Goal: Transaction & Acquisition: Purchase product/service

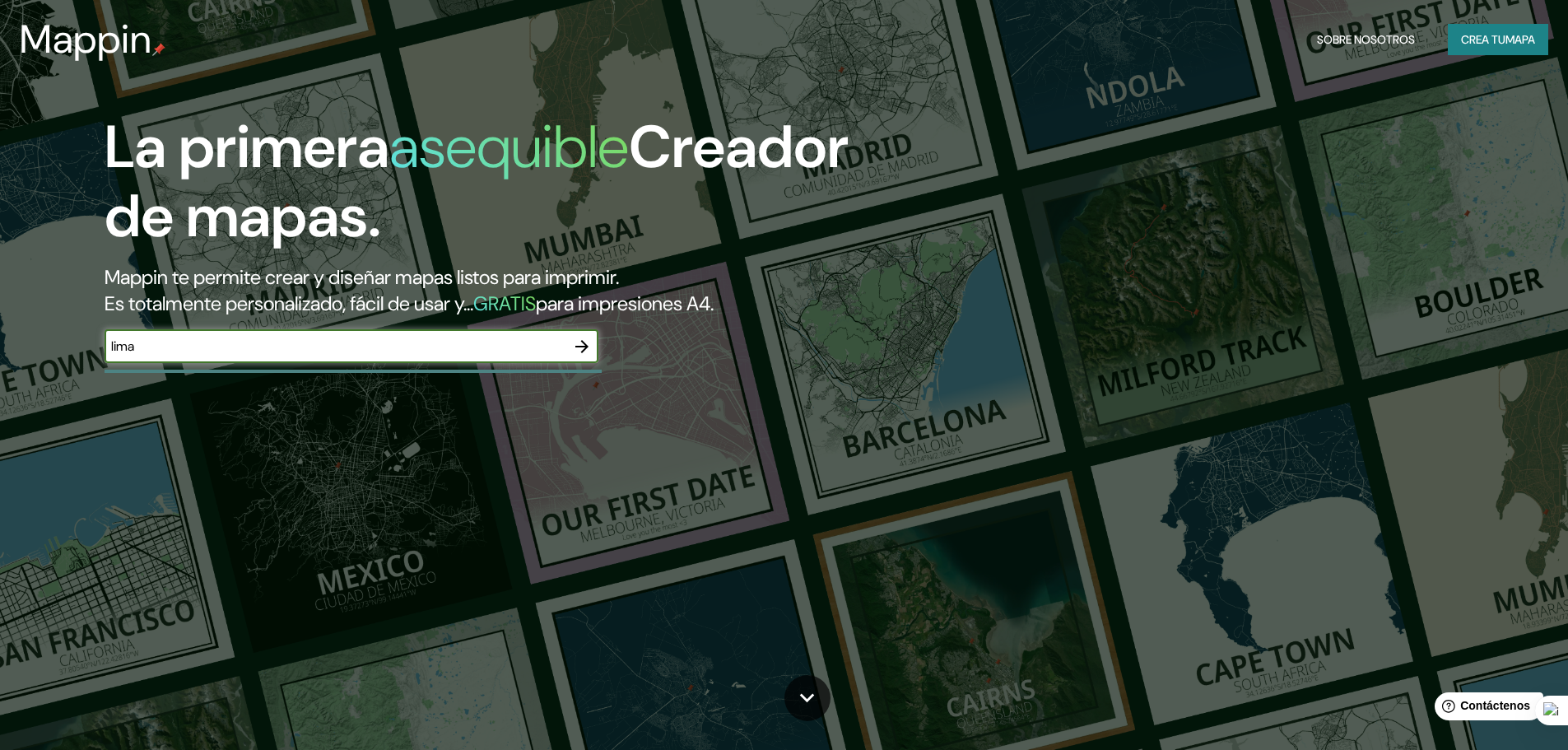
click at [517, 354] on input "lima" at bounding box center [335, 346] width 461 height 19
click at [507, 344] on input "lima" at bounding box center [335, 346] width 461 height 19
type input "lima"
click at [601, 354] on div "La primera asequible Creador de mapas. Mappin te permite crear y diseñar mapas …" at bounding box center [496, 246] width 941 height 267
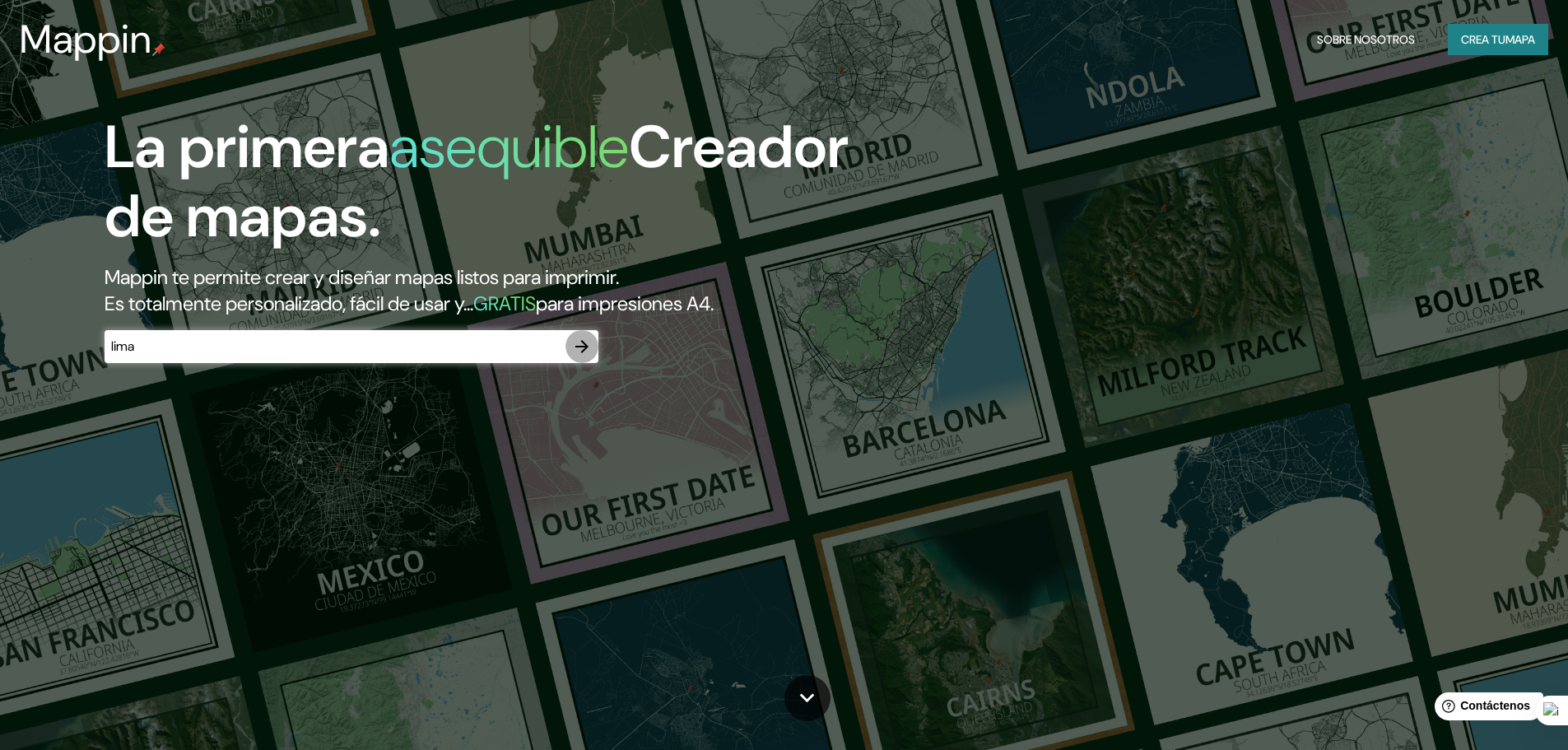
click at [585, 354] on icon "button" at bounding box center [582, 346] width 20 height 20
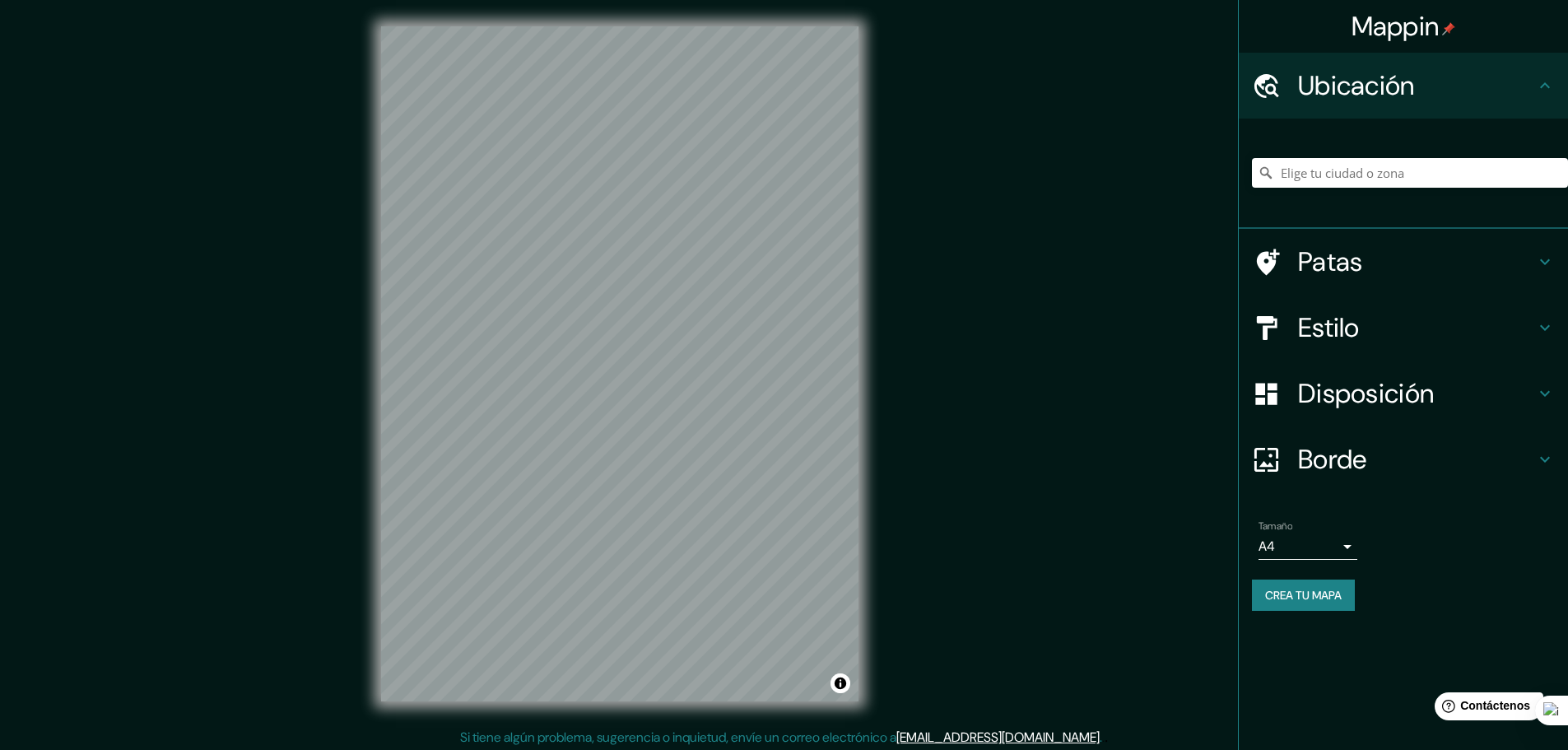
click at [1424, 81] on h4 "Ubicación" at bounding box center [1416, 85] width 237 height 33
click at [1410, 165] on input "Elige tu ciudad o zona" at bounding box center [1410, 174] width 316 height 30
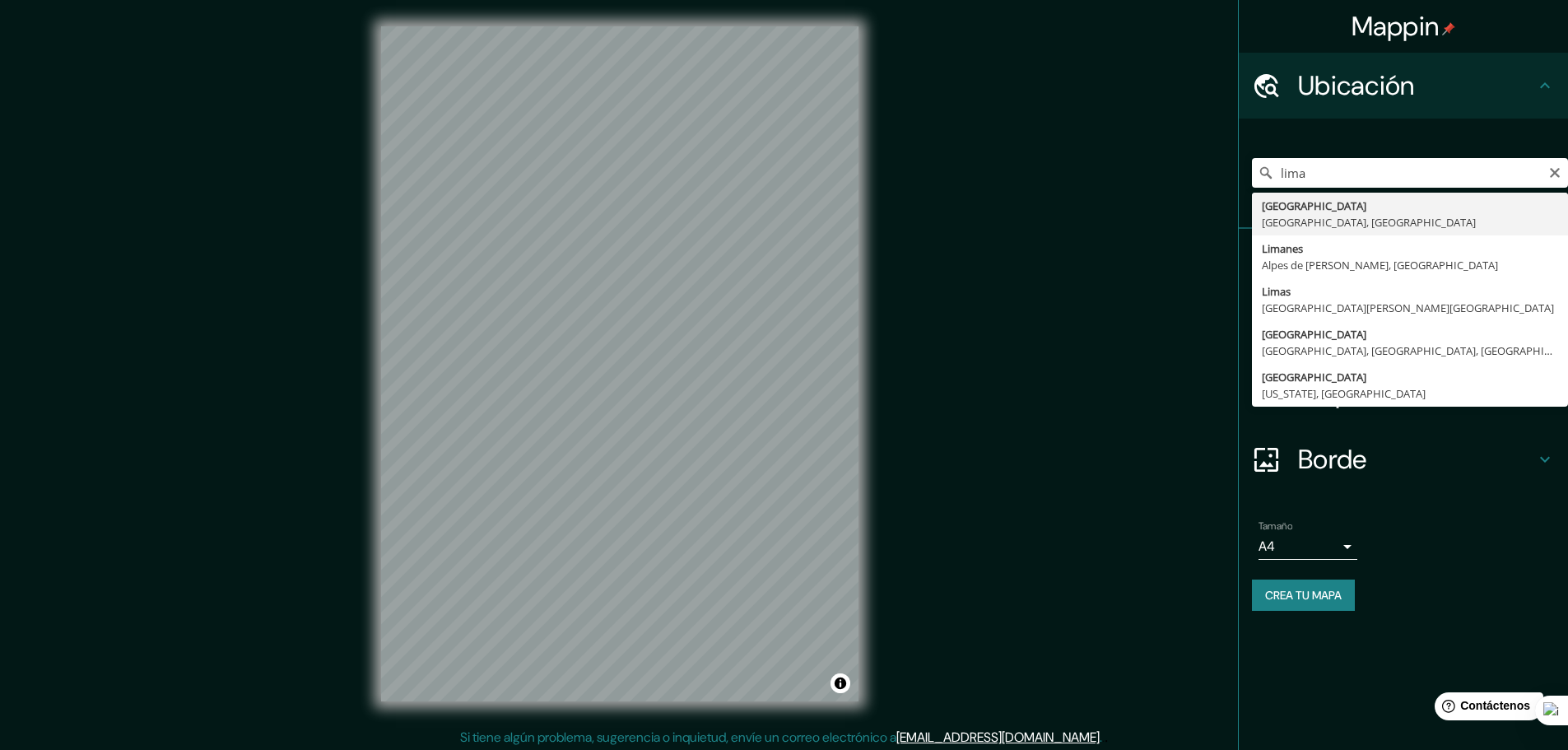
type input "Lima, Provincia de Lima, Perú"
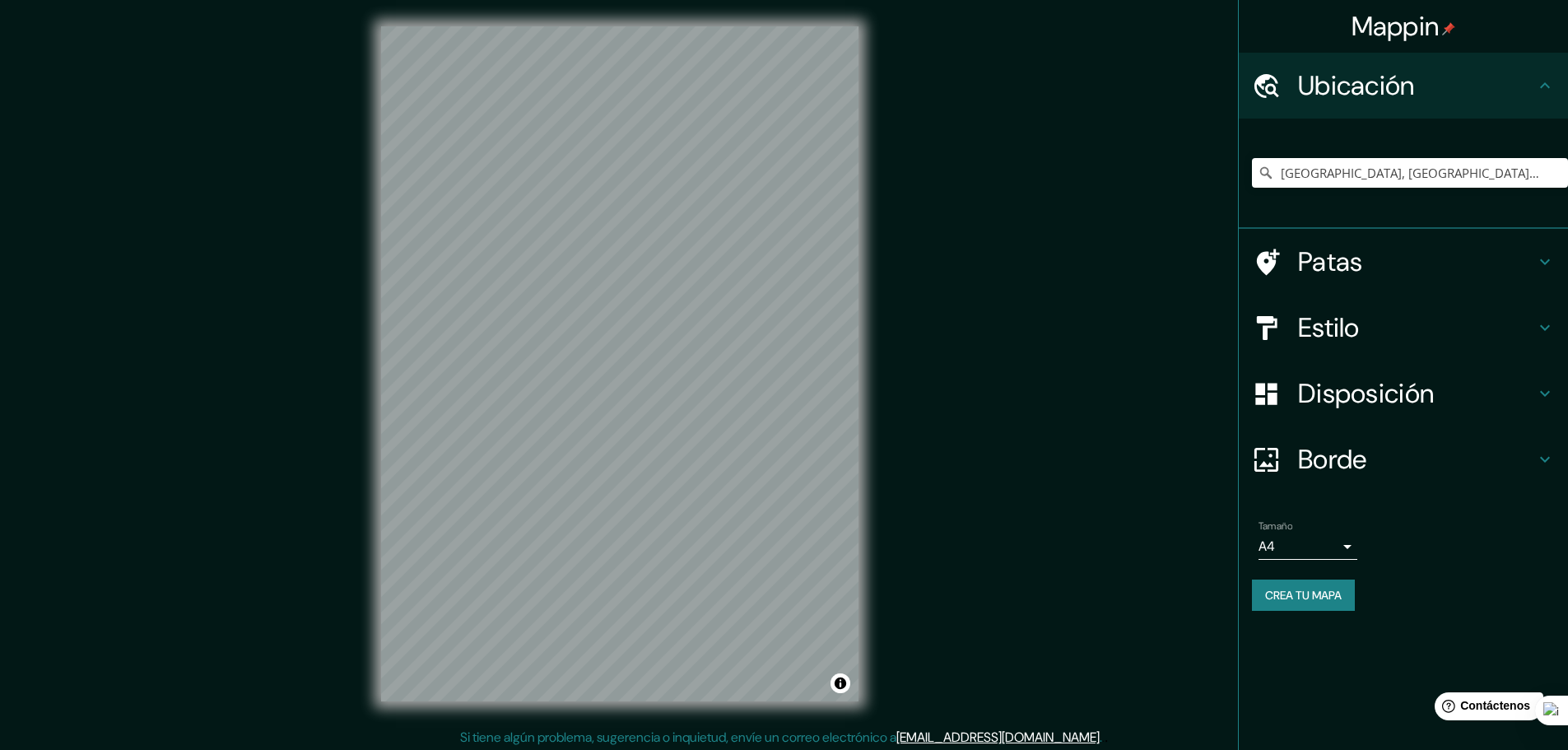
click at [1521, 326] on h4 "Estilo" at bounding box center [1416, 327] width 237 height 33
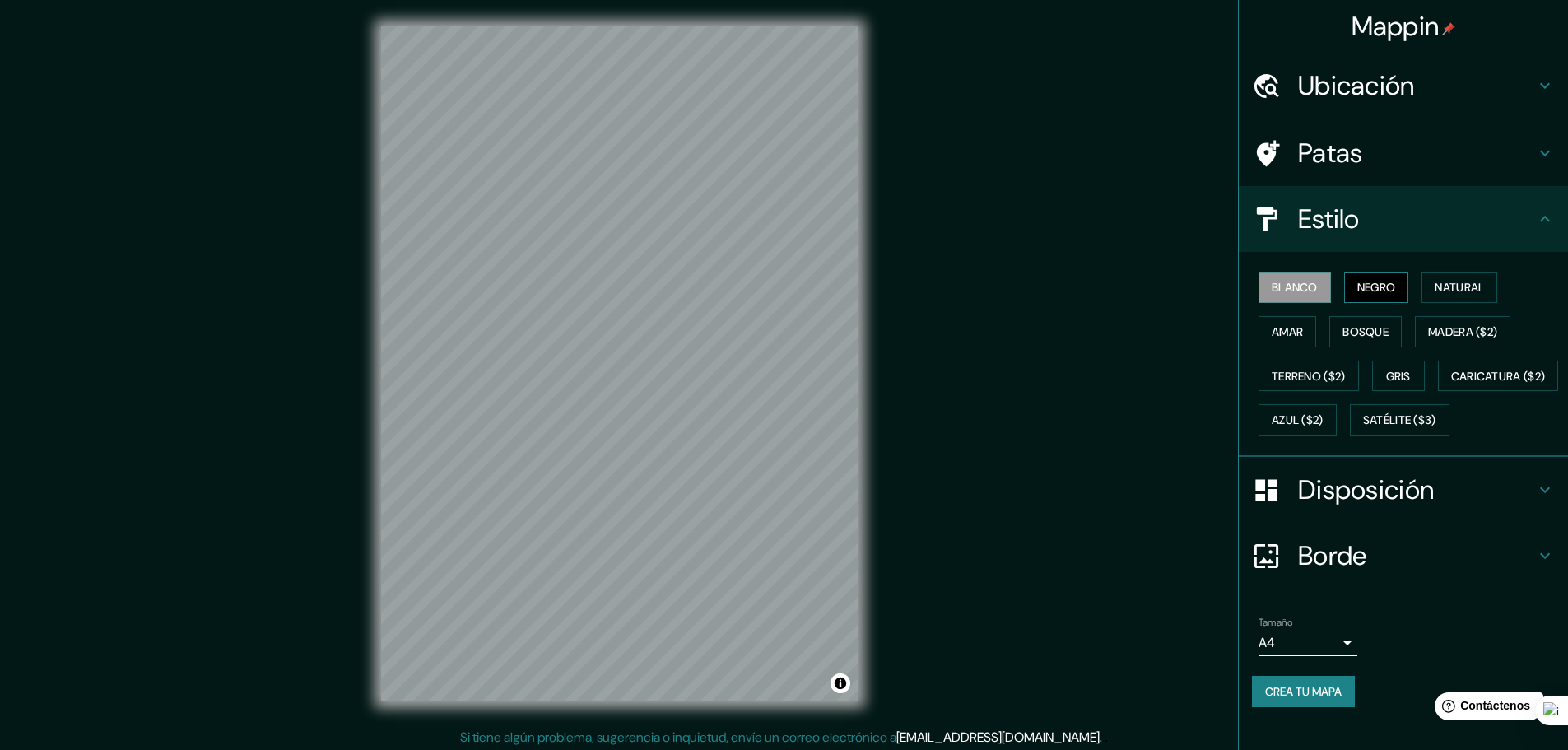
click at [1376, 296] on font "Negro" at bounding box center [1376, 287] width 38 height 21
click at [1307, 293] on font "Blanco" at bounding box center [1294, 287] width 46 height 15
click at [1442, 291] on font "Natural" at bounding box center [1459, 287] width 49 height 15
click at [1362, 348] on div "Blanco Negro Natural Amar Bosque Madera ($2) Terreno ($2) Gris Caricatura ($2) …" at bounding box center [1410, 354] width 316 height 177
click at [1365, 330] on font "Bosque" at bounding box center [1365, 332] width 46 height 15
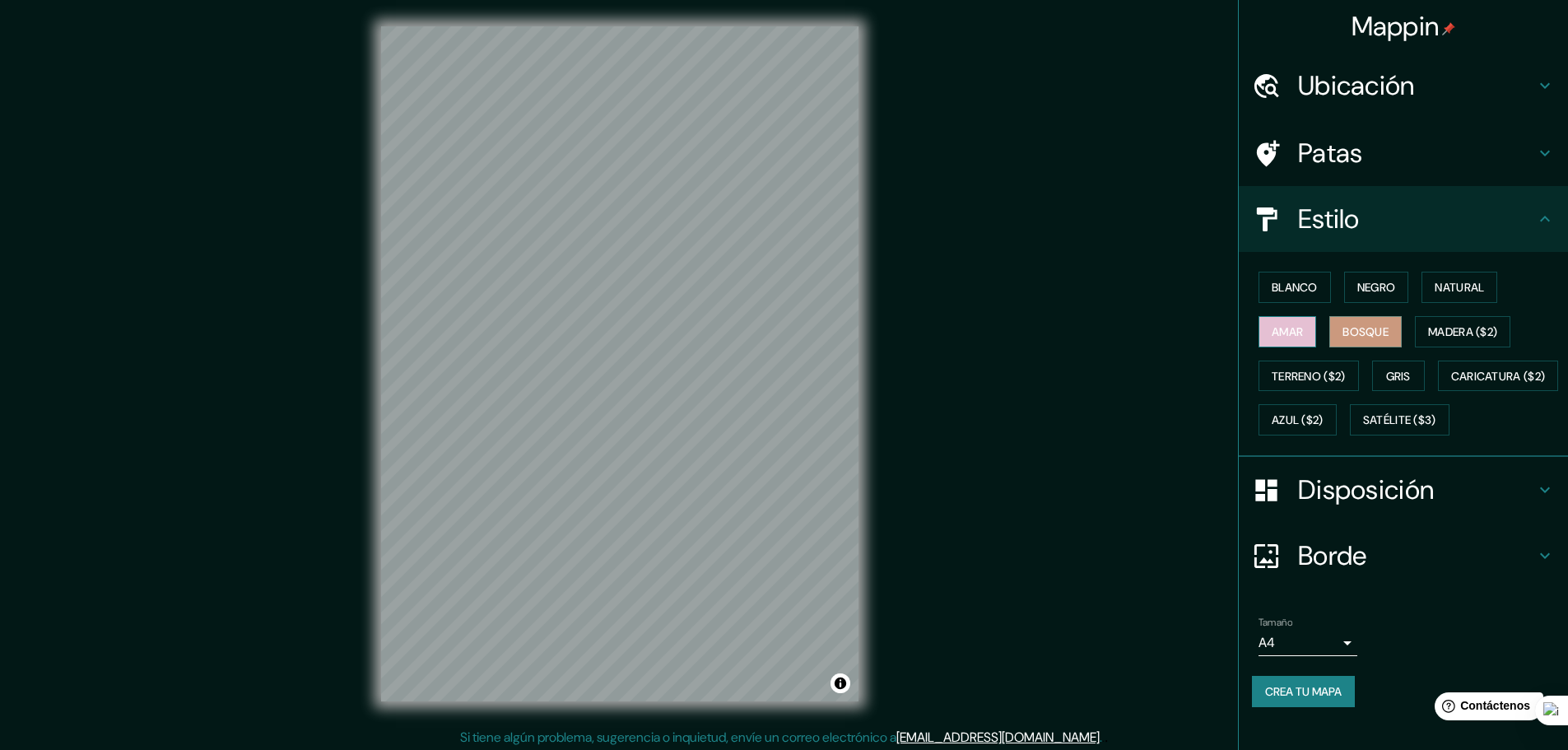
click at [1259, 338] on button "Amar" at bounding box center [1287, 332] width 58 height 32
click at [1272, 376] on font "Terreno ($2)" at bounding box center [1308, 377] width 74 height 15
click at [1376, 382] on button "Gris" at bounding box center [1398, 377] width 53 height 32
click at [1280, 297] on font "Blanco" at bounding box center [1294, 287] width 46 height 21
click at [1357, 284] on font "Negro" at bounding box center [1376, 287] width 38 height 15
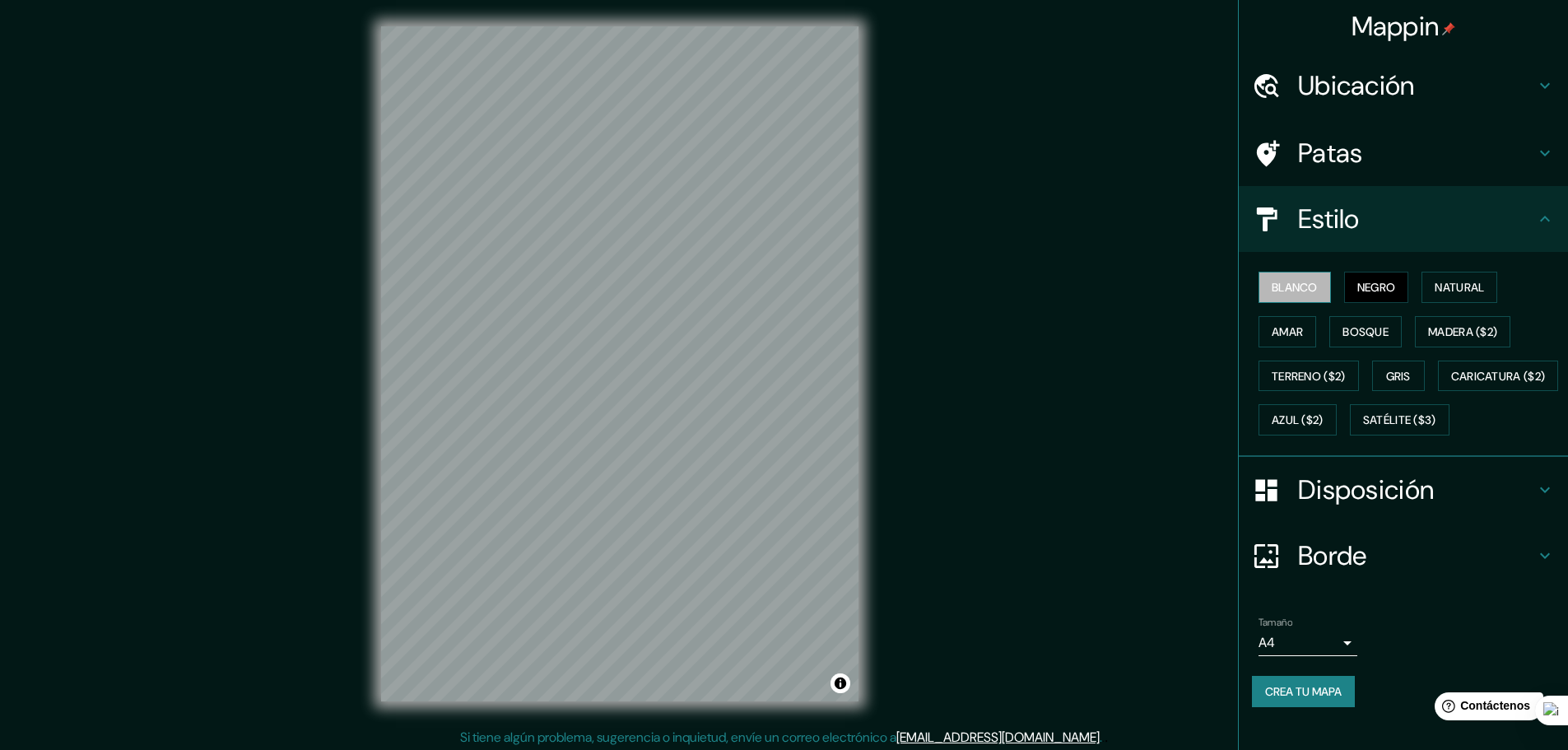
click at [1317, 290] on button "Blanco" at bounding box center [1295, 287] width 73 height 32
click at [1358, 299] on button "Negro" at bounding box center [1377, 287] width 65 height 32
click at [1295, 296] on font "Blanco" at bounding box center [1294, 287] width 46 height 21
click at [1446, 297] on font "Natural" at bounding box center [1459, 287] width 49 height 21
click at [1290, 297] on font "Blanco" at bounding box center [1294, 287] width 46 height 21
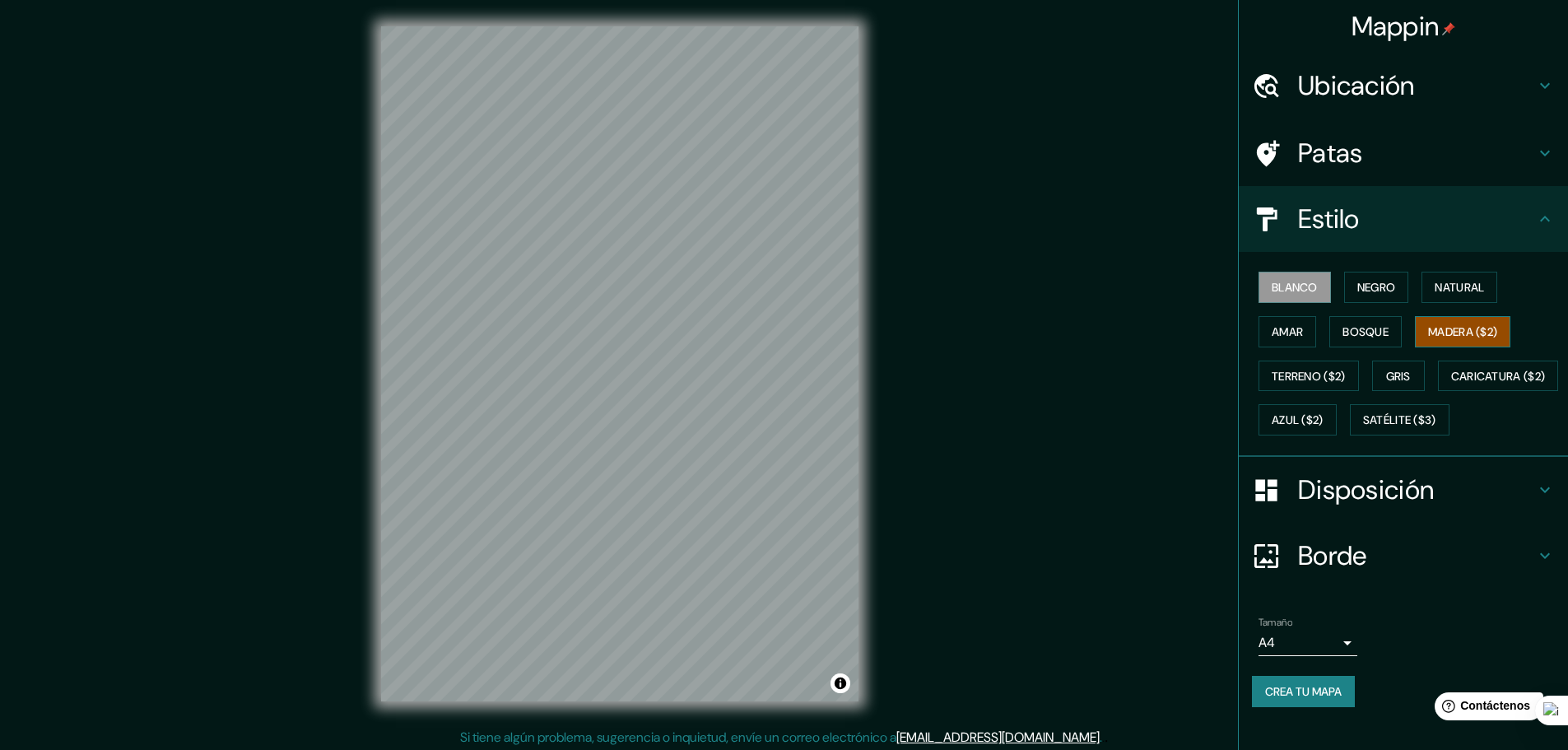
click at [1458, 339] on font "Madera ($2)" at bounding box center [1463, 332] width 69 height 15
click at [1276, 302] on button "Blanco" at bounding box center [1295, 287] width 73 height 32
click at [1453, 330] on font "Madera ($2)" at bounding box center [1463, 332] width 69 height 15
click at [1272, 285] on font "Blanco" at bounding box center [1294, 287] width 46 height 15
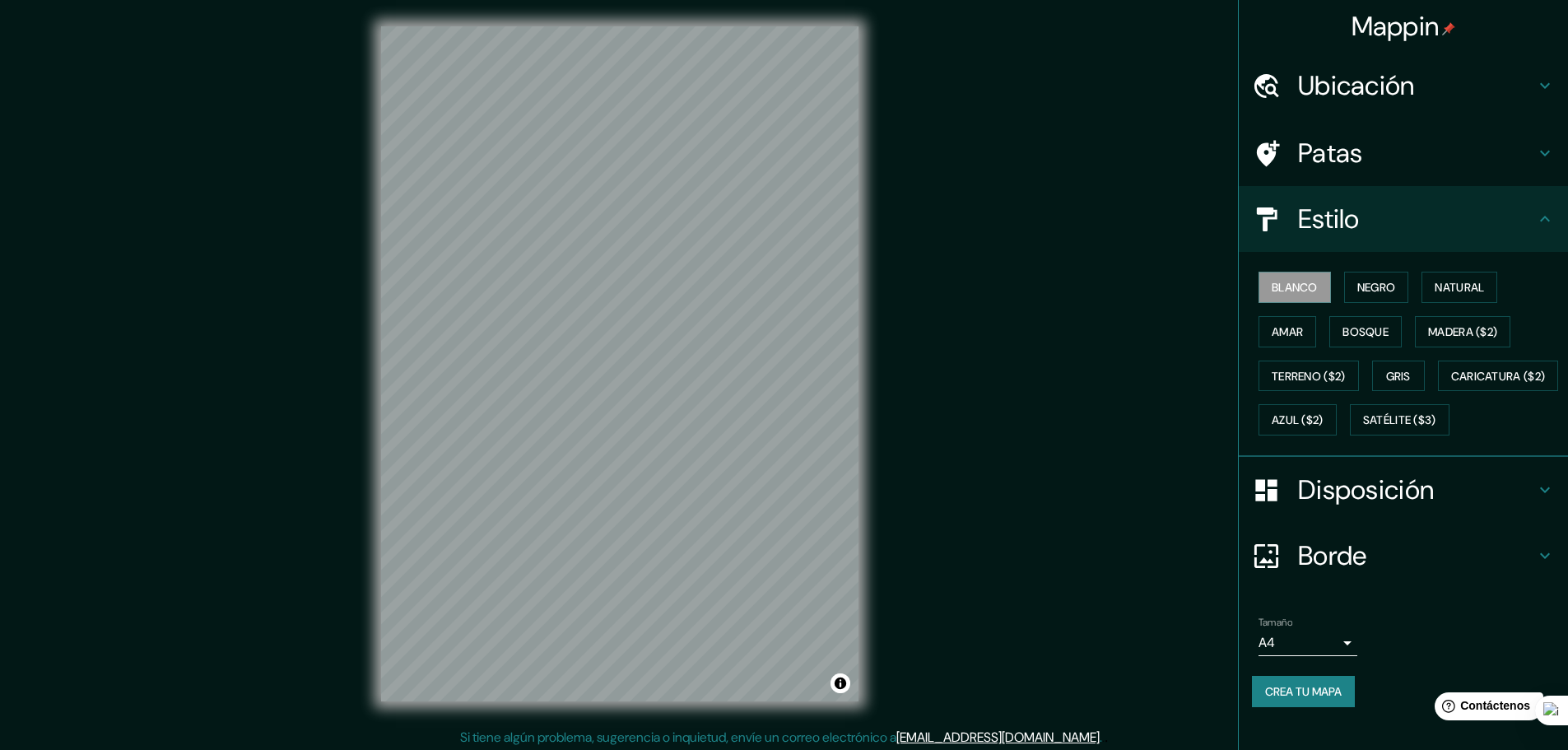
click at [1408, 144] on h4 "Patas" at bounding box center [1416, 153] width 237 height 33
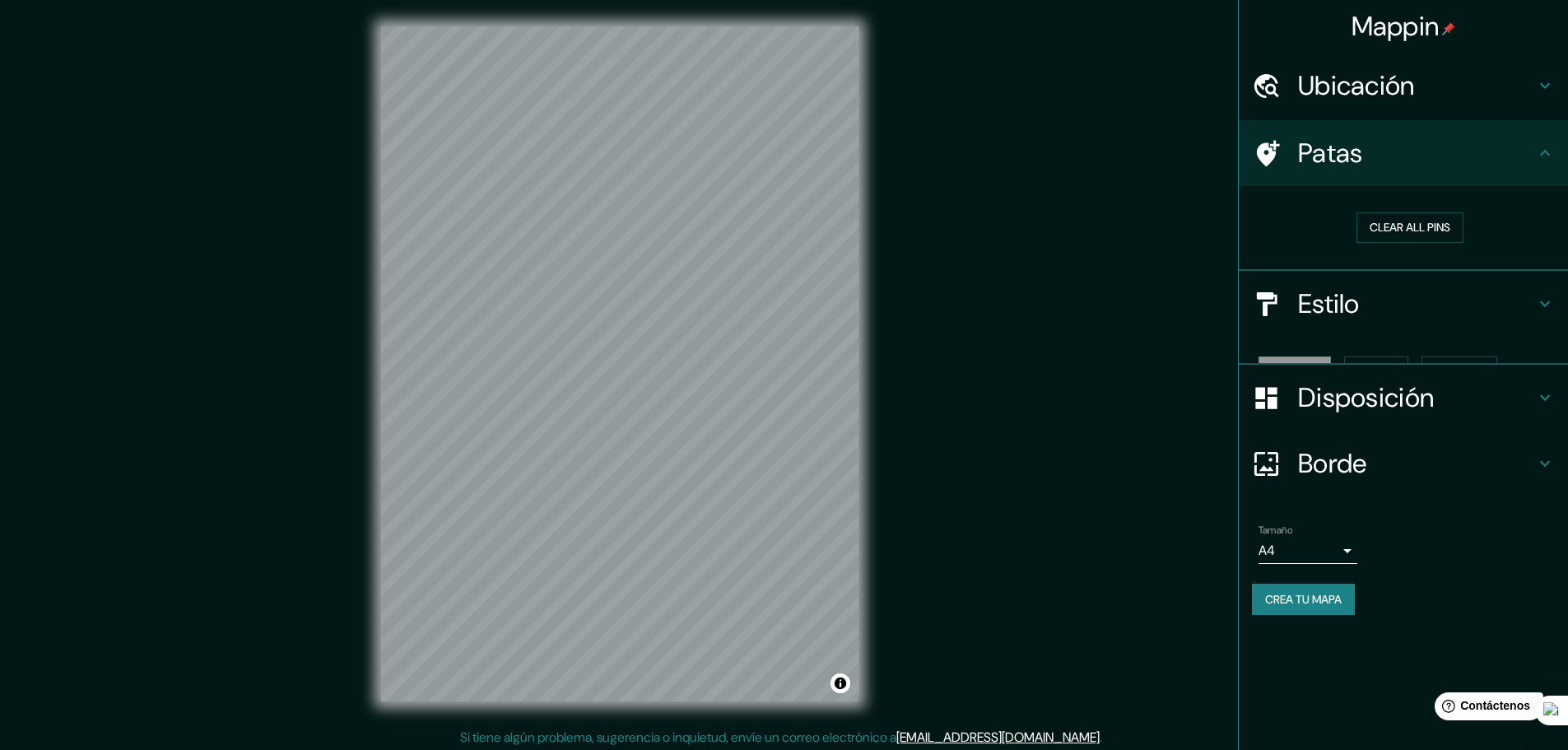
scroll to position [0, 0]
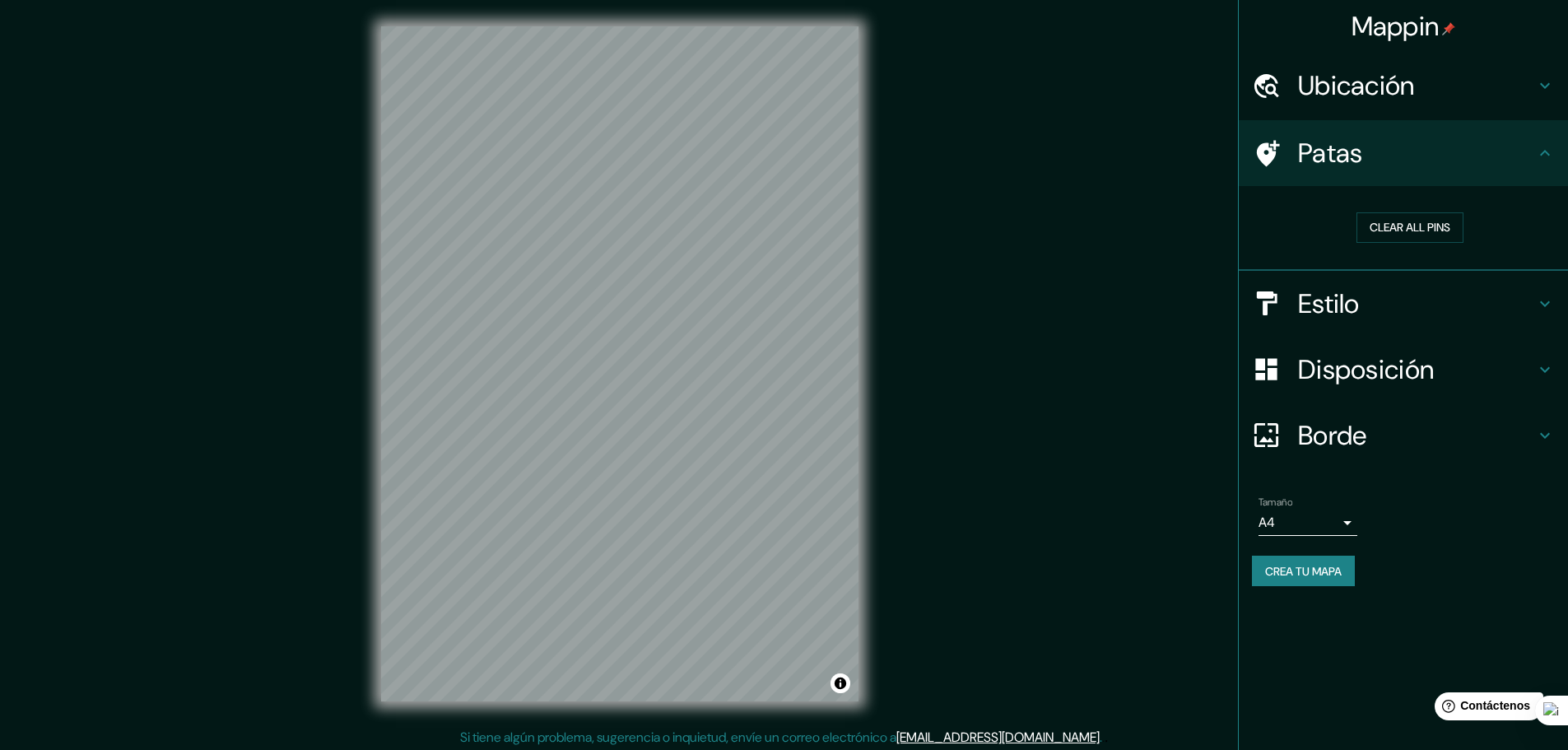
click at [1468, 76] on h4 "Ubicación" at bounding box center [1416, 85] width 237 height 33
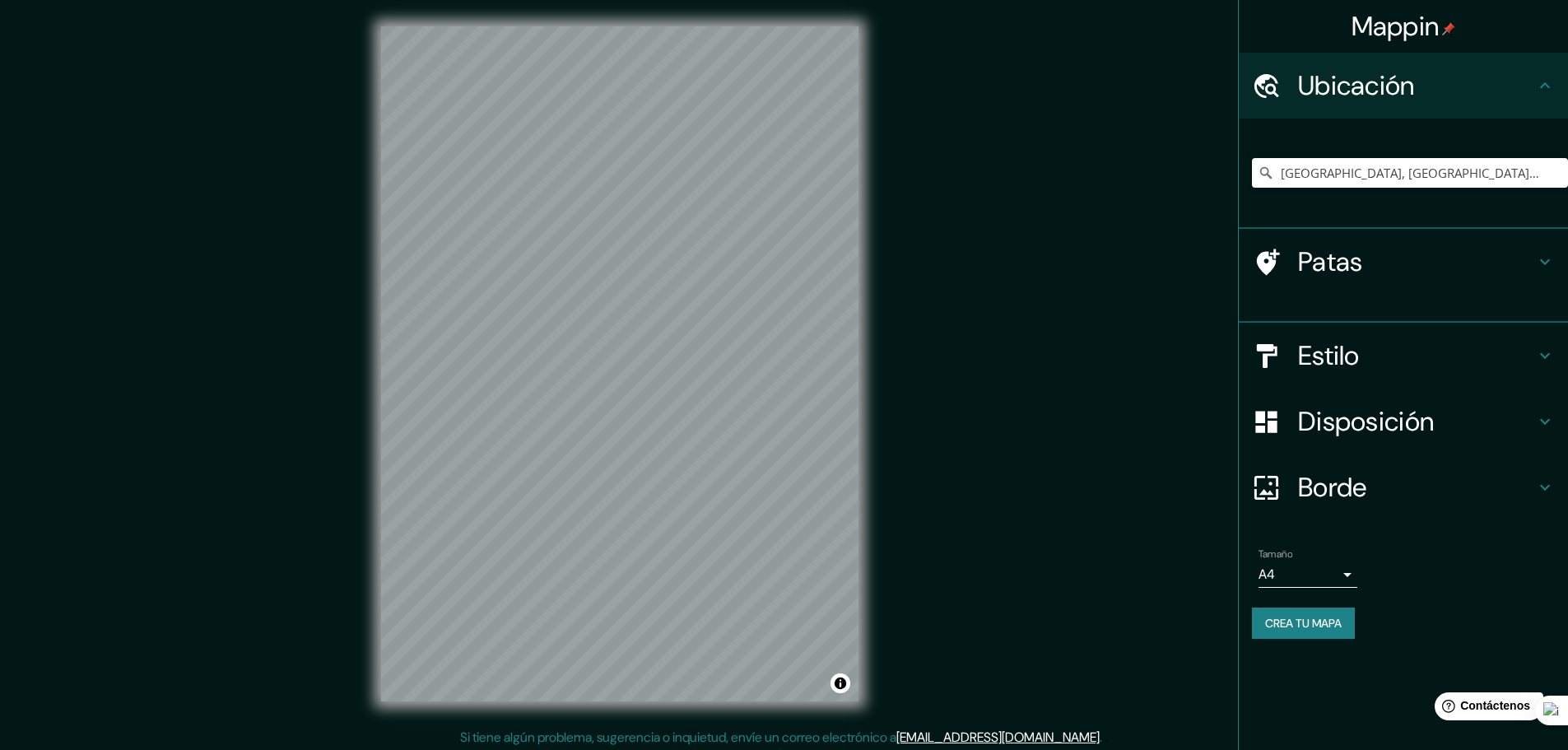
click at [1468, 76] on h4 "Ubicación" at bounding box center [1416, 85] width 237 height 33
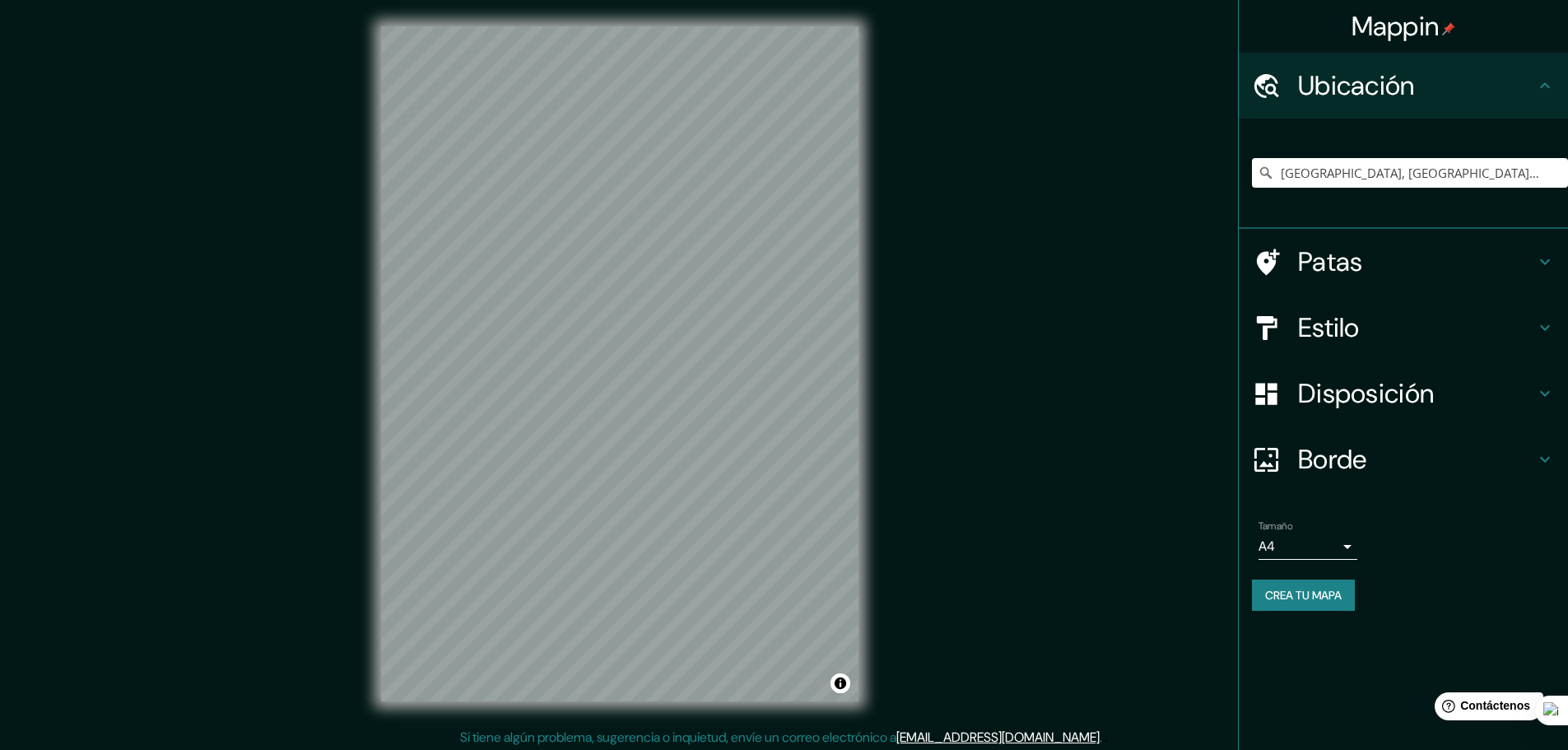
click at [1470, 88] on h4 "Ubicación" at bounding box center [1416, 85] width 237 height 33
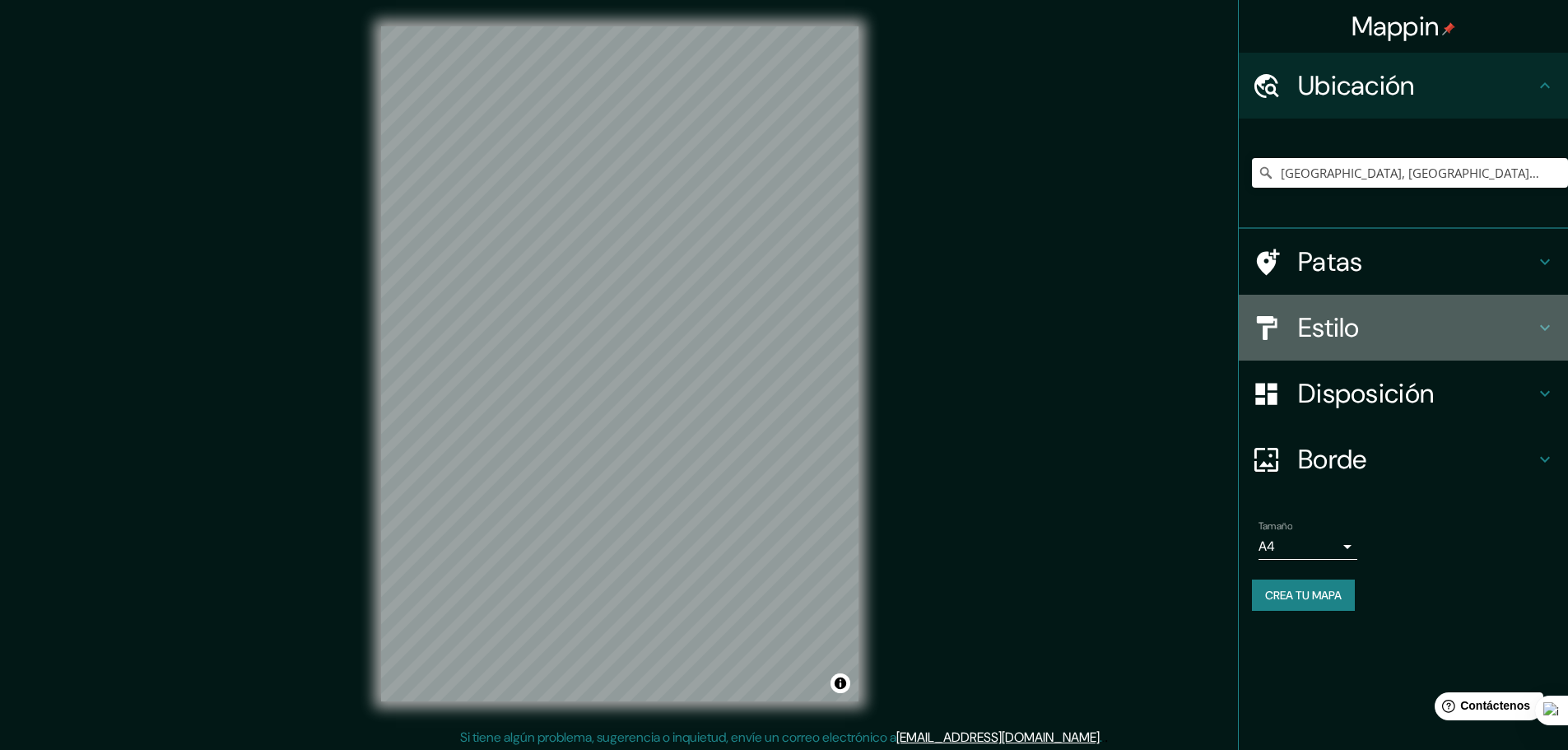
click at [1423, 348] on div "Estilo" at bounding box center [1403, 327] width 329 height 66
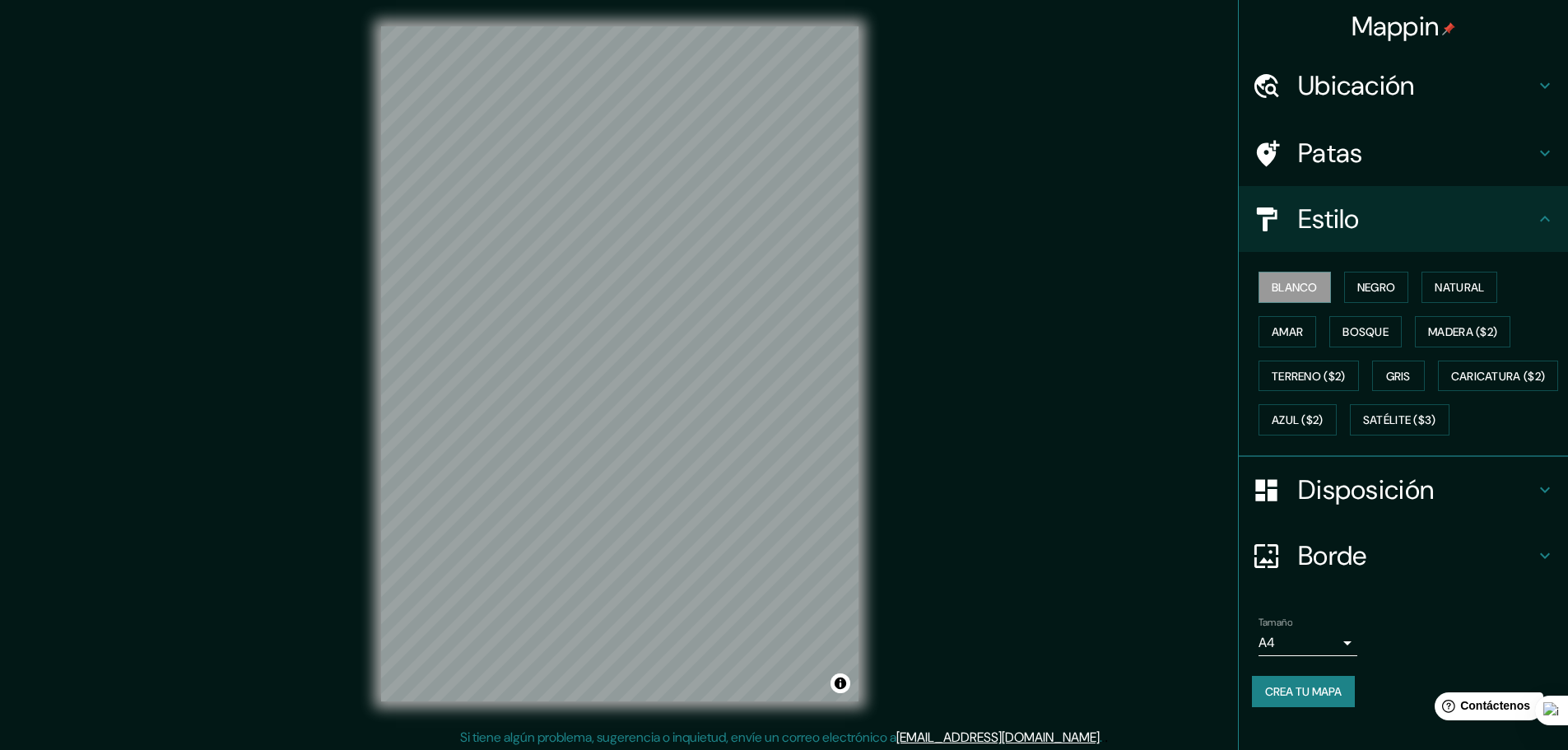
scroll to position [21, 0]
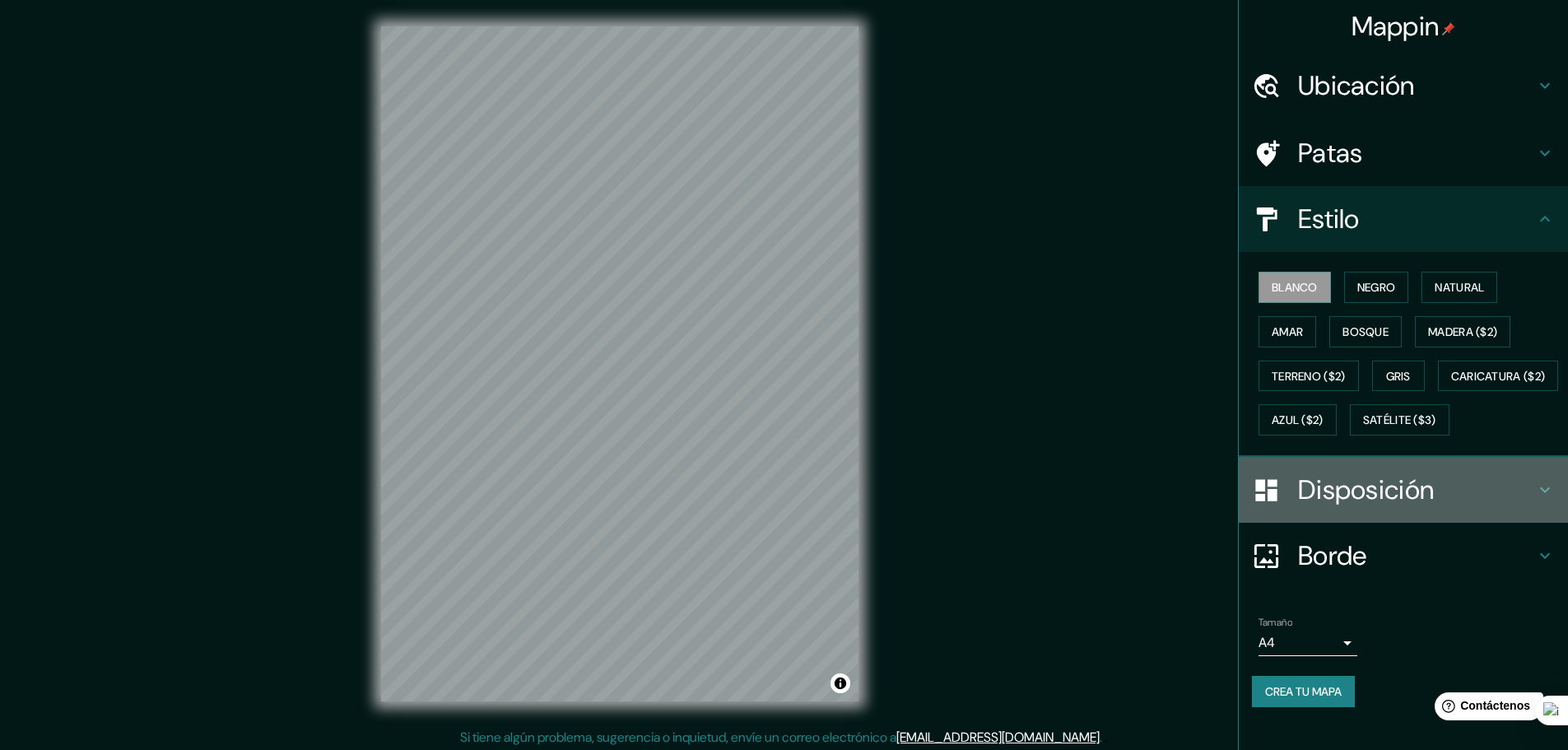
click at [1363, 500] on font "Disposición" at bounding box center [1366, 490] width 136 height 35
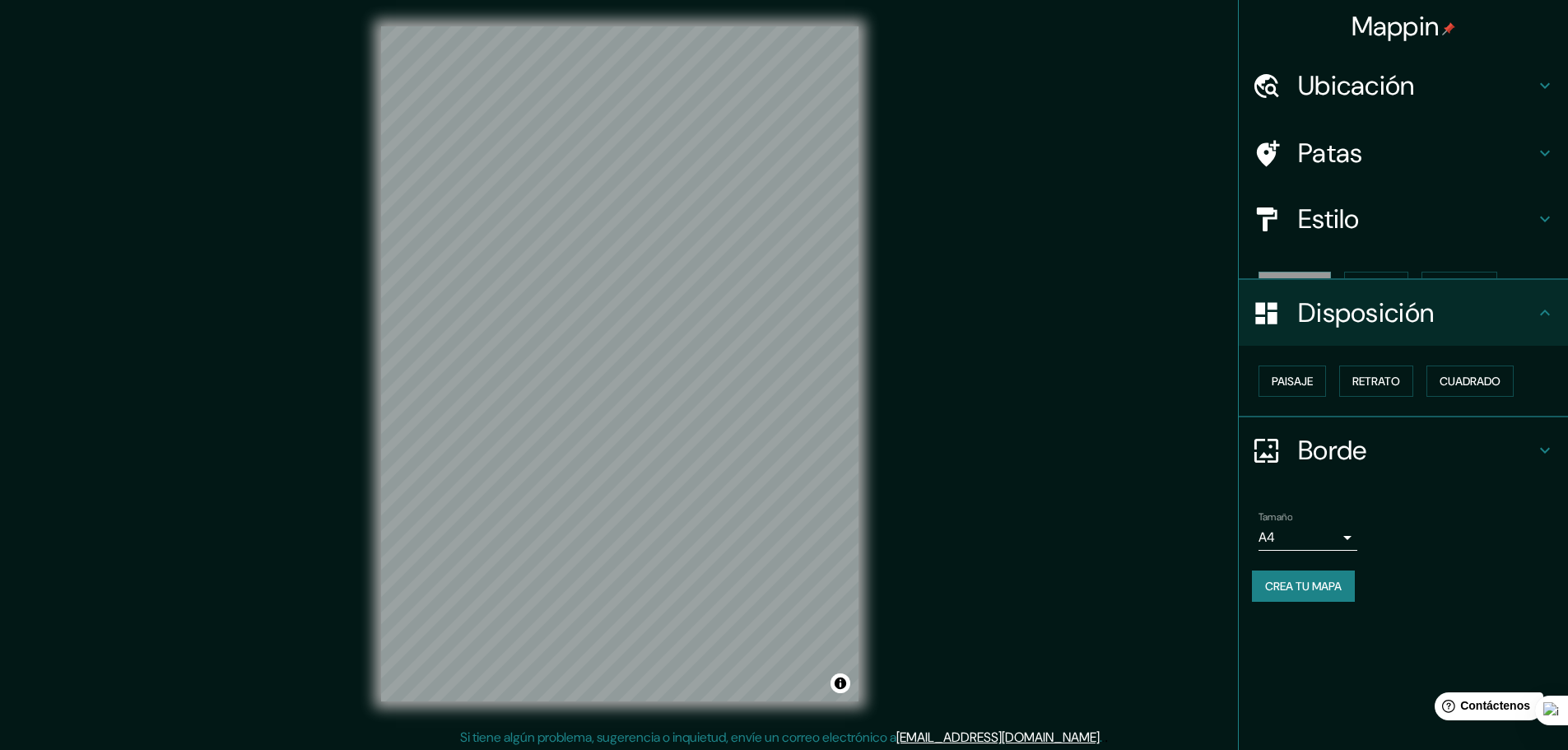
scroll to position [0, 0]
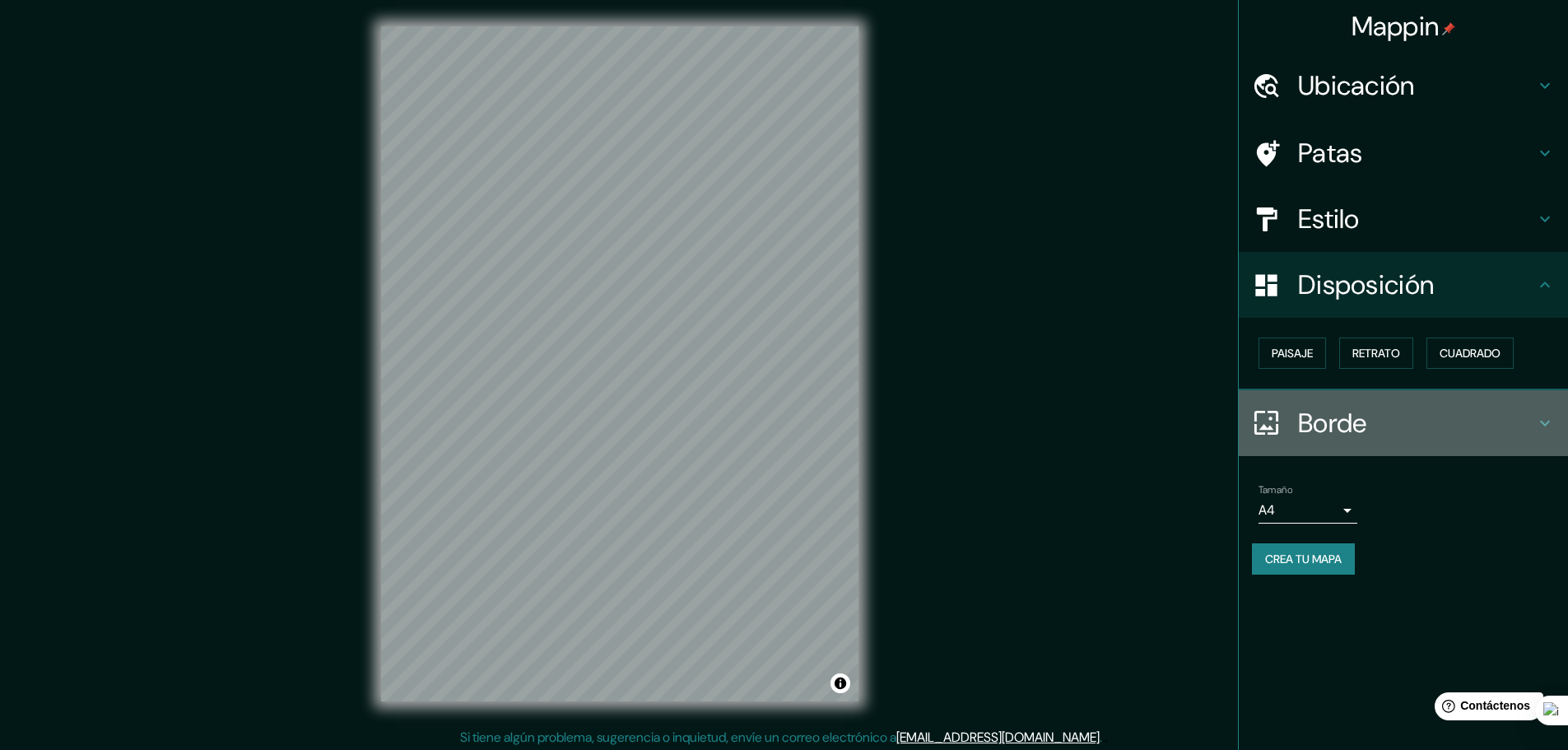
click at [1476, 433] on h4 "Borde" at bounding box center [1416, 423] width 237 height 33
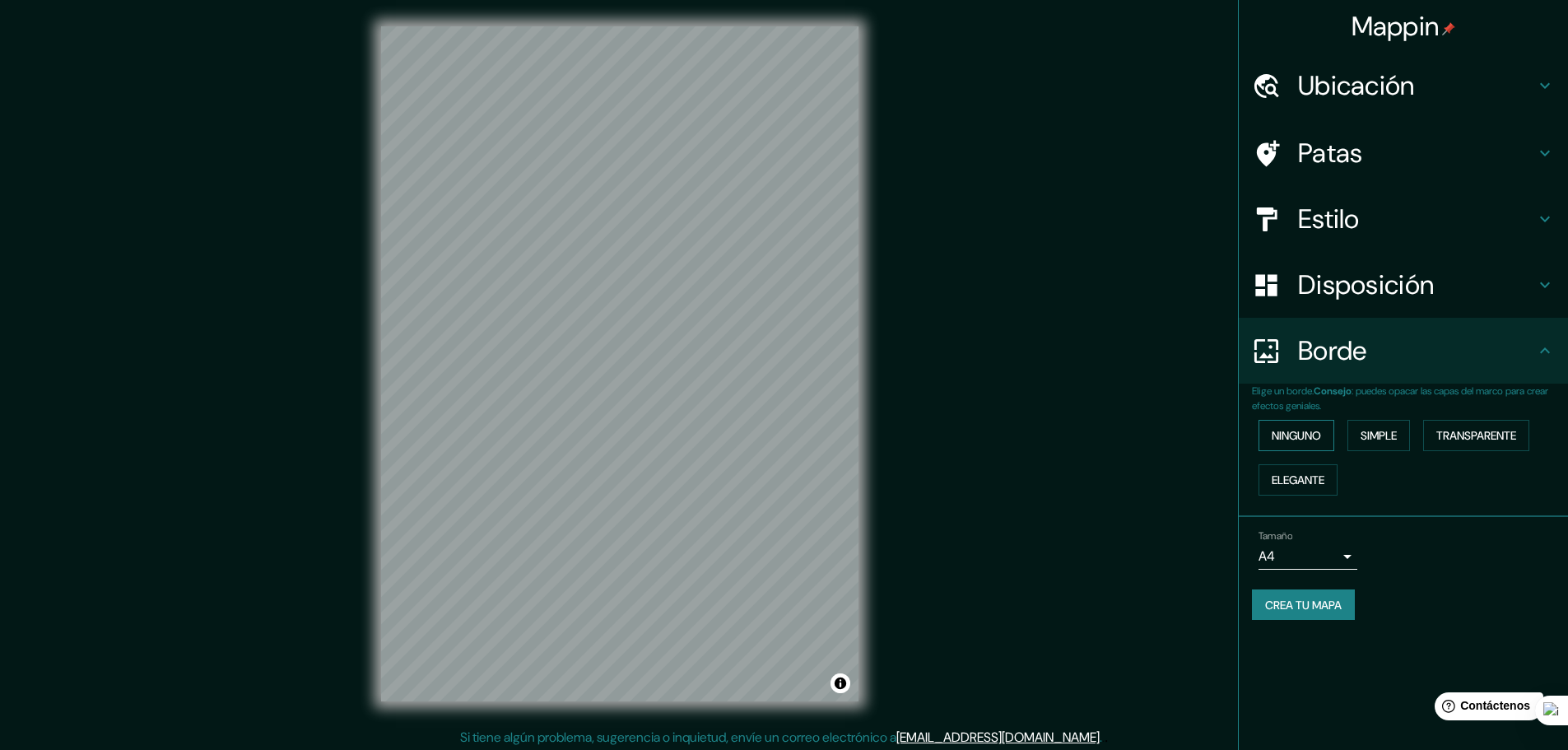
click at [1318, 433] on font "Ninguno" at bounding box center [1296, 436] width 49 height 15
click at [1361, 433] on button "Simple" at bounding box center [1378, 436] width 62 height 32
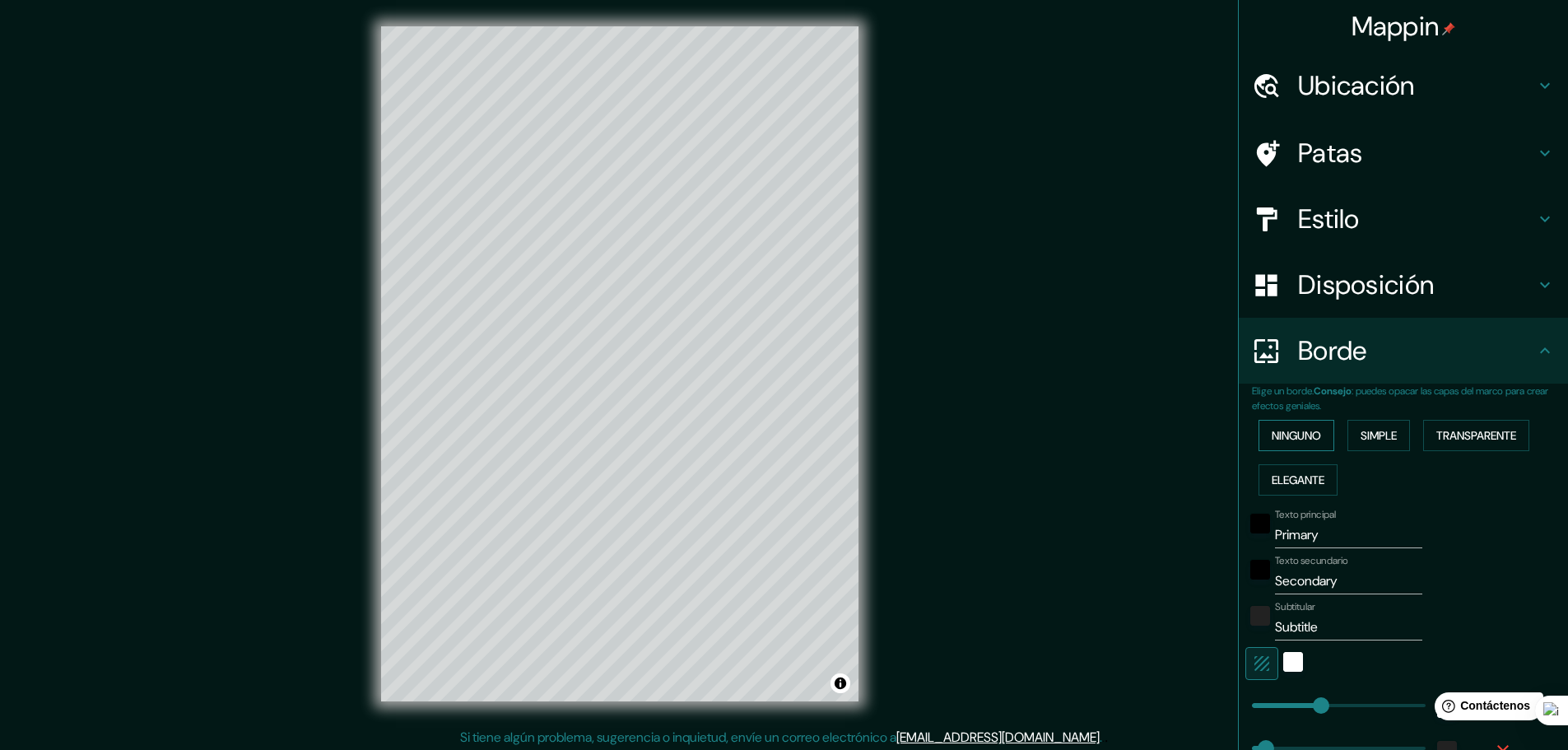
click at [1299, 437] on font "Ninguno" at bounding box center [1296, 436] width 49 height 15
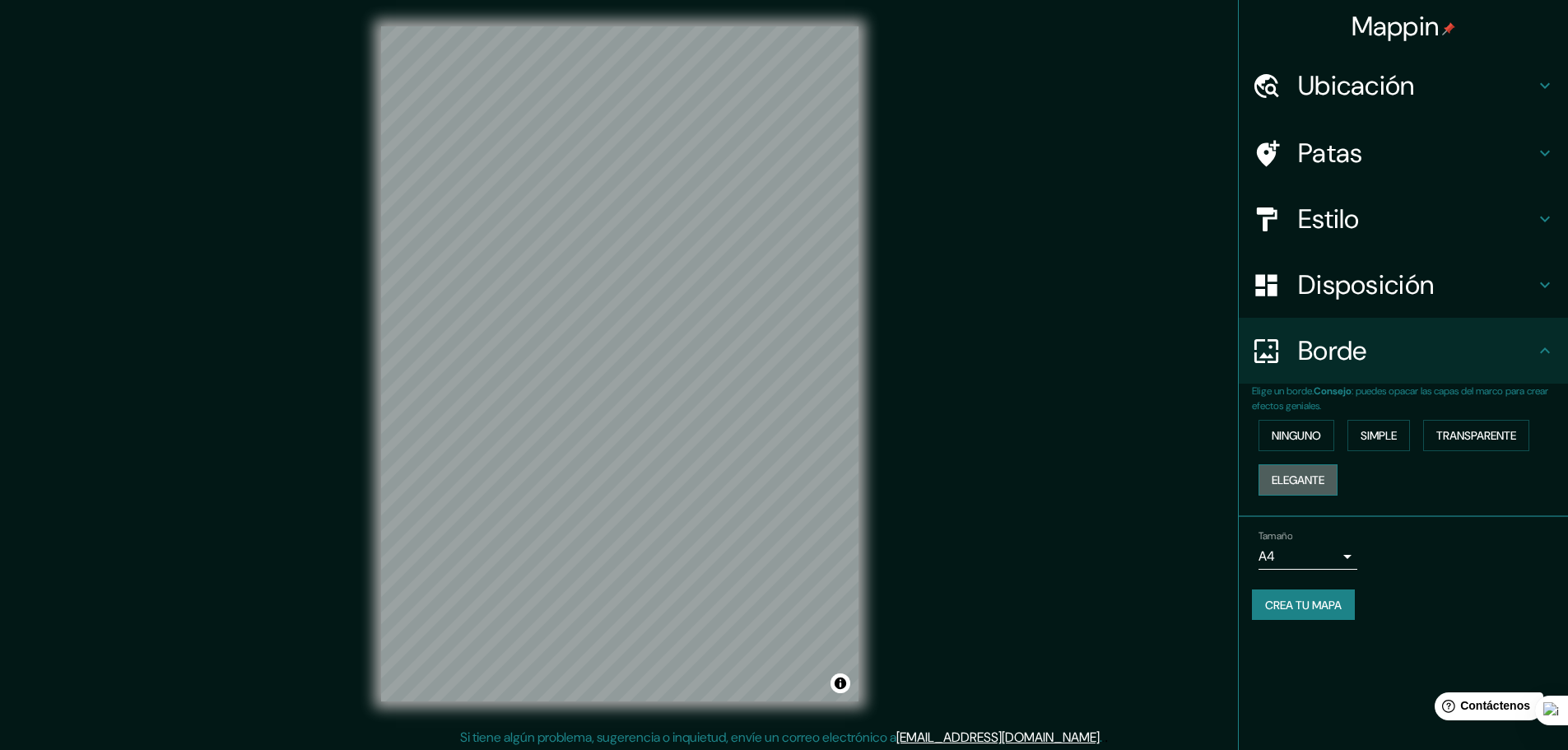
click at [1311, 471] on font "Elegante" at bounding box center [1298, 479] width 53 height 21
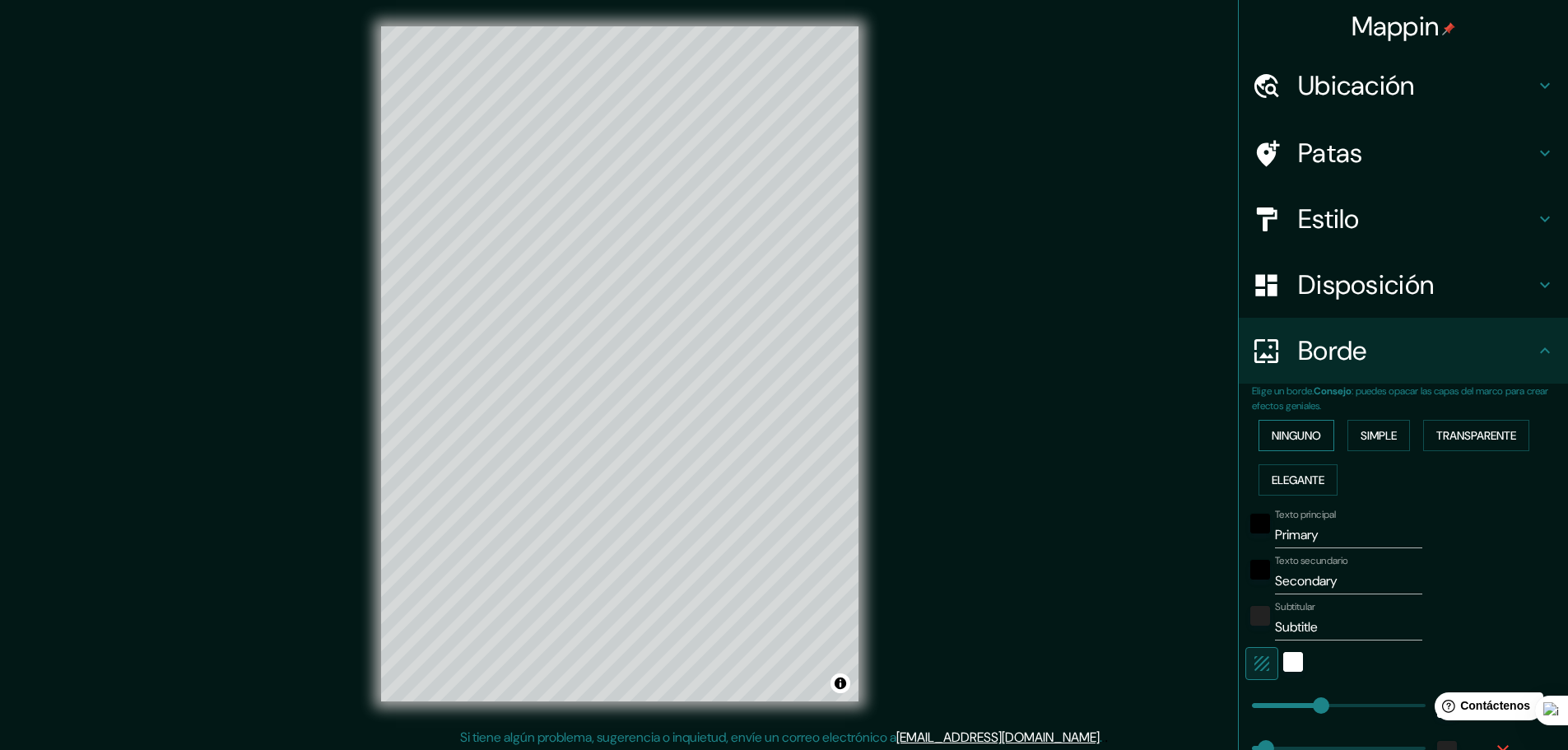
click at [1293, 445] on font "Ninguno" at bounding box center [1296, 436] width 49 height 21
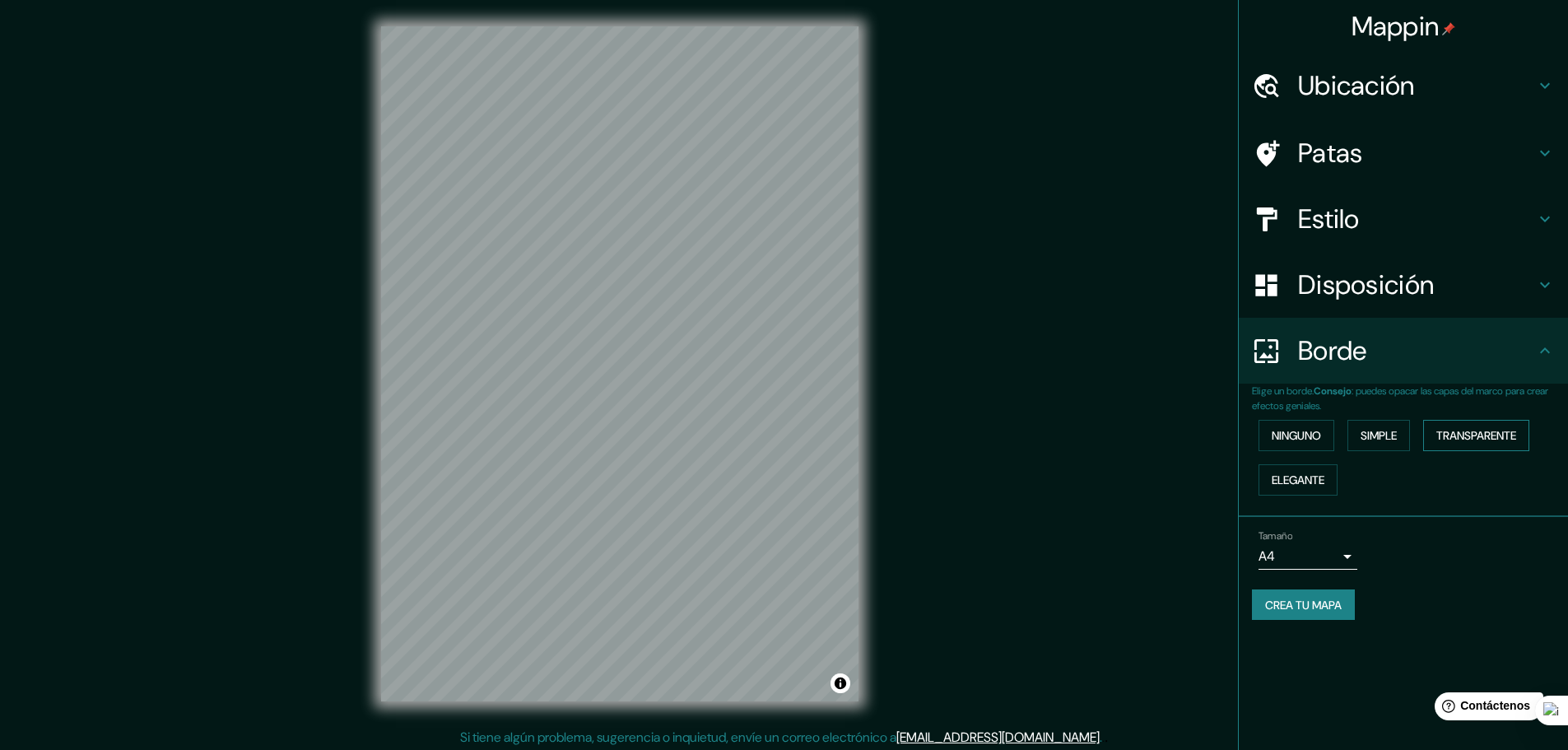
click at [1464, 436] on font "Transparente" at bounding box center [1477, 436] width 80 height 15
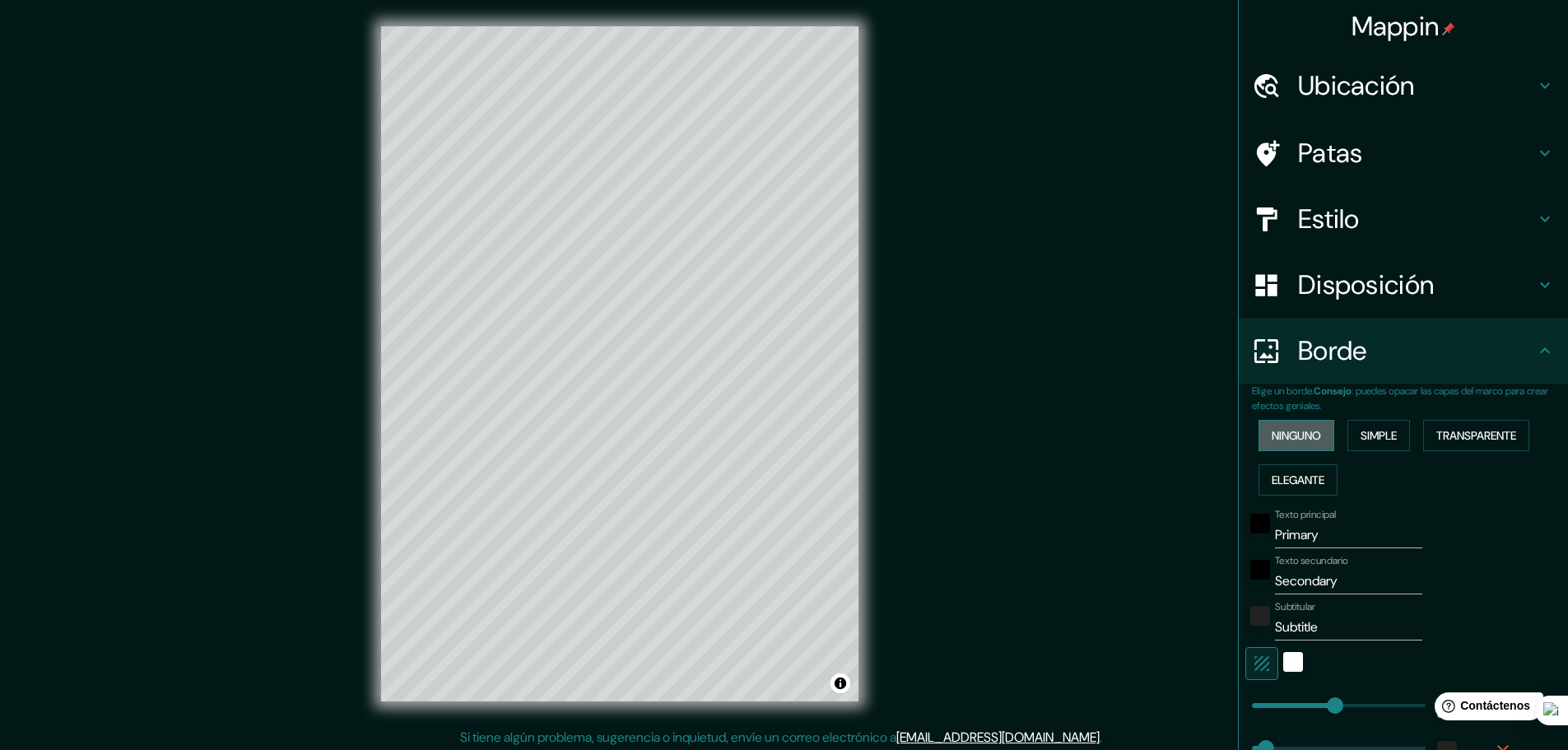
click at [1273, 441] on font "Ninguno" at bounding box center [1296, 436] width 49 height 15
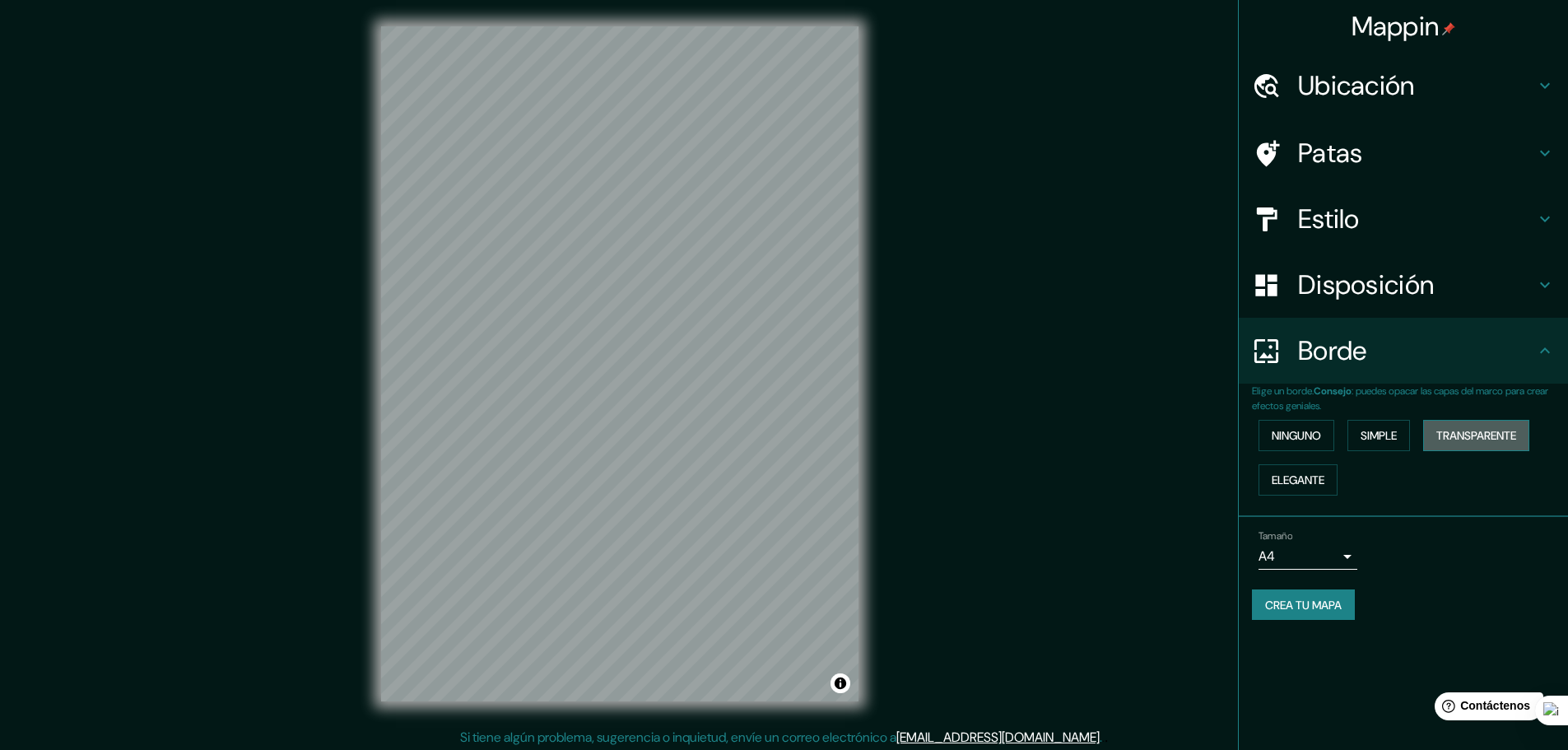
click at [1462, 436] on font "Transparente" at bounding box center [1477, 436] width 80 height 15
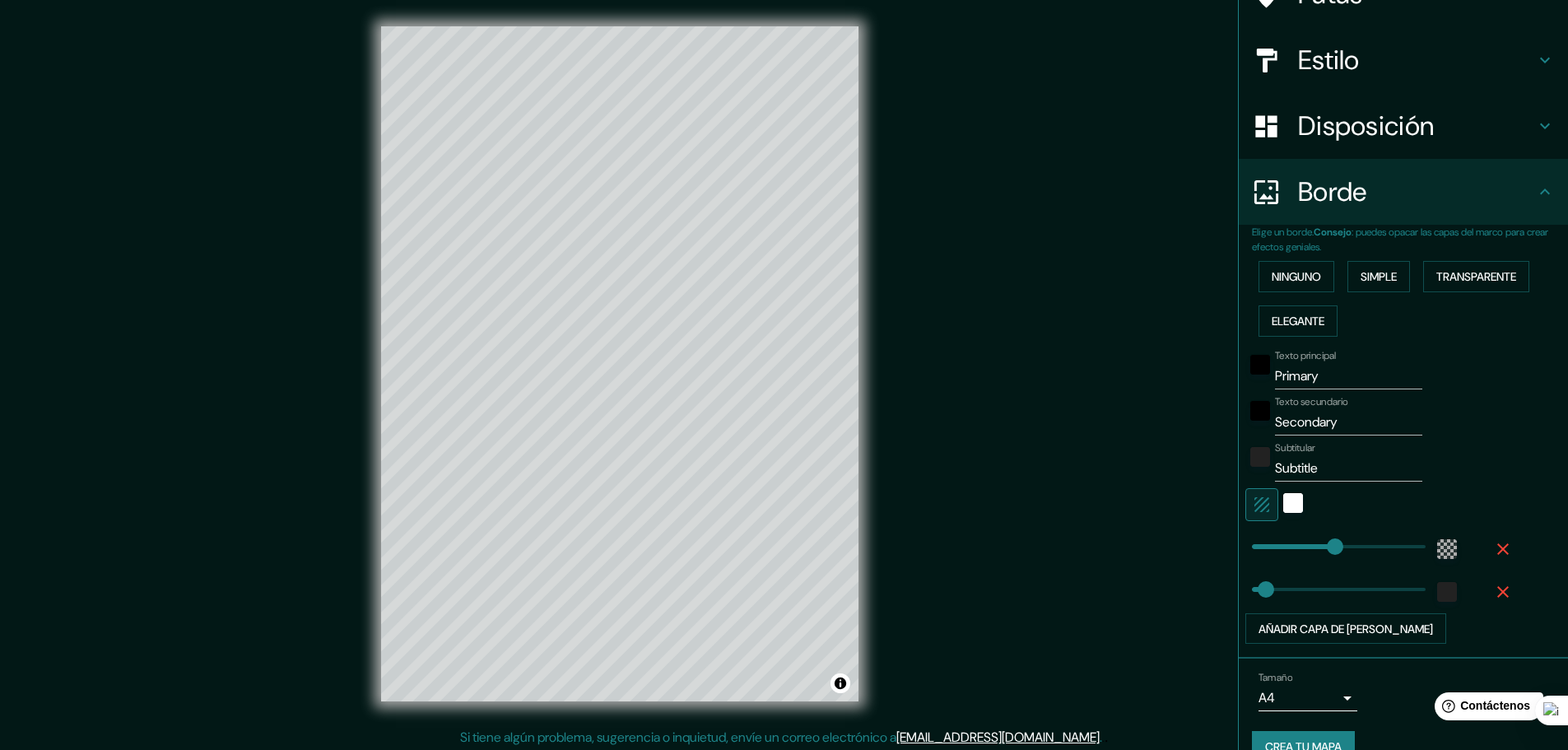
scroll to position [165, 0]
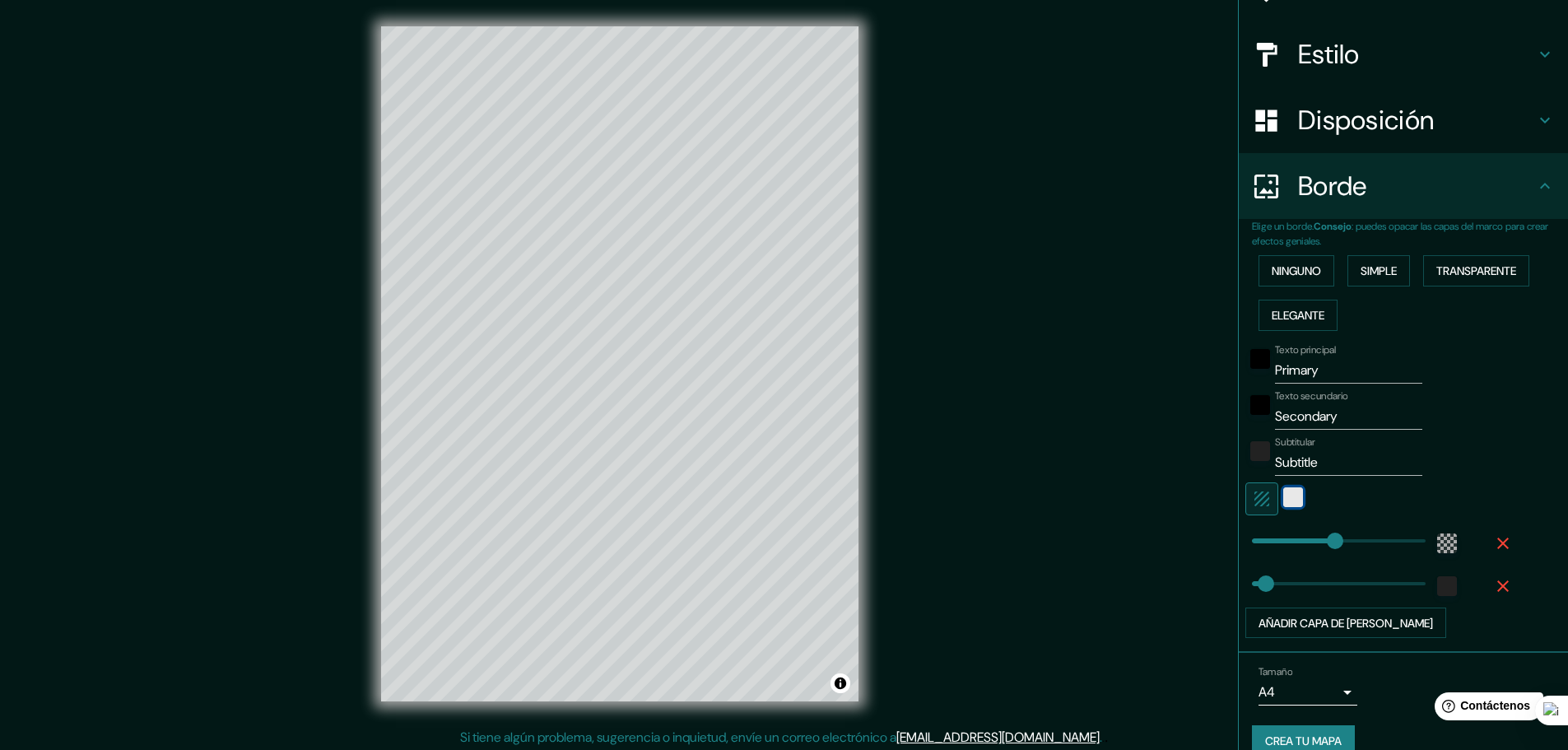
click at [1283, 499] on div "blanco" at bounding box center [1292, 497] width 20 height 20
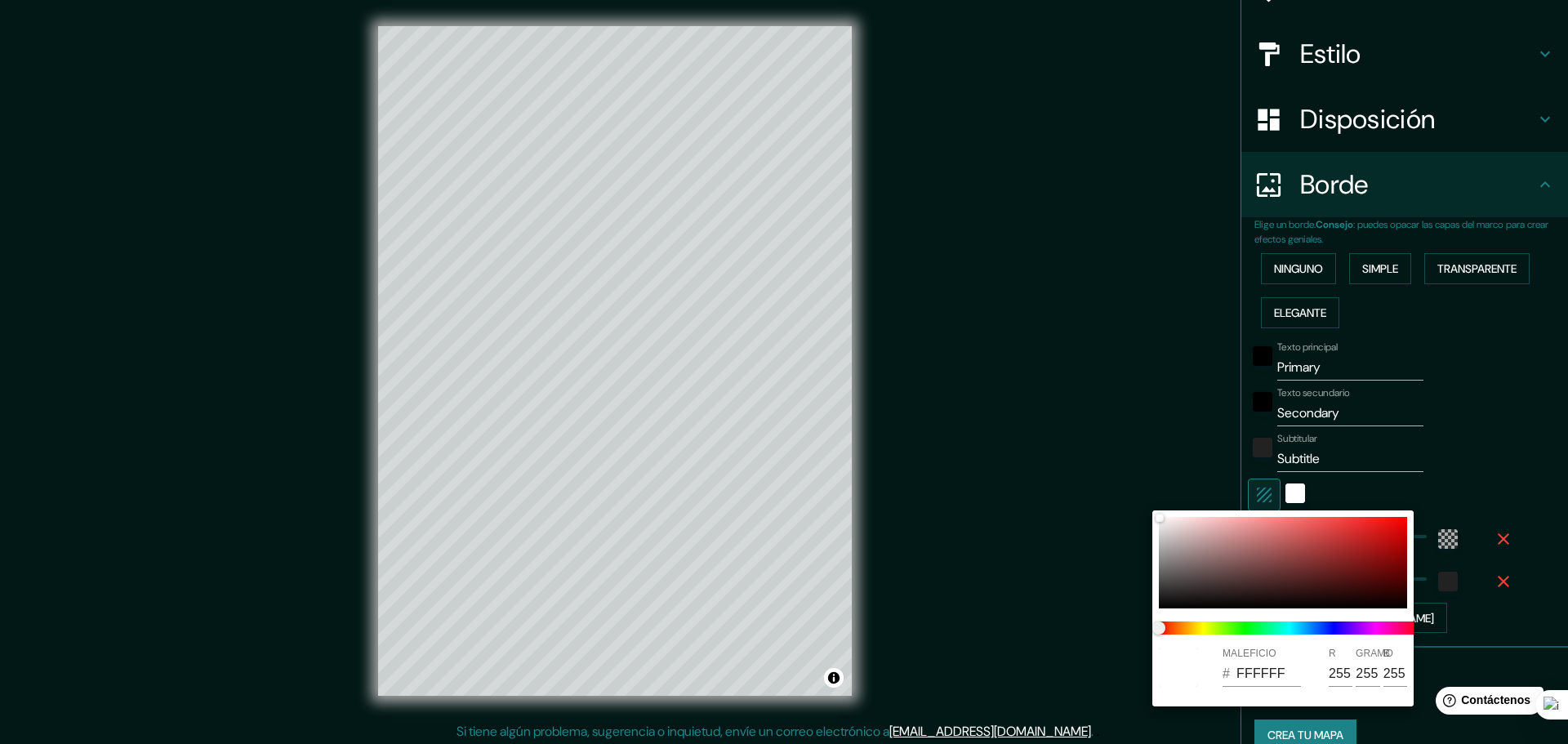
click at [1457, 448] on div at bounding box center [784, 372] width 1568 height 744
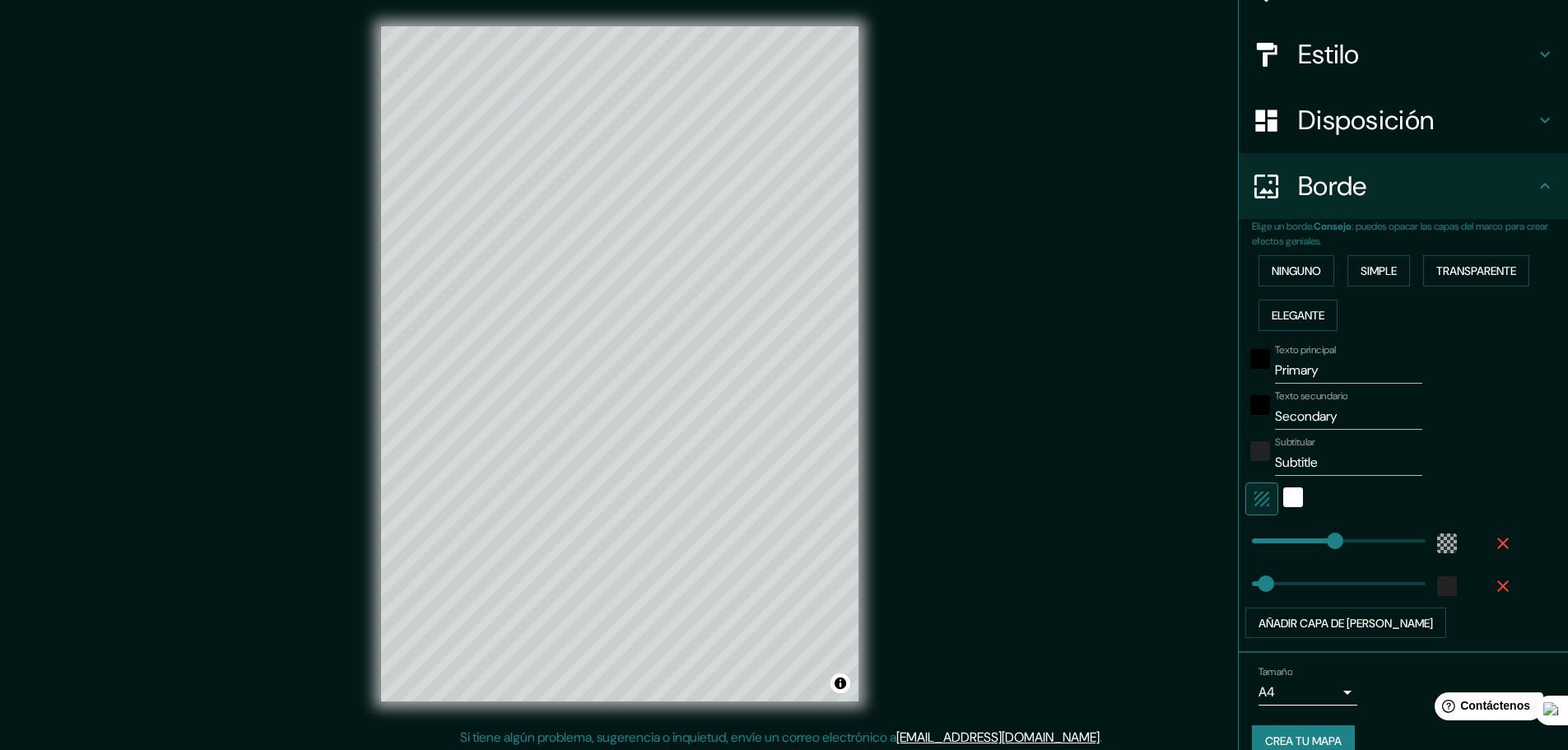
click at [1296, 378] on input "Primary" at bounding box center [1349, 370] width 147 height 26
click at [1297, 369] on input "Primary" at bounding box center [1349, 370] width 147 height 26
drag, startPoint x: 1431, startPoint y: 368, endPoint x: 1382, endPoint y: 367, distance: 49.0
click at [1431, 368] on div "Texto principal Primary" at bounding box center [1381, 364] width 270 height 39
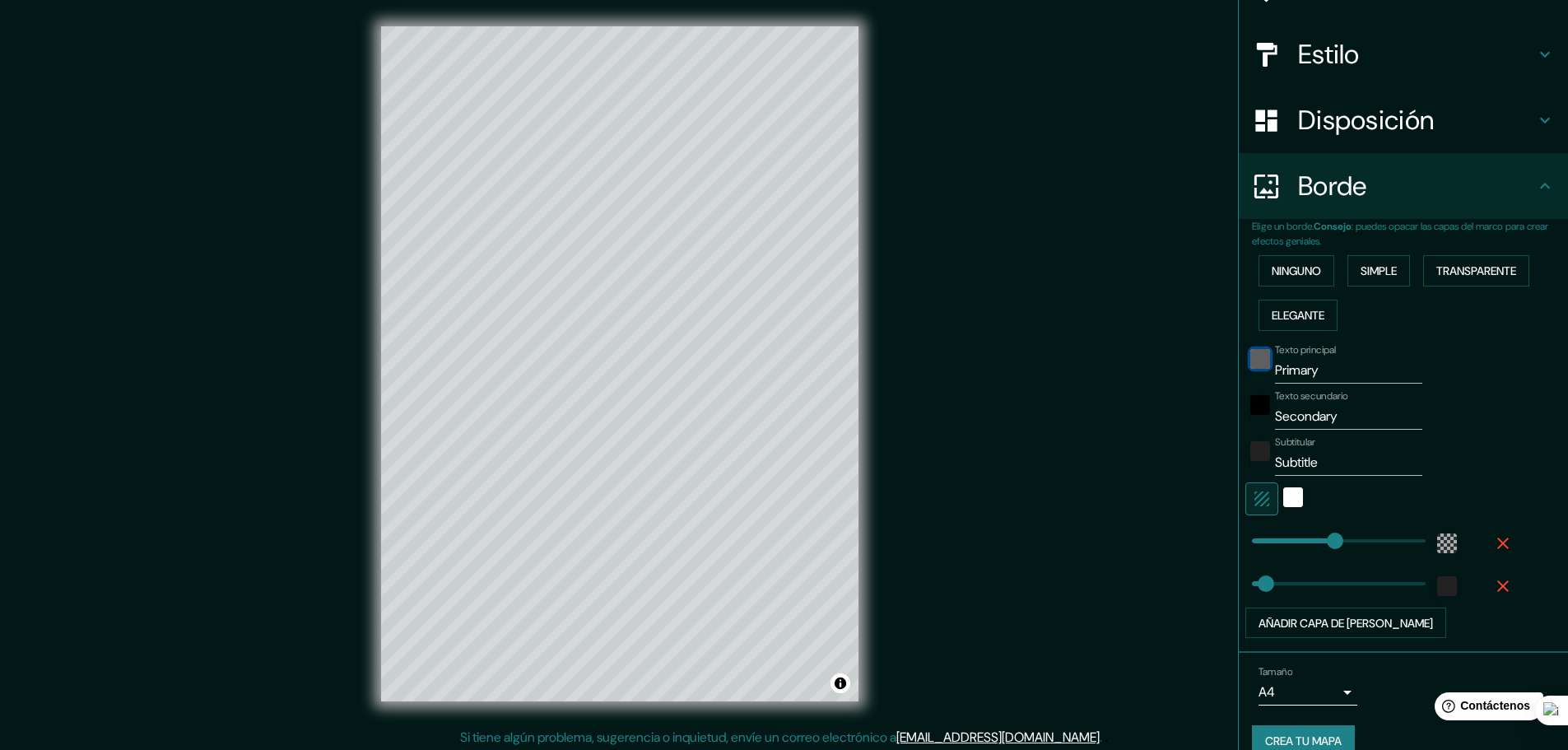
click at [1250, 366] on div "negro" at bounding box center [1259, 358] width 20 height 20
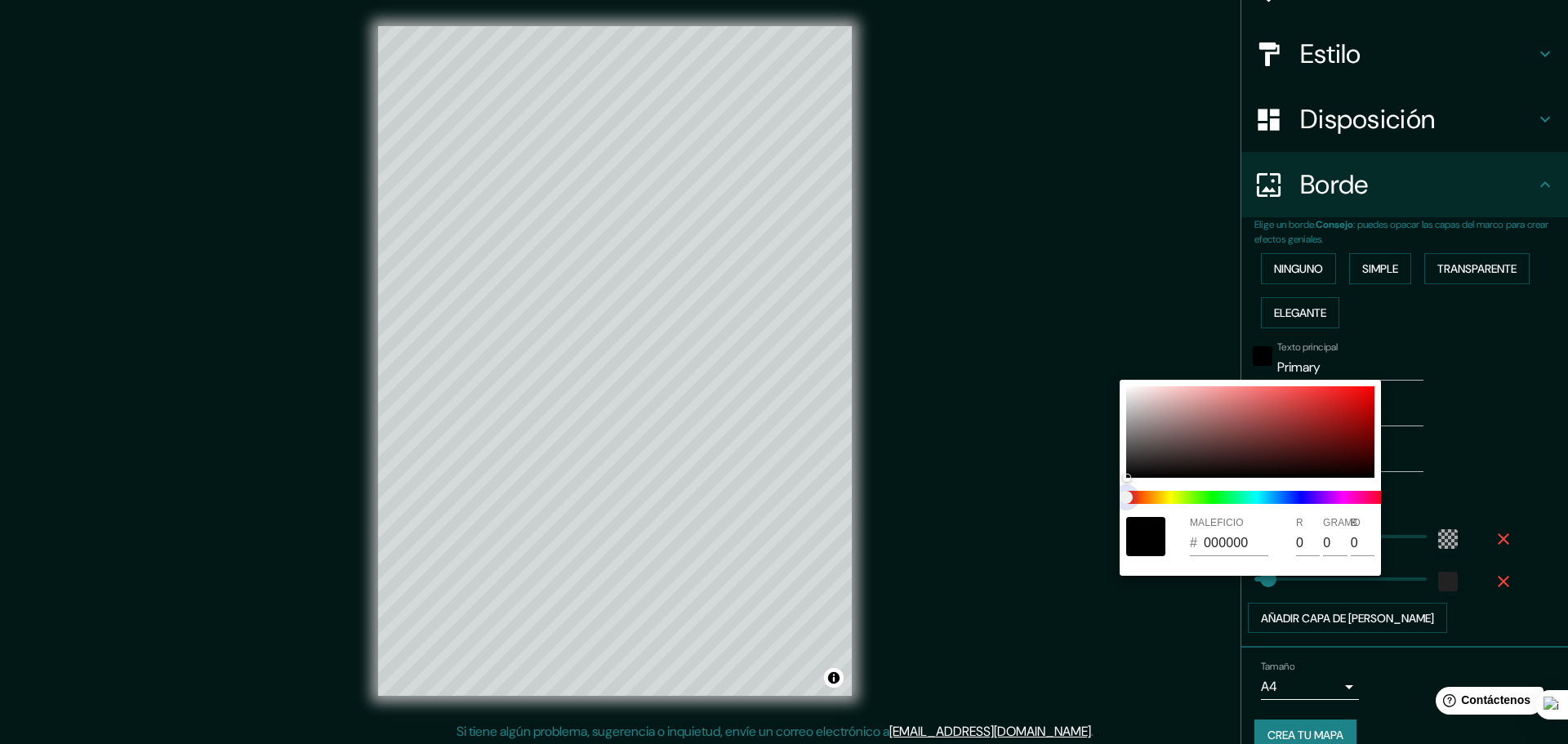
type input "278"
type input "46"
click at [1186, 498] on span at bounding box center [1257, 498] width 262 height 13
type input "278"
type input "46"
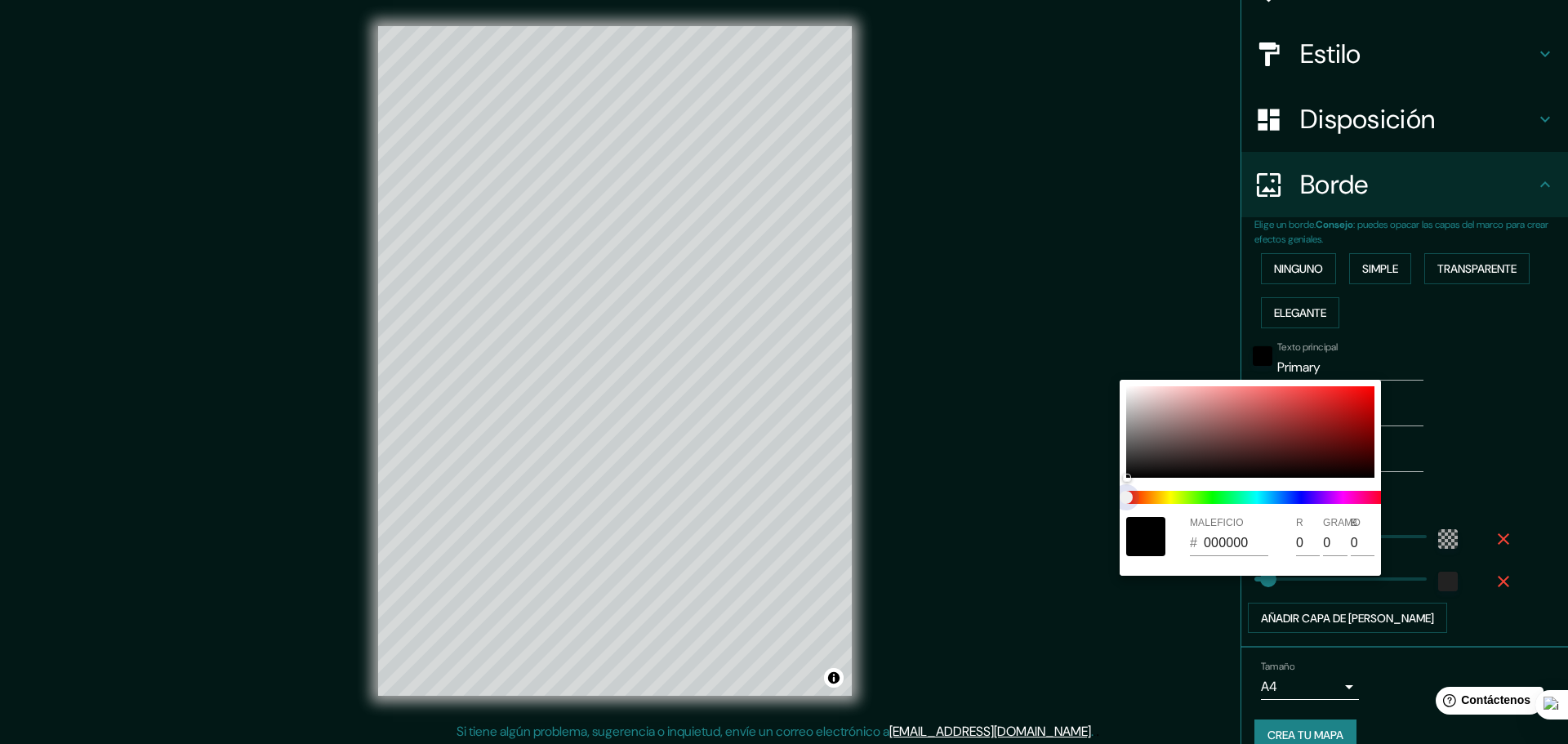
type input "278"
type input "46"
click at [1177, 499] on span at bounding box center [1257, 498] width 262 height 13
type input "278"
type input "46"
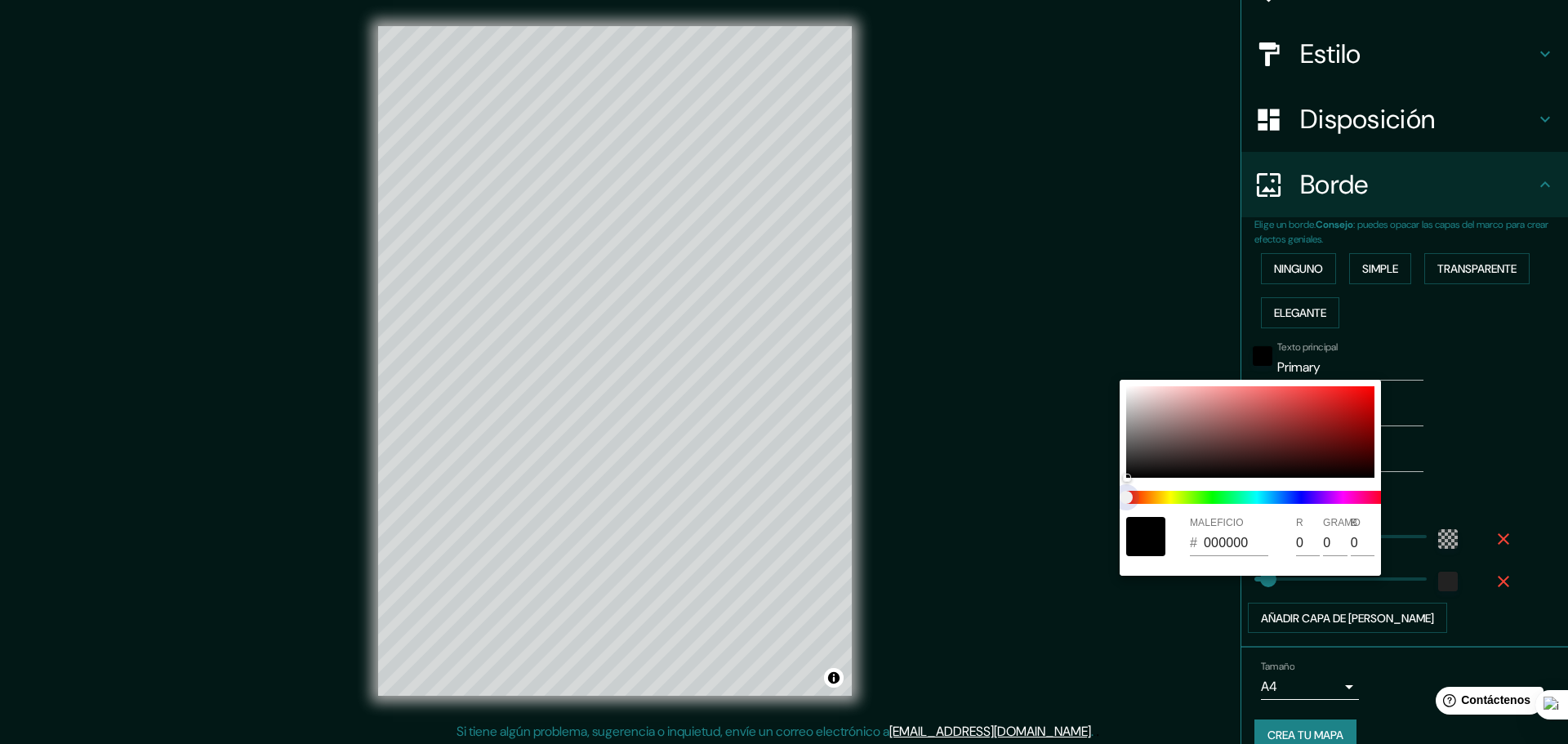
type input "278"
type input "46"
click at [1168, 501] on span at bounding box center [1257, 498] width 262 height 13
type input "278"
type input "46"
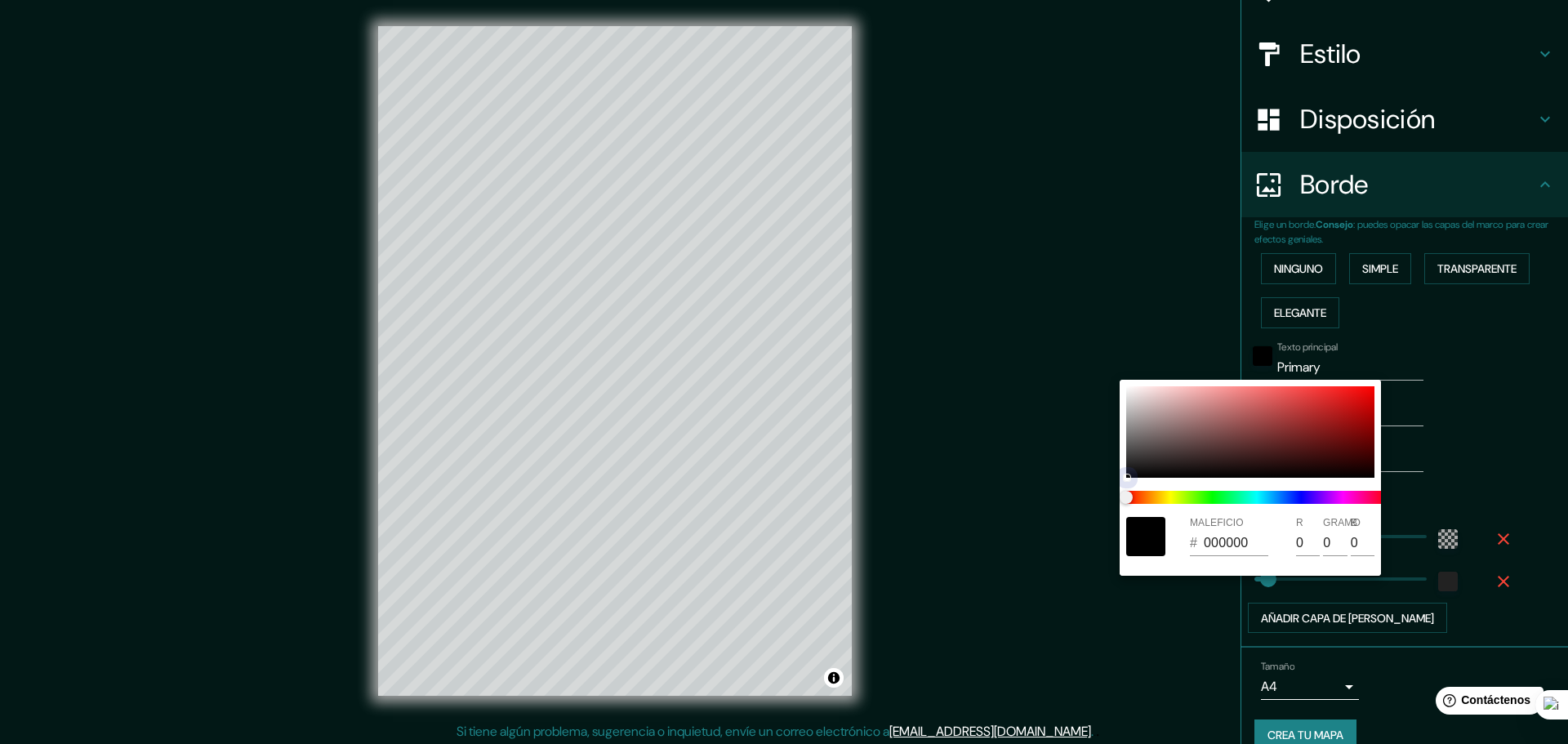
type input "9C9494"
type input "156"
type input "148"
type input "278"
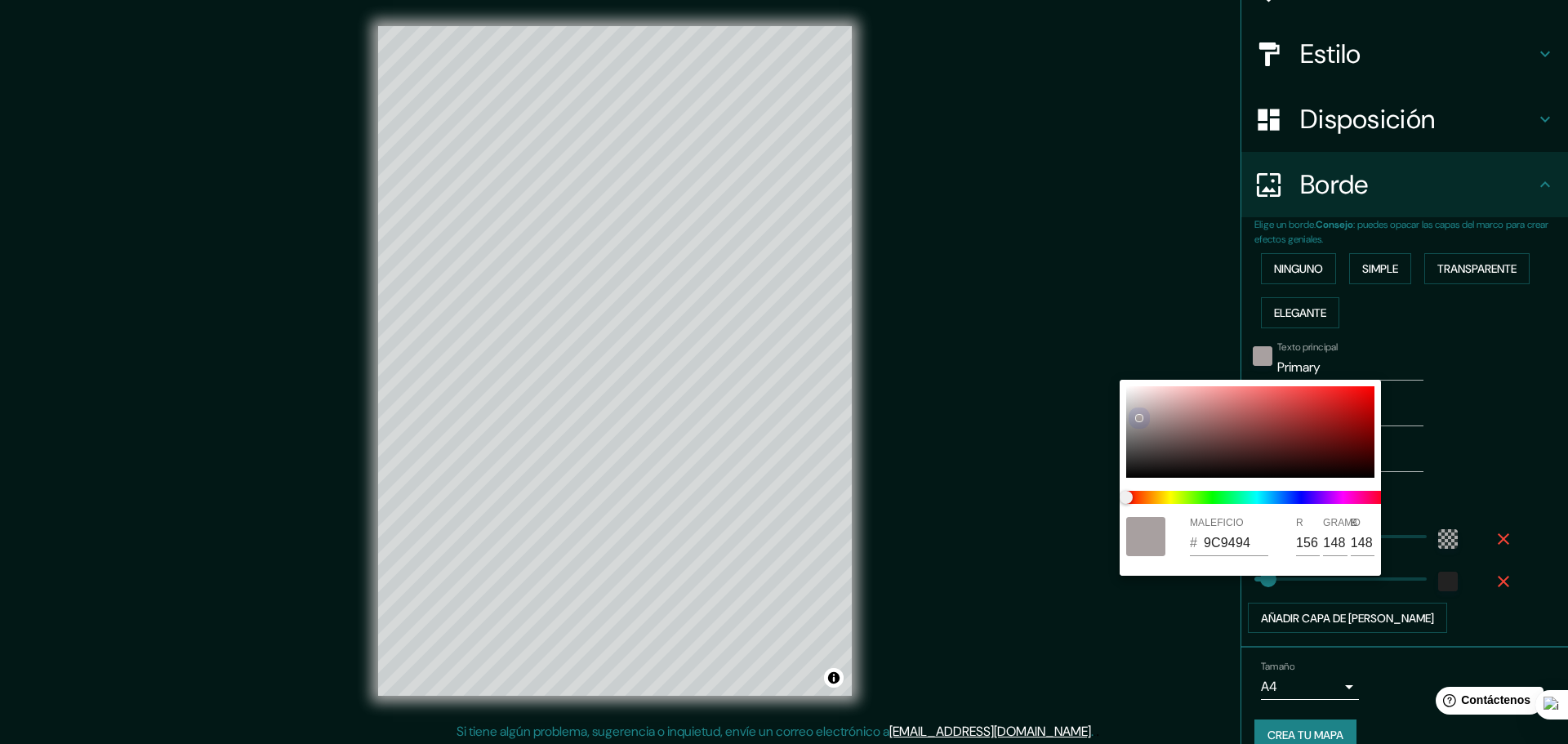
type input "46"
type input "A8A0A0"
type input "168"
type input "160"
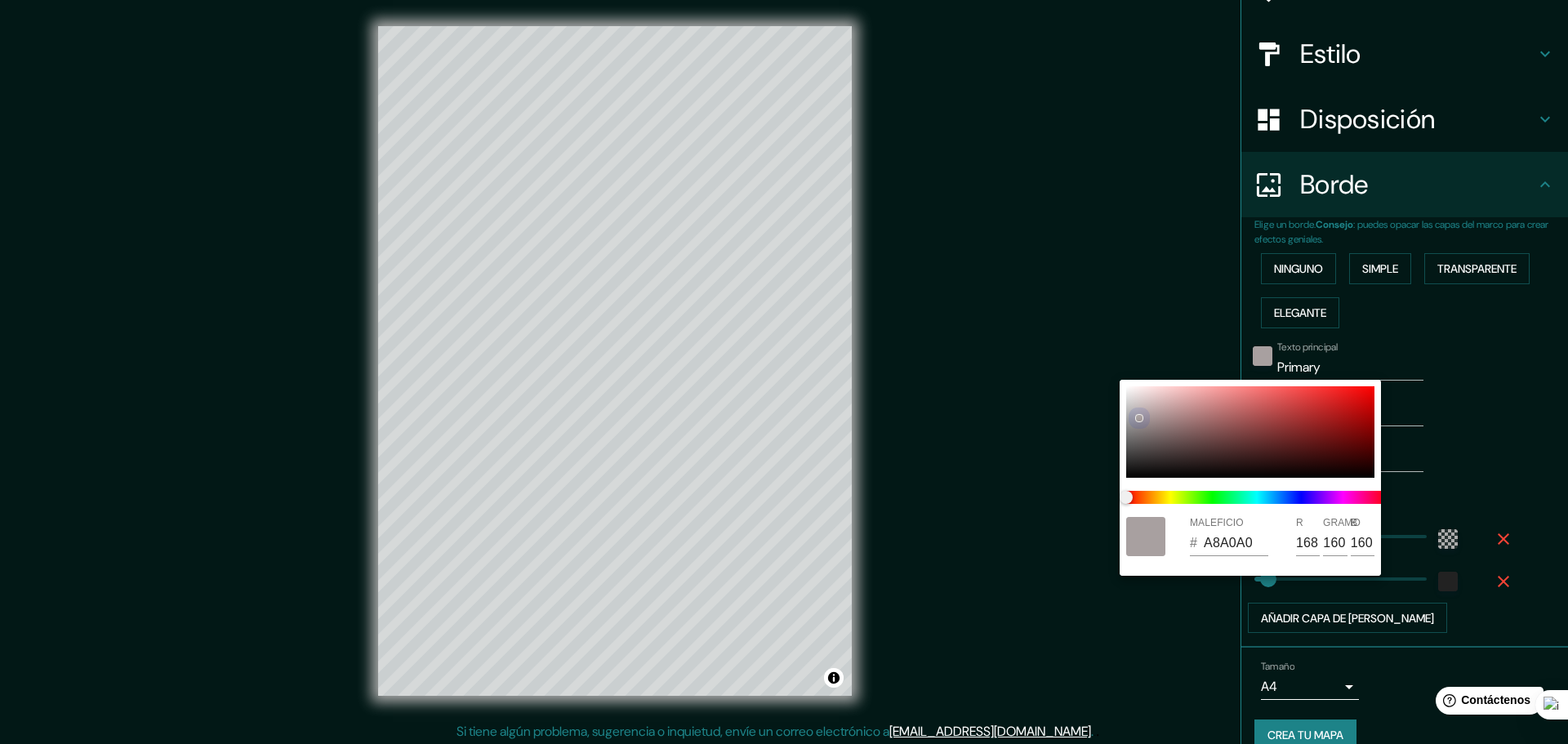
type input "278"
type input "46"
type input "B1A9A9"
type input "177"
type input "169"
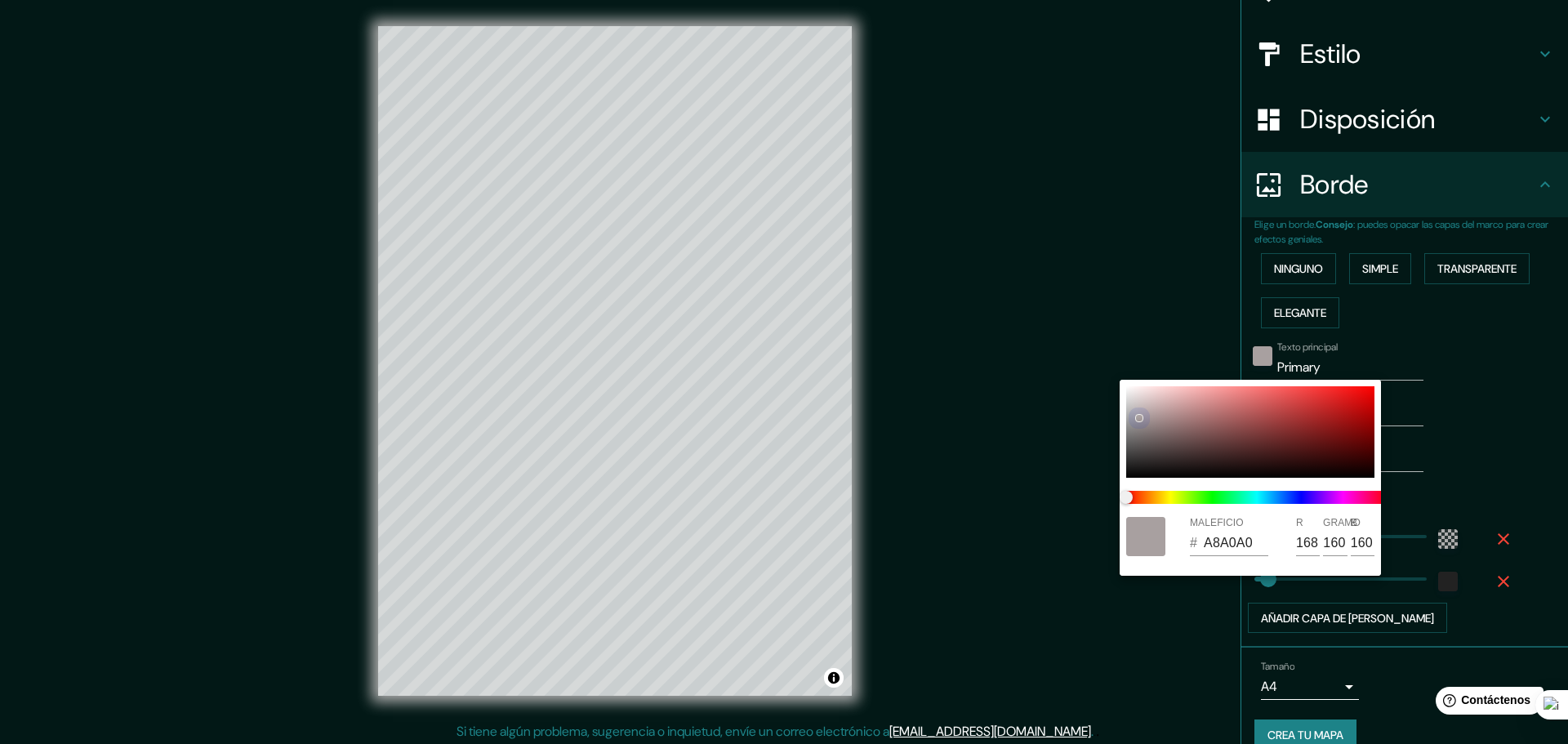
type input "169"
type input "278"
type input "46"
type input "B5AEAE"
type input "181"
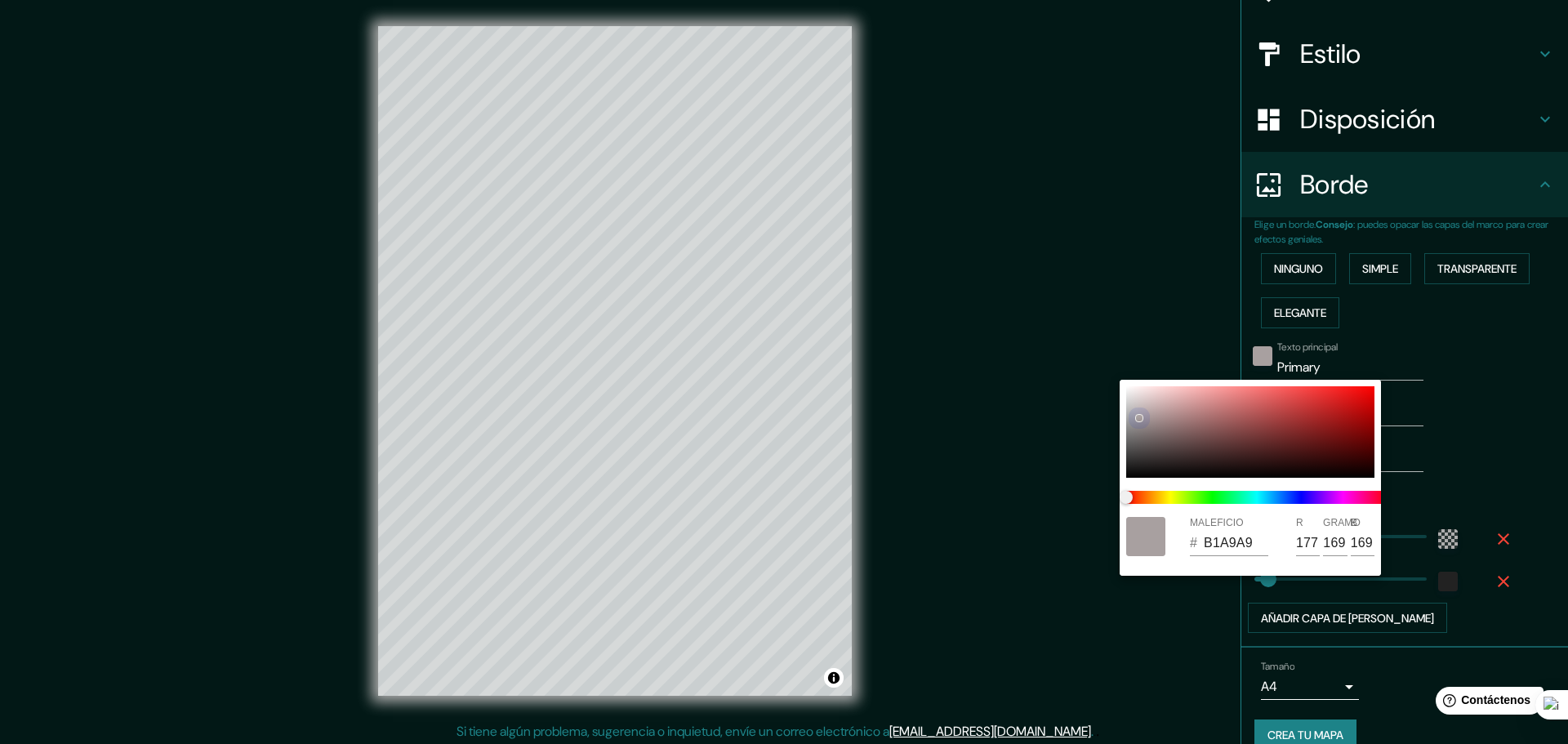
type input "174"
type input "278"
type input "46"
type input "BAB2B2"
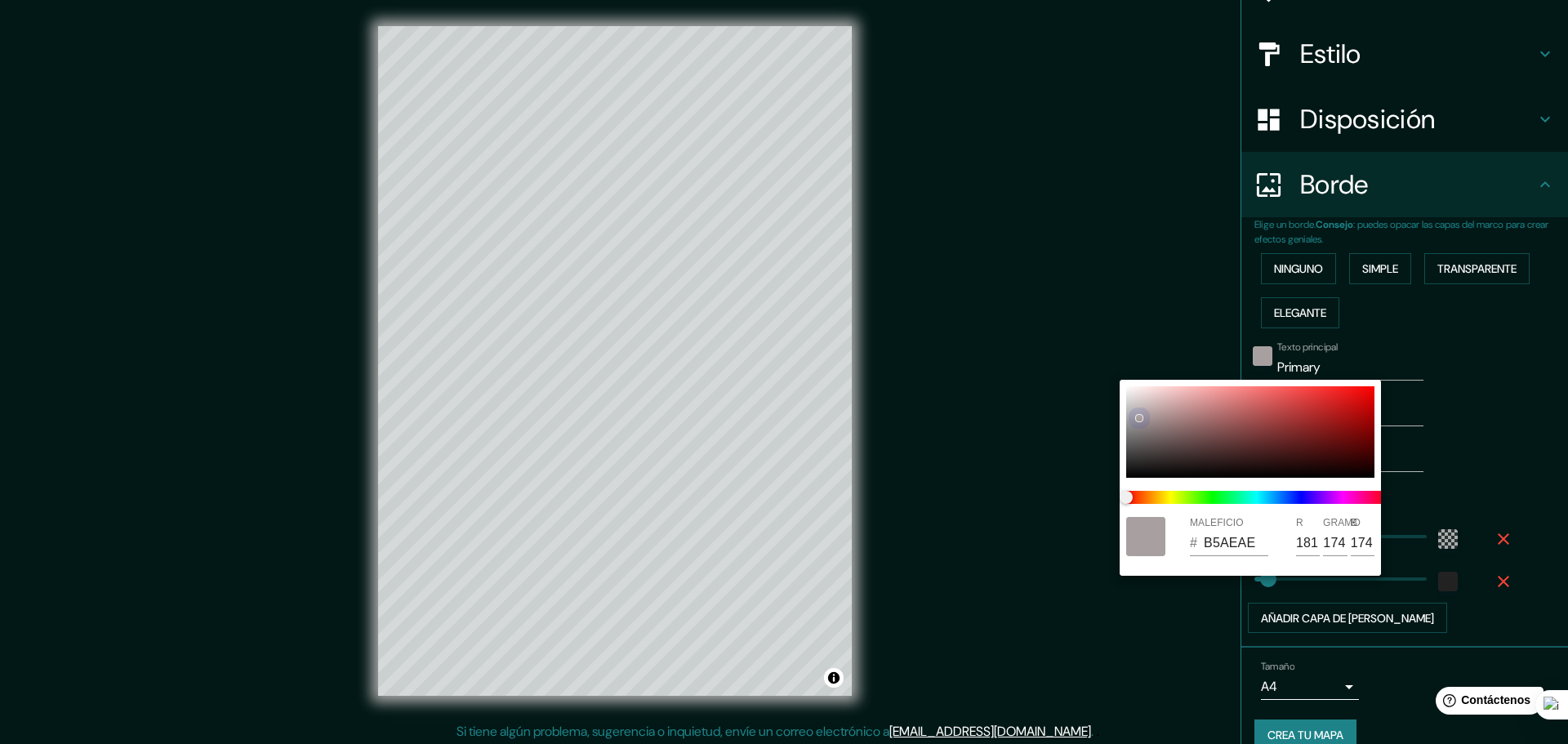
type input "186"
type input "178"
type input "278"
type input "46"
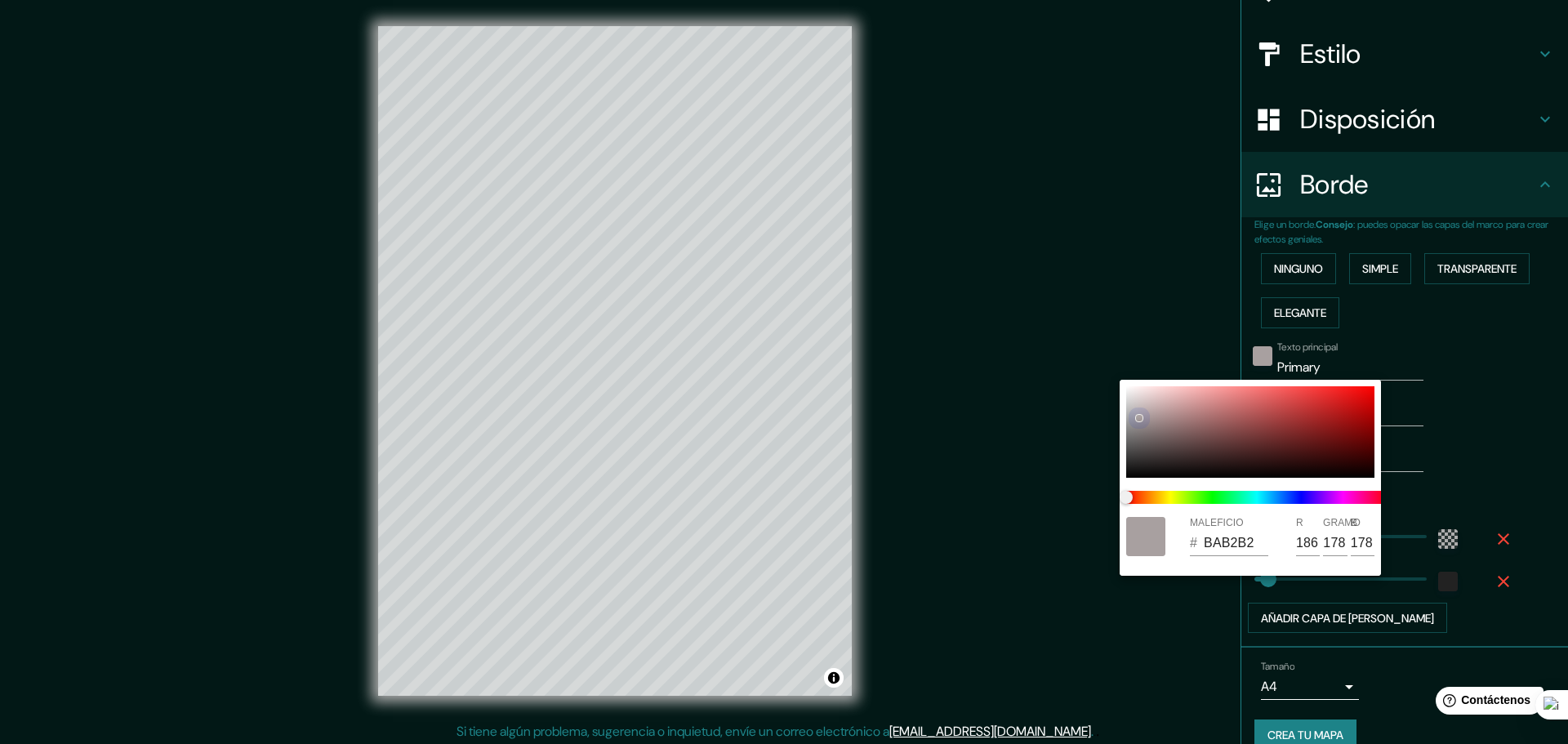
type input "BCB4B4"
type input "188"
type input "180"
type input "278"
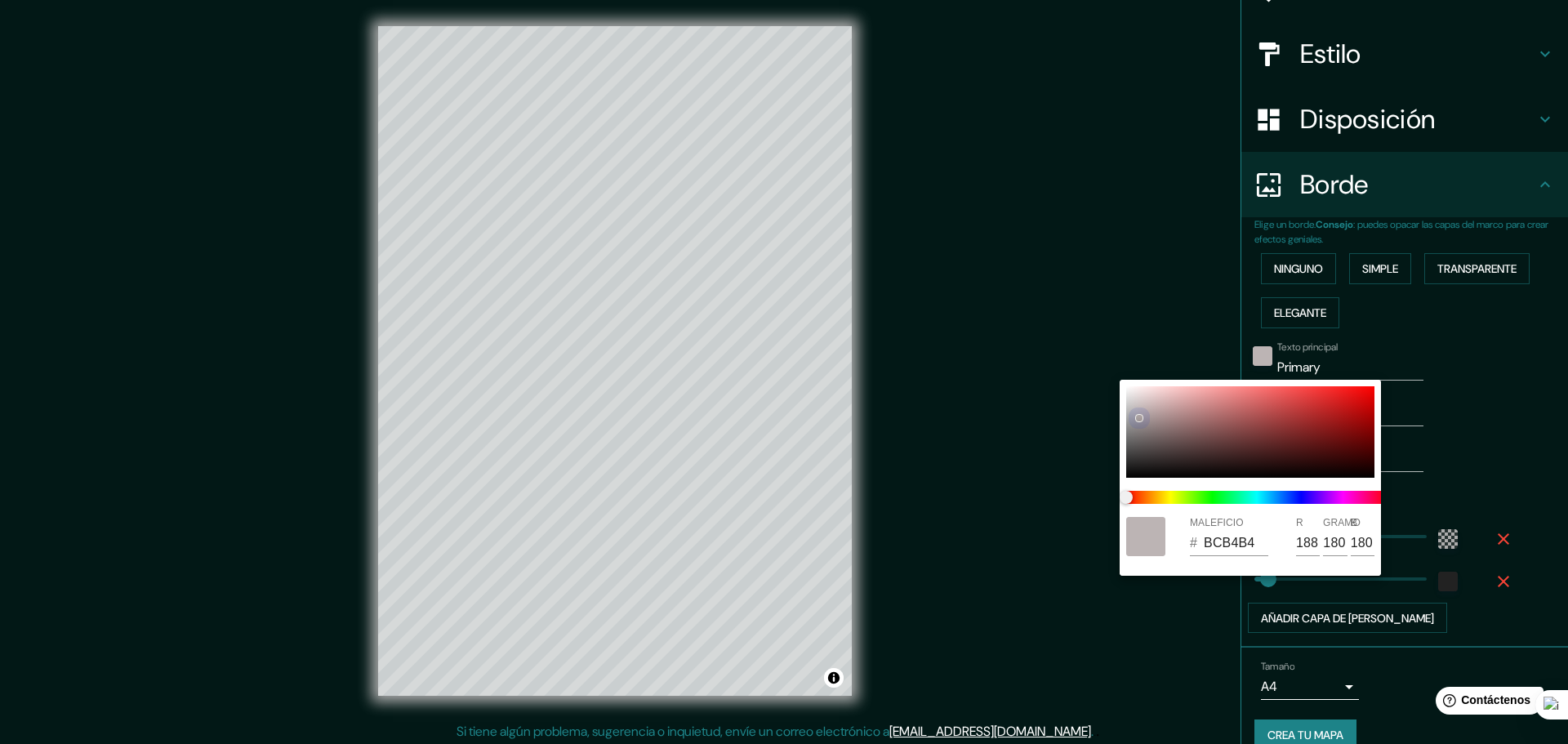
type input "46"
type input "C1B9B9"
type input "193"
type input "185"
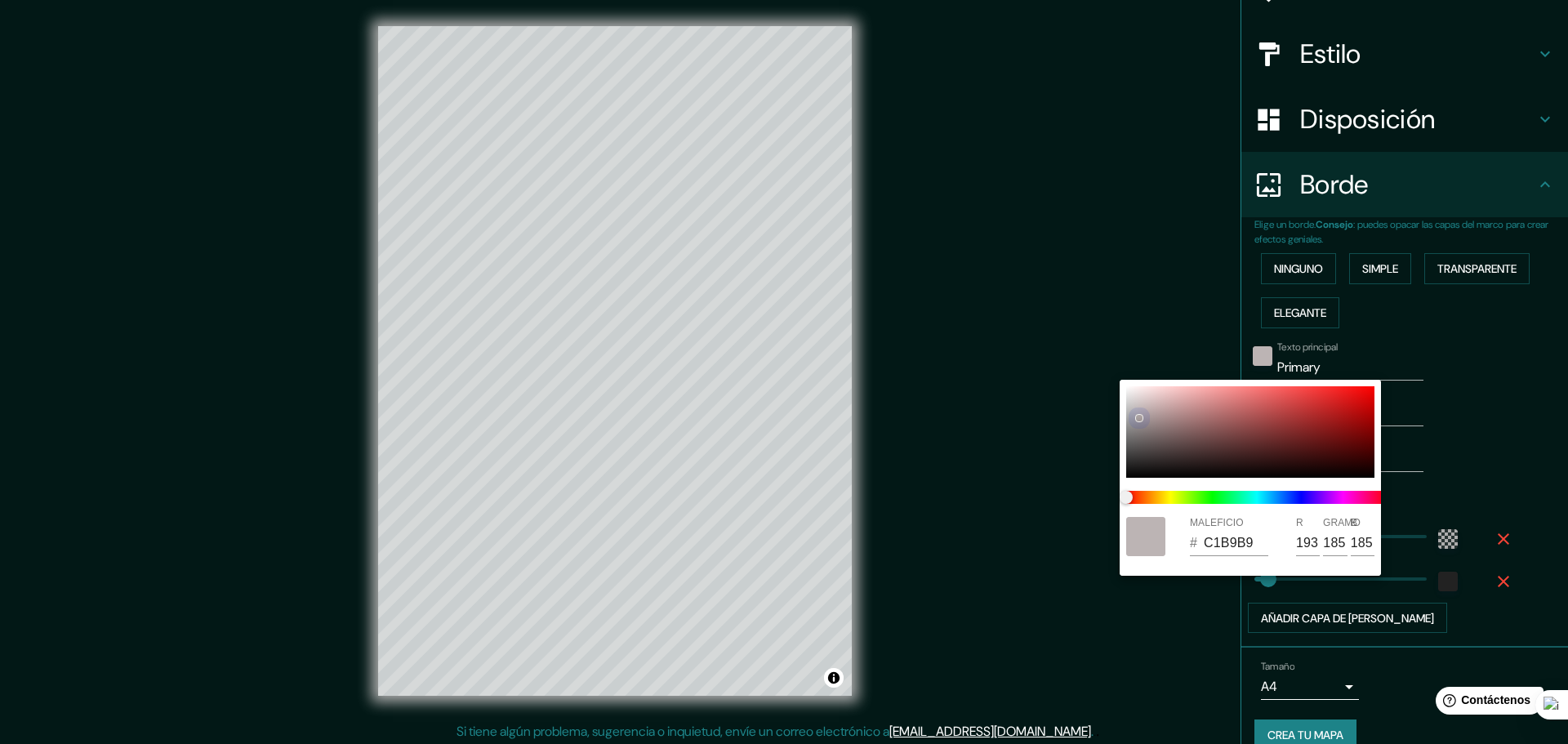
type input "278"
type input "46"
type input "C3BBBB"
type input "195"
type input "187"
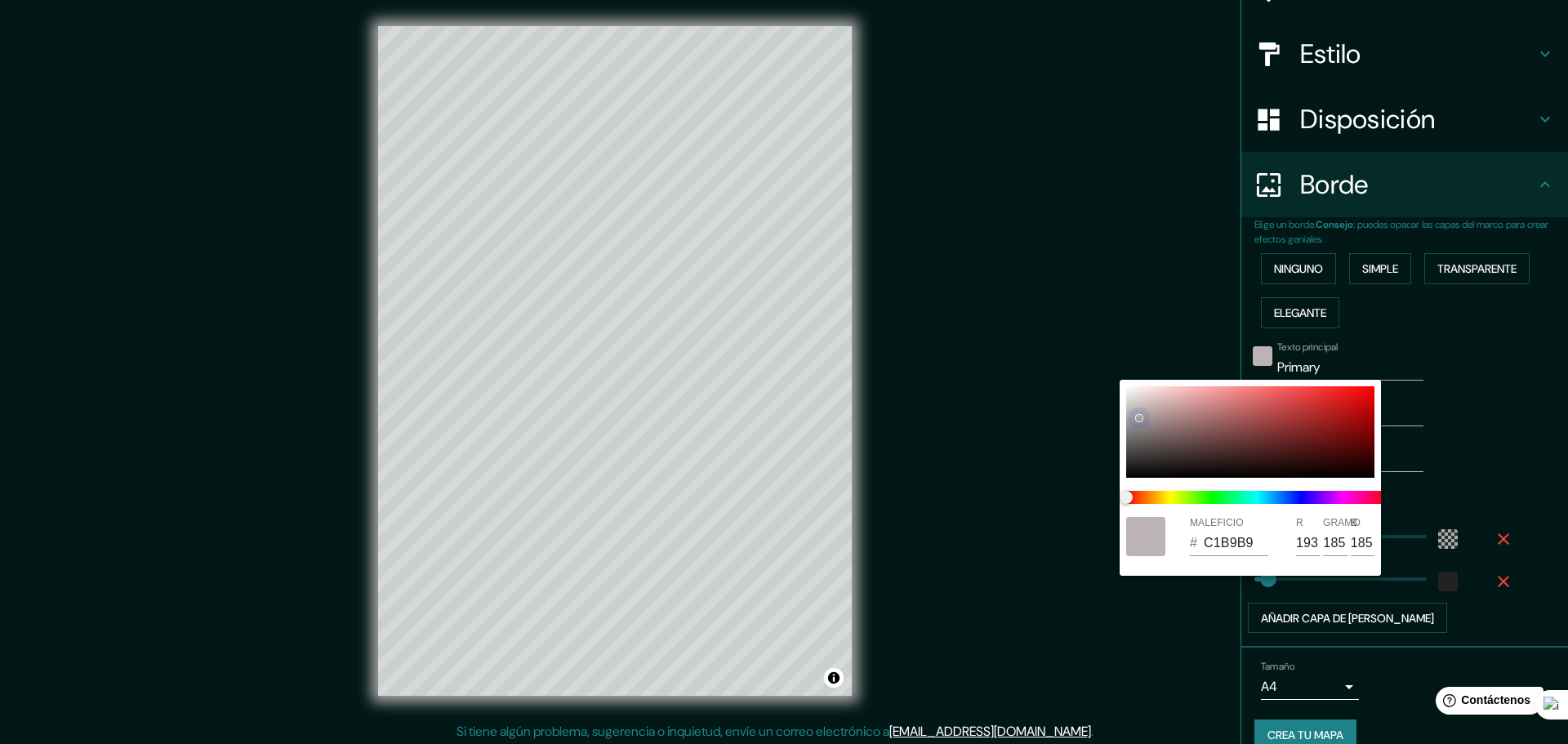
type input "187"
type input "278"
type input "46"
type input "C6BDBD"
type input "198"
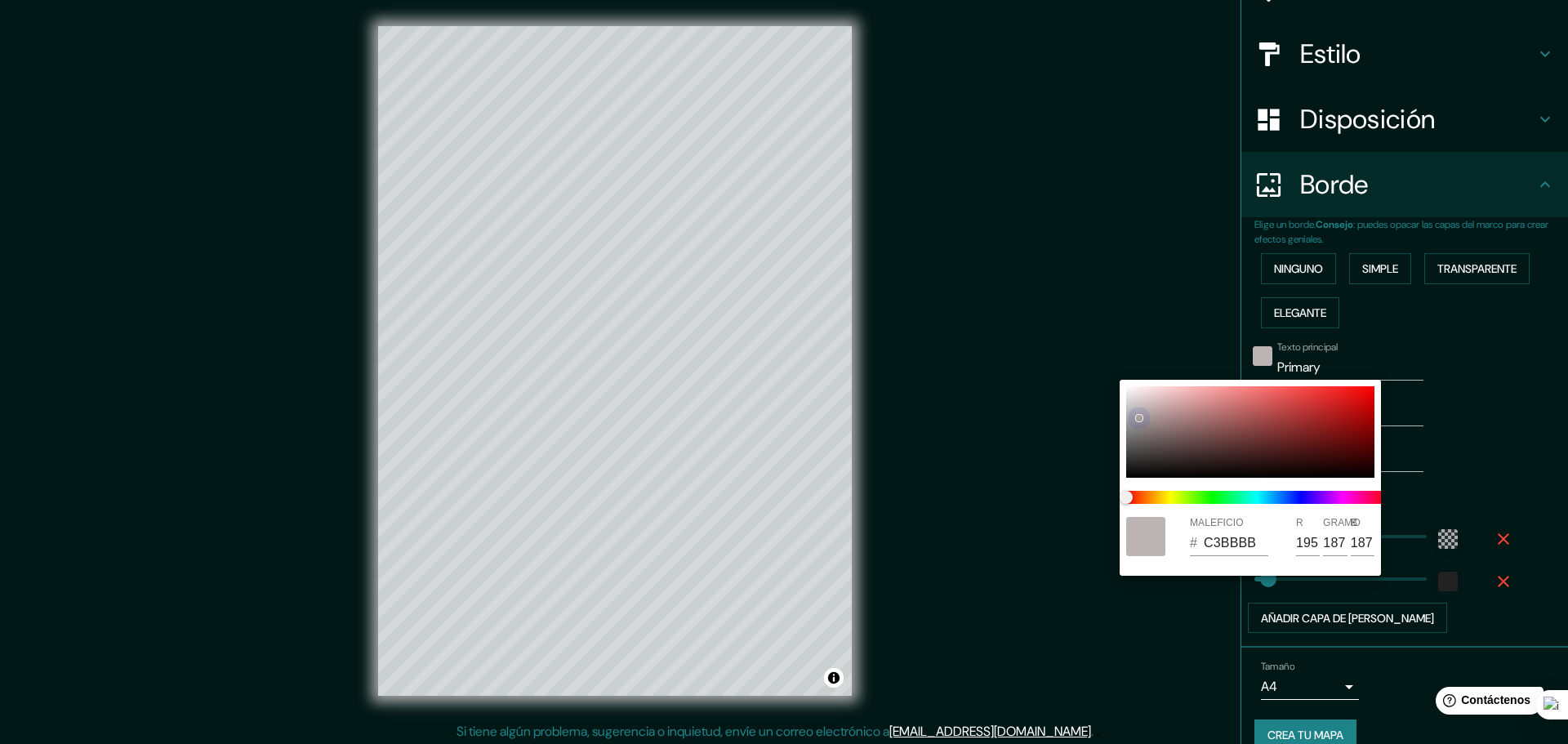
type input "189"
type input "278"
type input "46"
type input "CCC4C4"
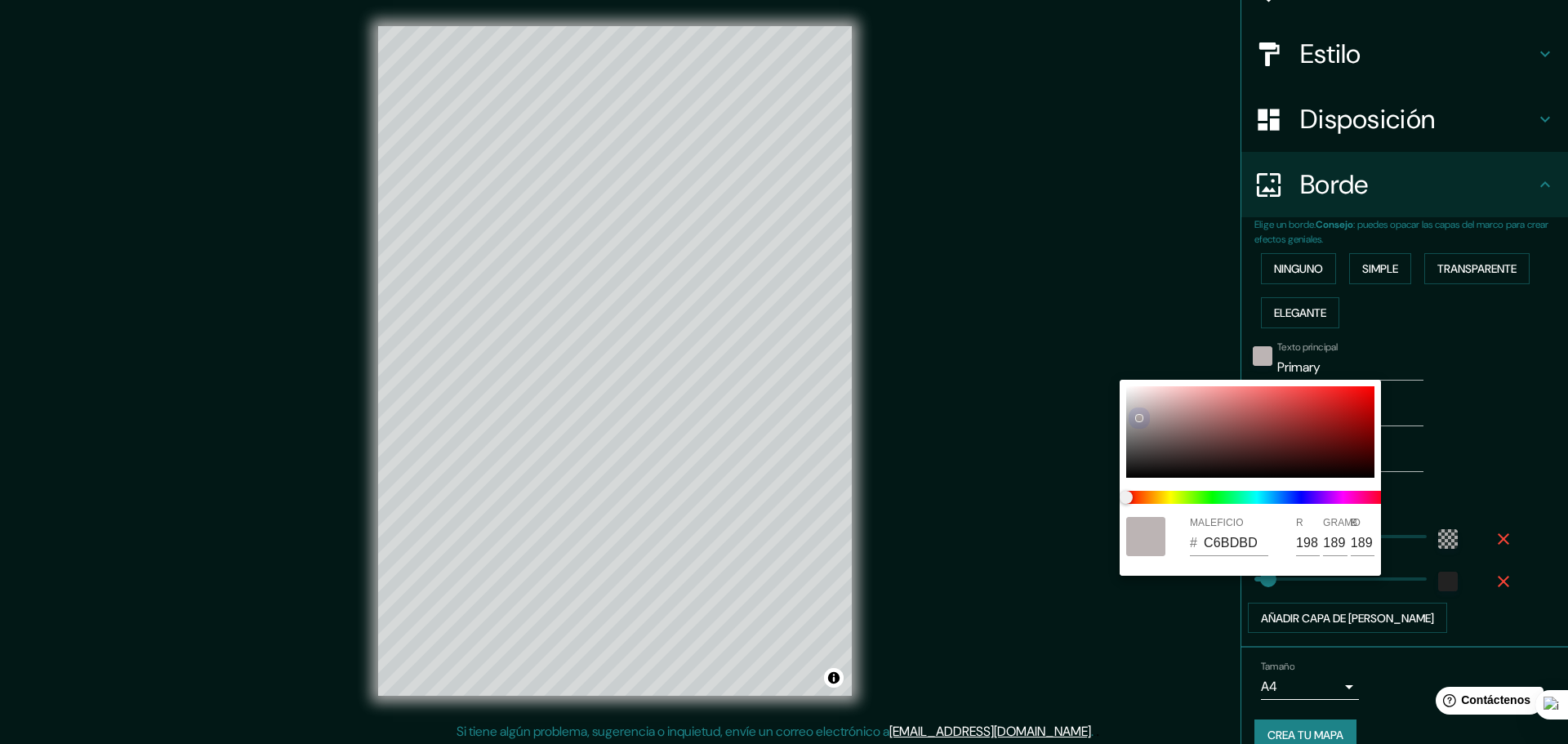
type input "204"
type input "196"
type input "278"
type input "46"
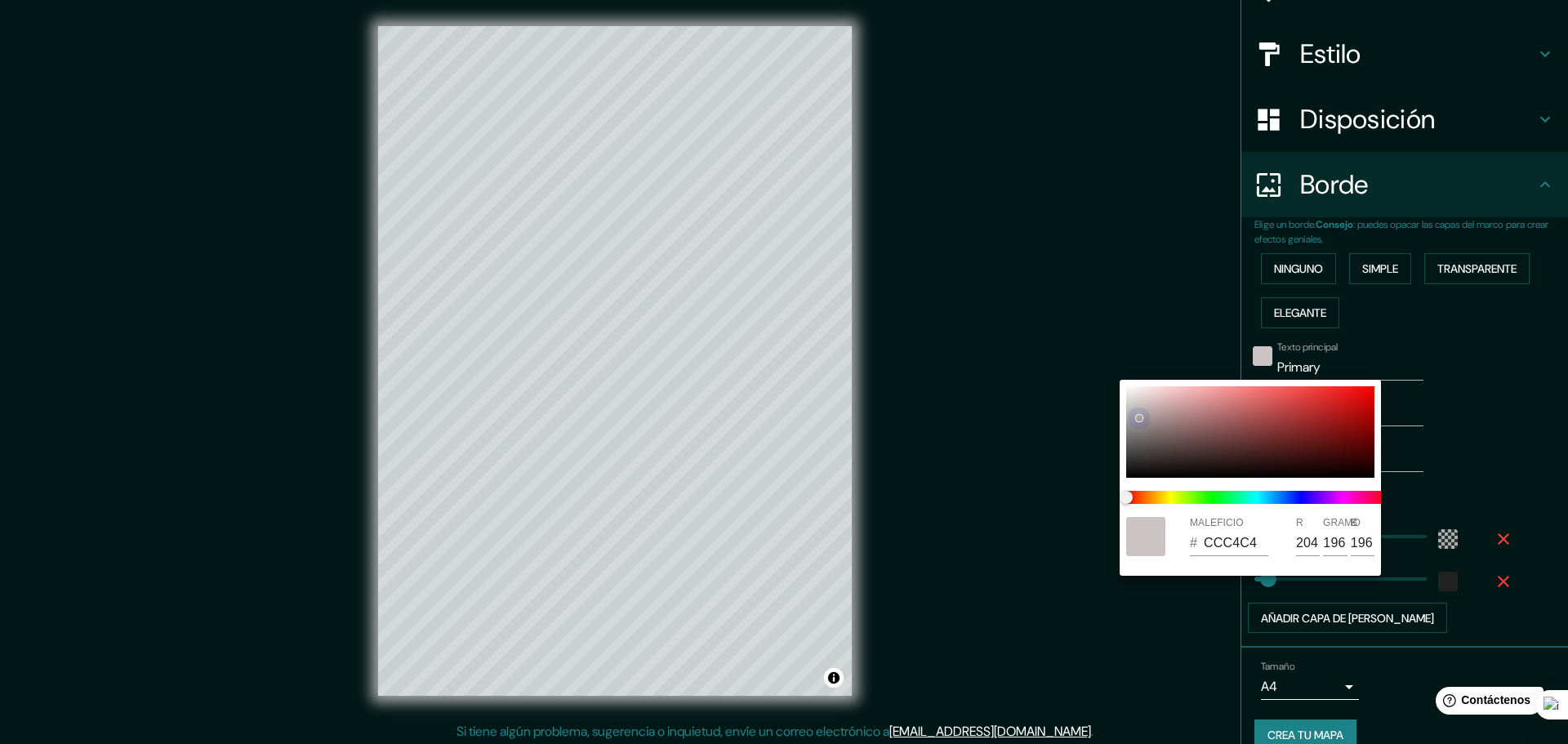
type input "CFC6C6"
type input "207"
type input "198"
type input "278"
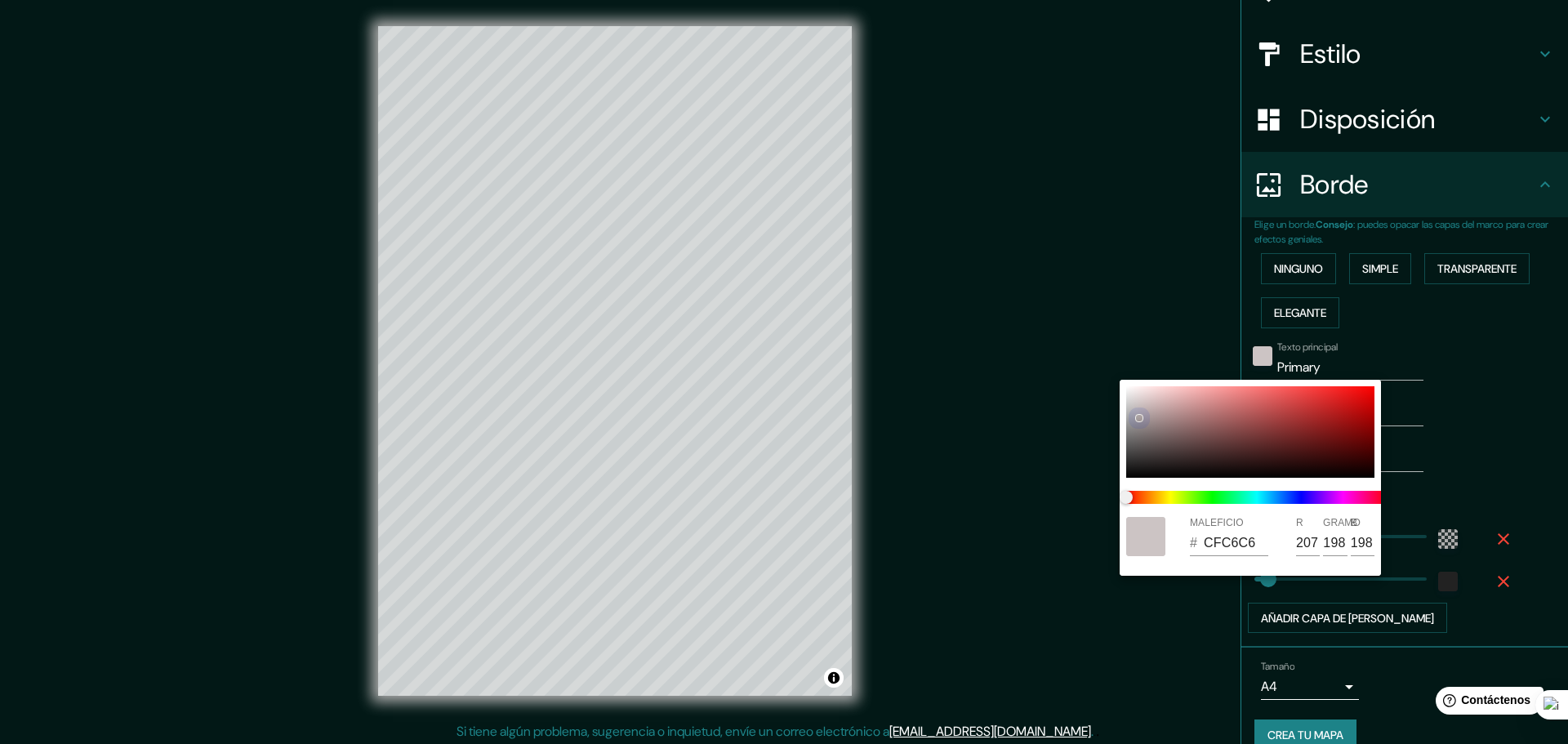
type input "46"
type input "D3CACA"
type input "211"
type input "202"
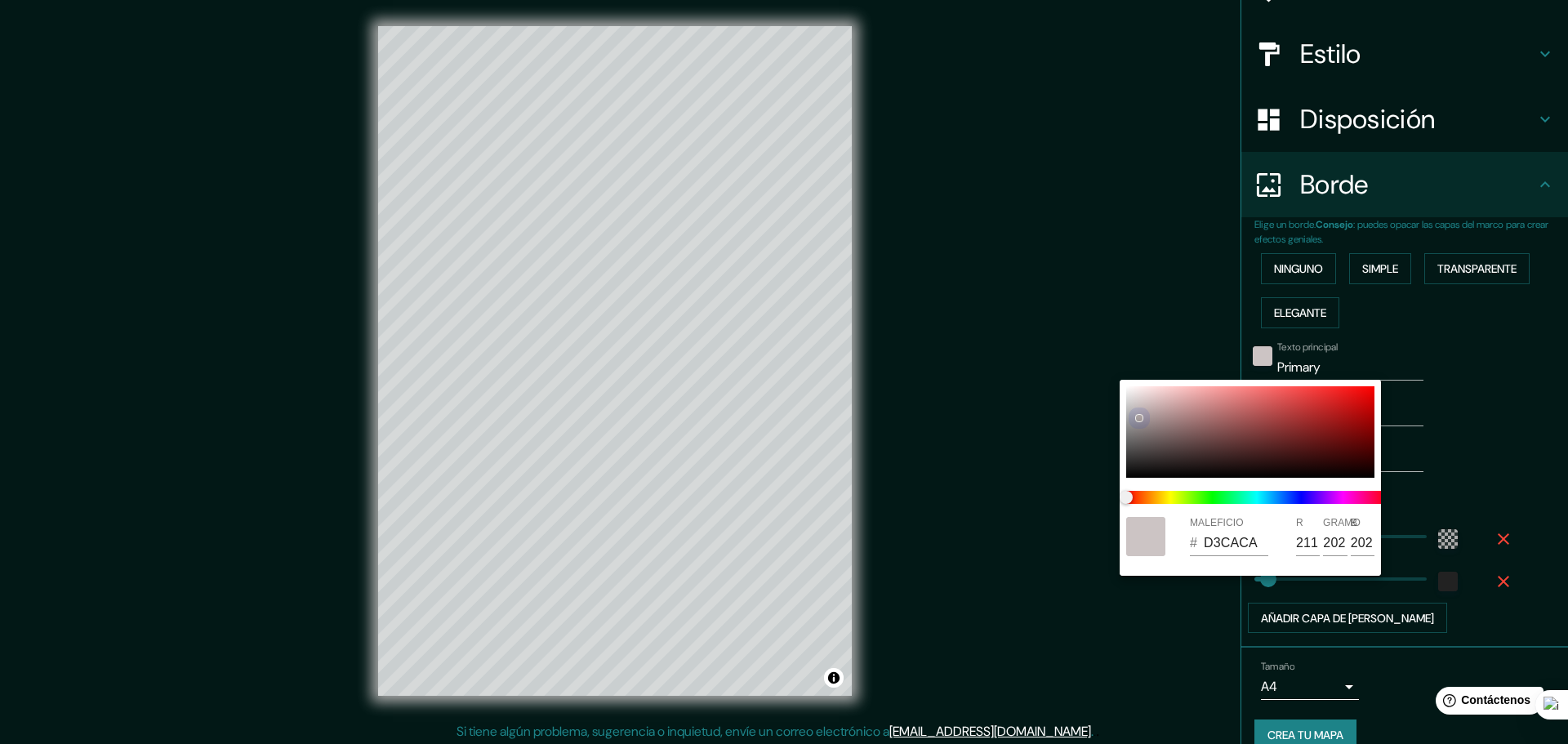
type input "278"
type input "46"
type input "D6CBCB"
type input "214"
type input "203"
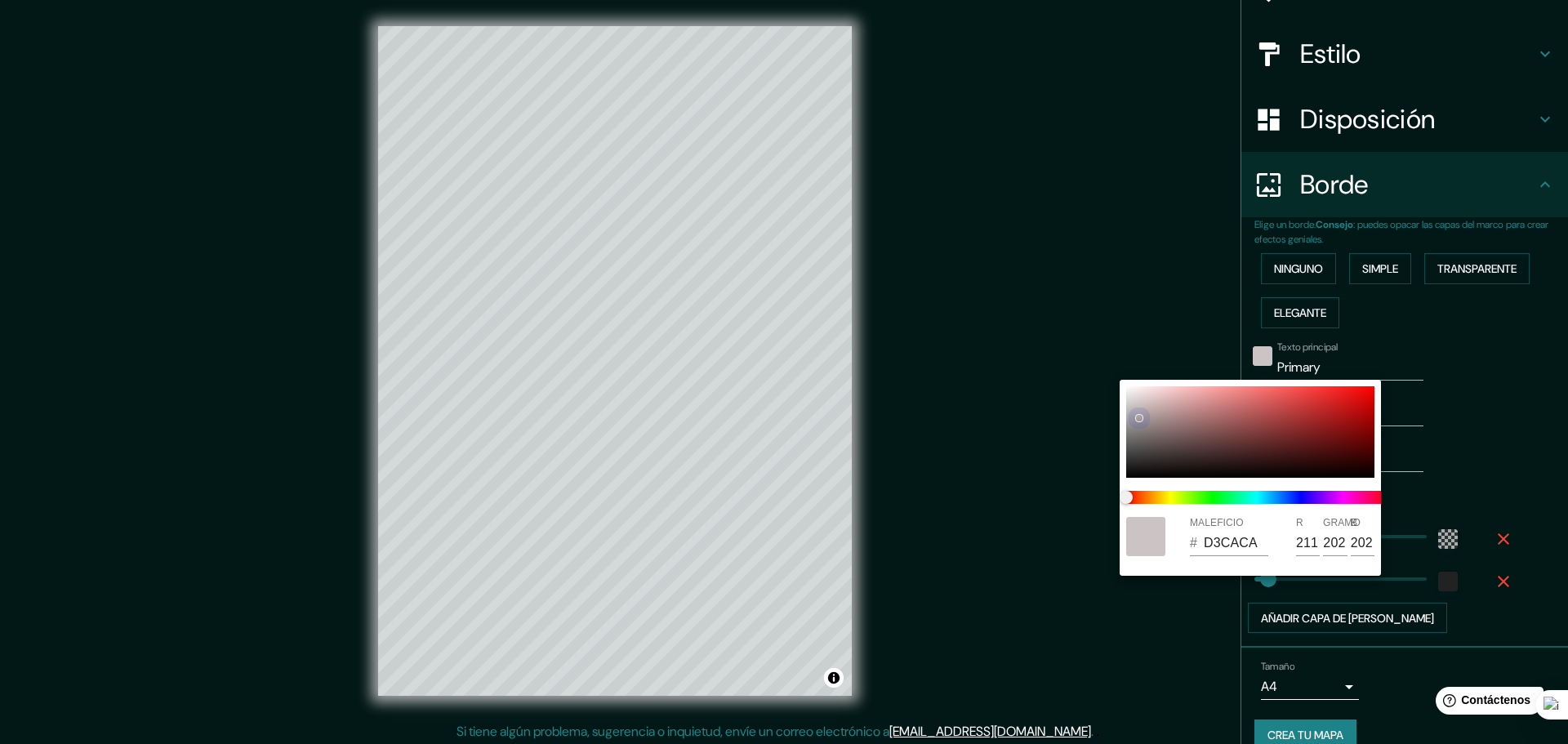
type input "203"
type input "278"
type input "46"
type input "D6CACA"
type input "202"
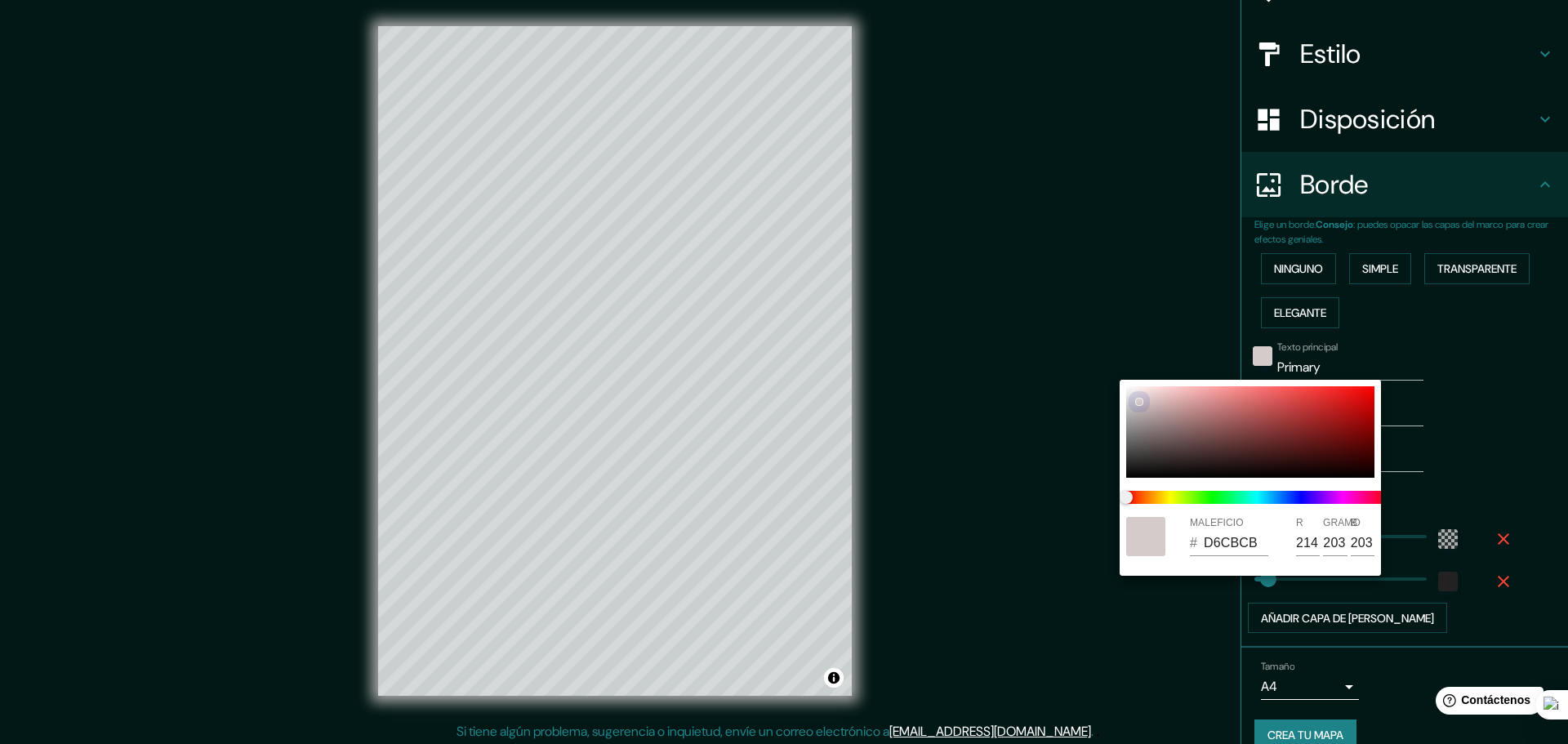
type input "202"
type input "278"
type input "46"
type input "D8CCCC"
type input "216"
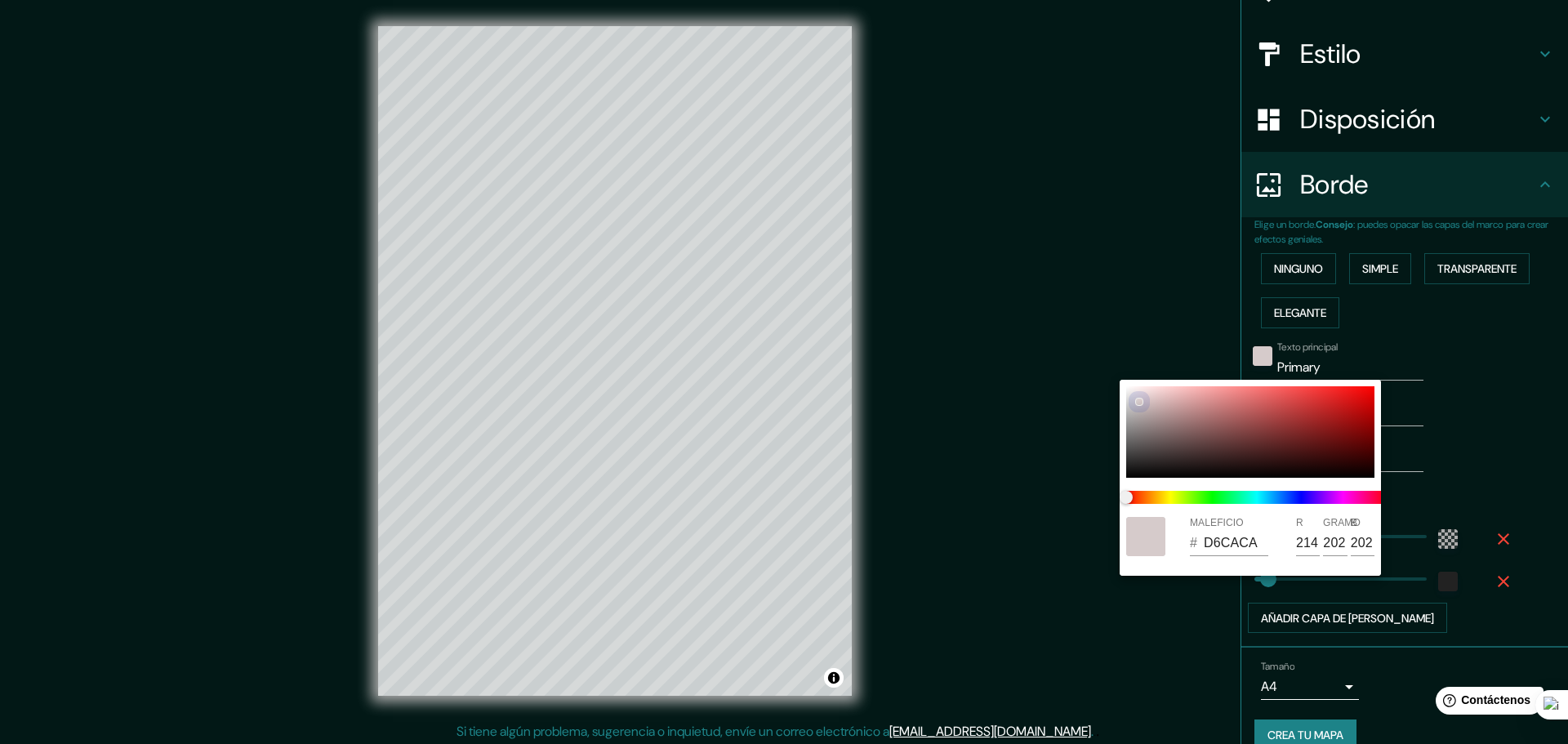
type input "204"
type input "278"
type input "46"
type input "DDCFCF"
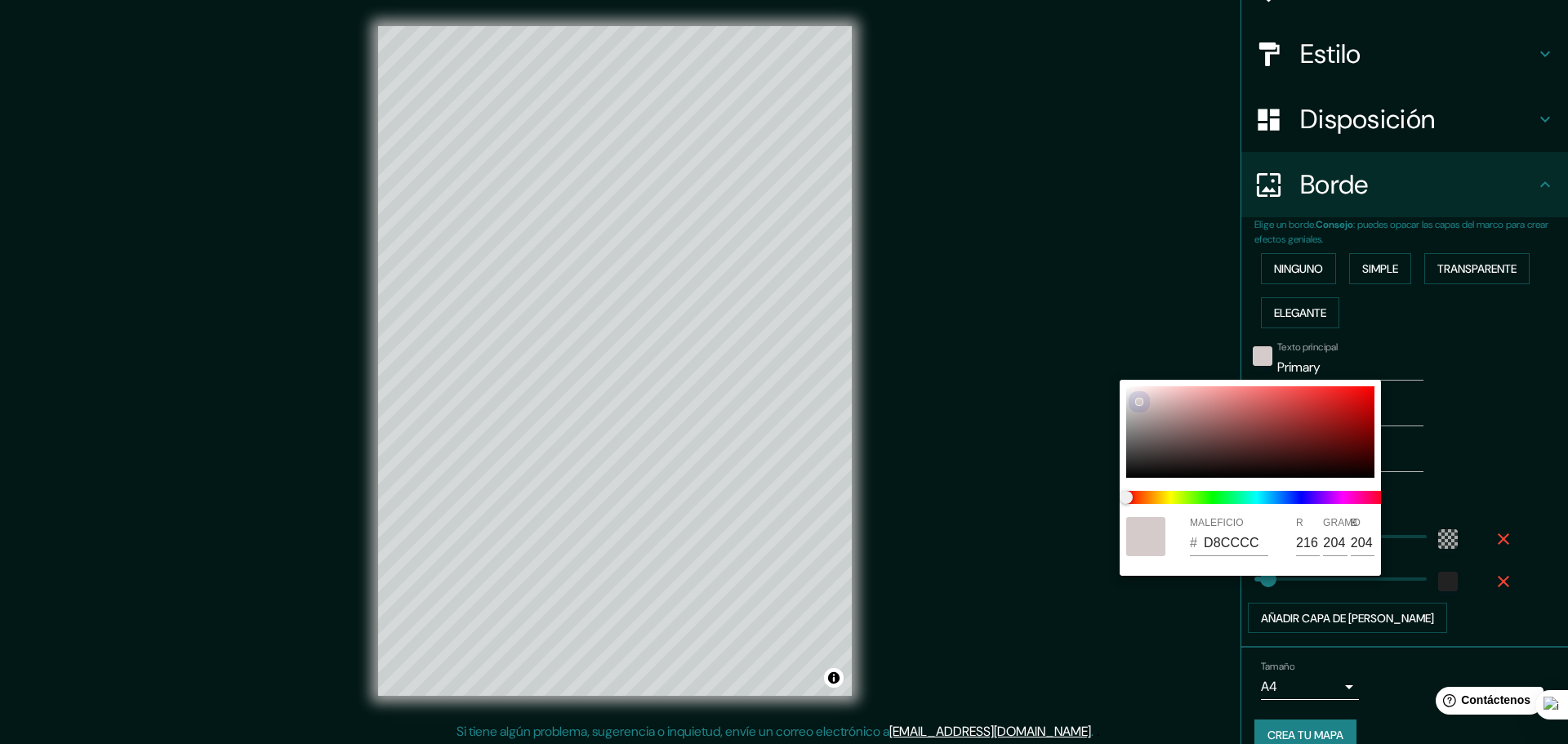
type input "221"
type input "207"
type input "278"
type input "46"
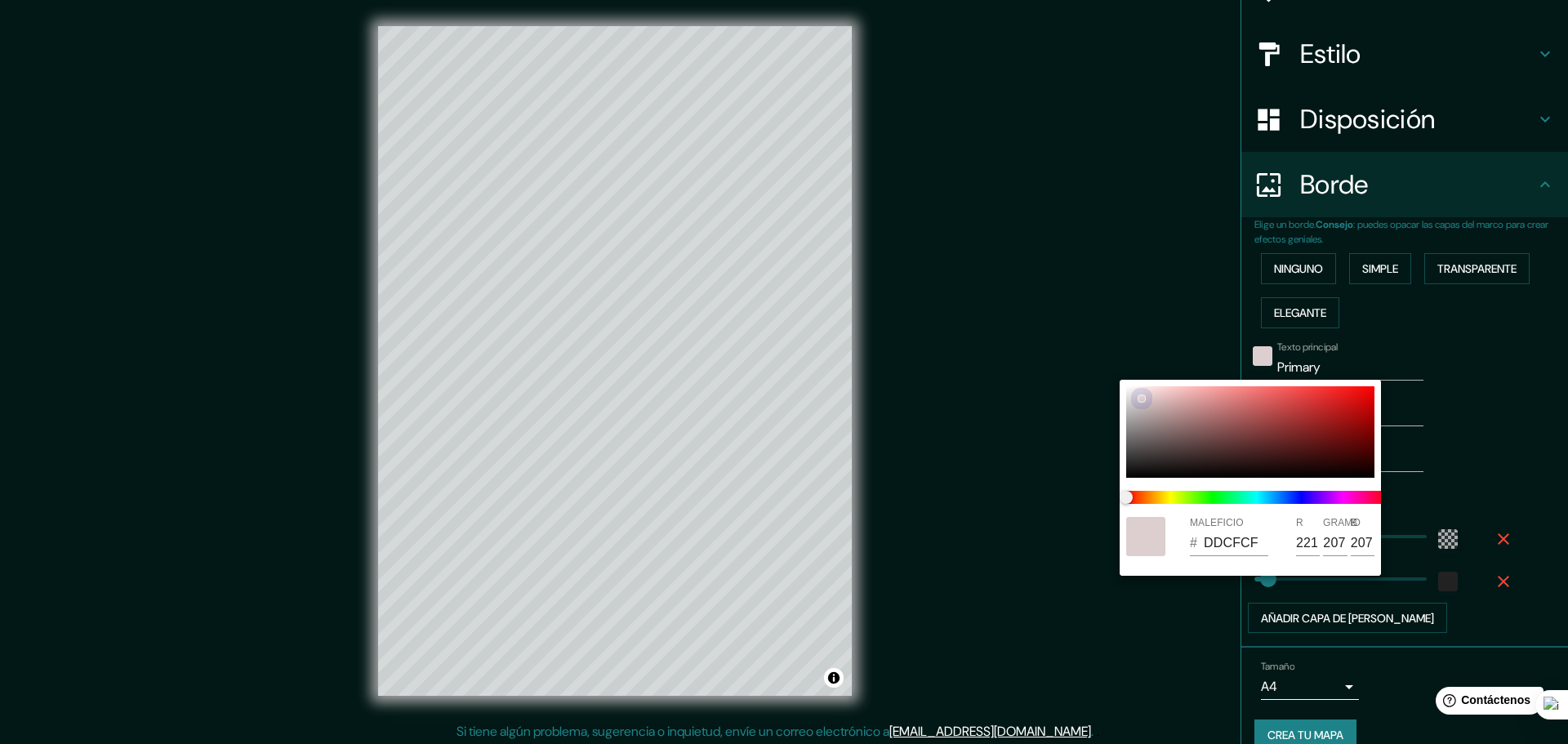
type input "E1D2D2"
type input "225"
type input "210"
type input "278"
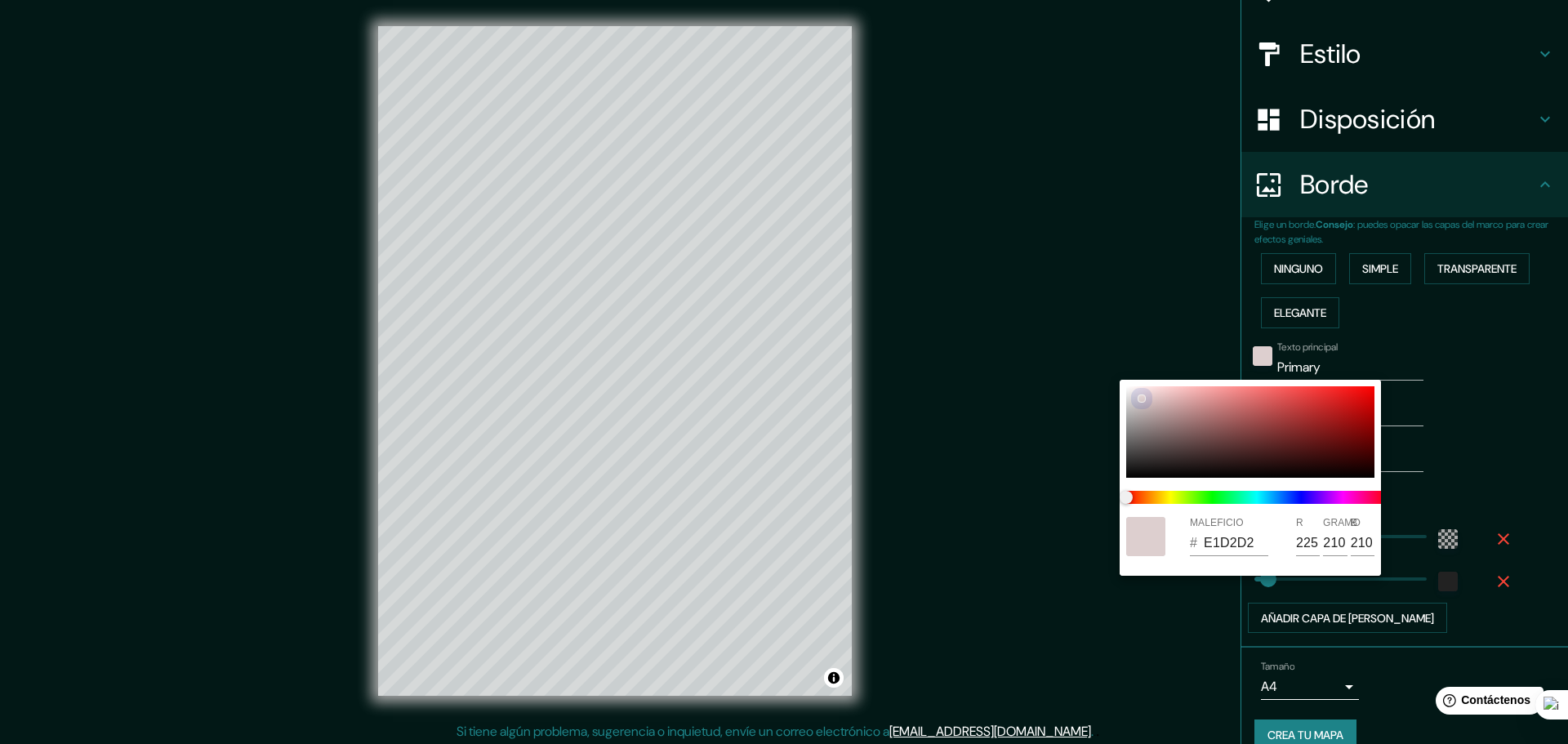
type input "46"
type input "E8D6D6"
type input "232"
type input "214"
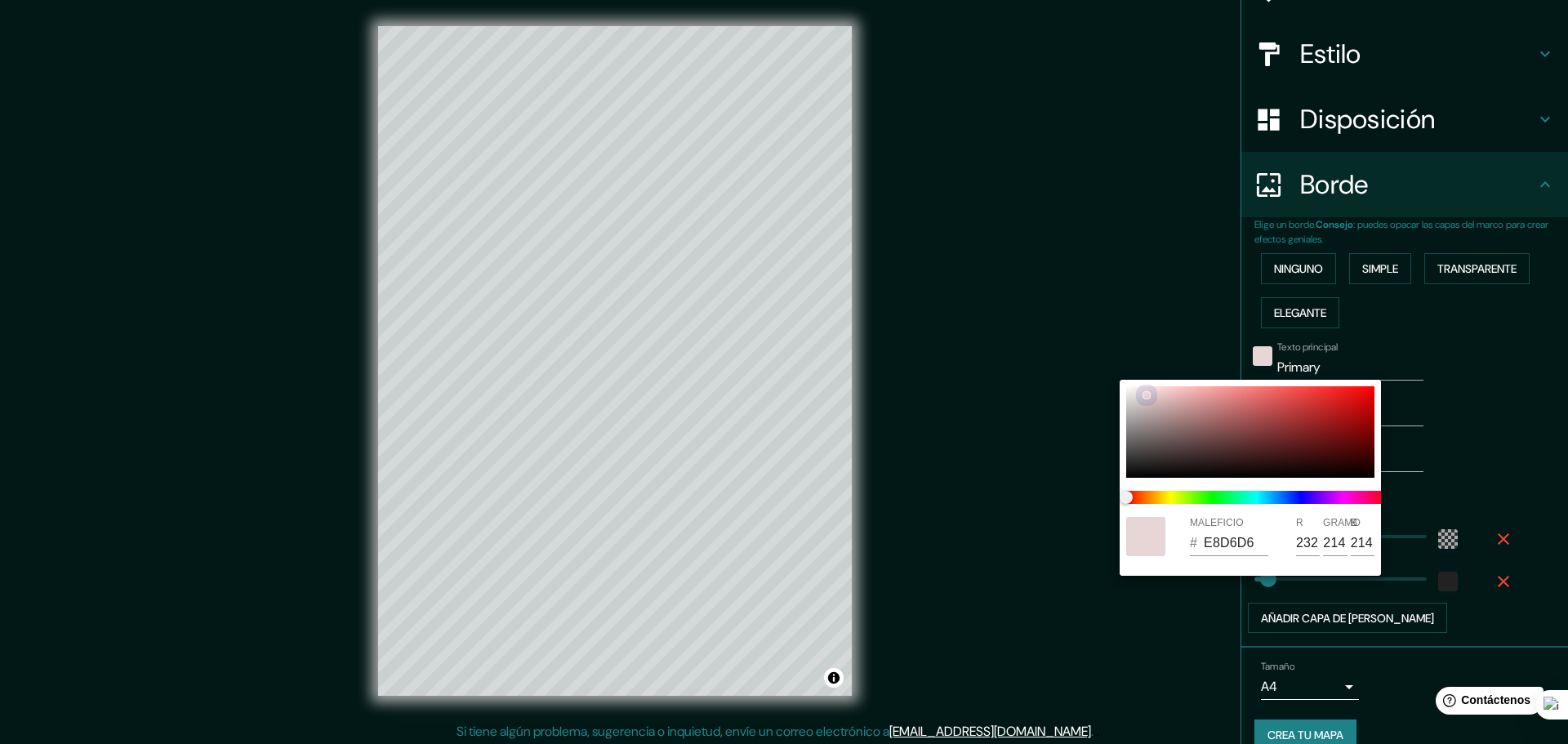
type input "278"
type input "46"
type input "D8CBCB"
type input "216"
type input "203"
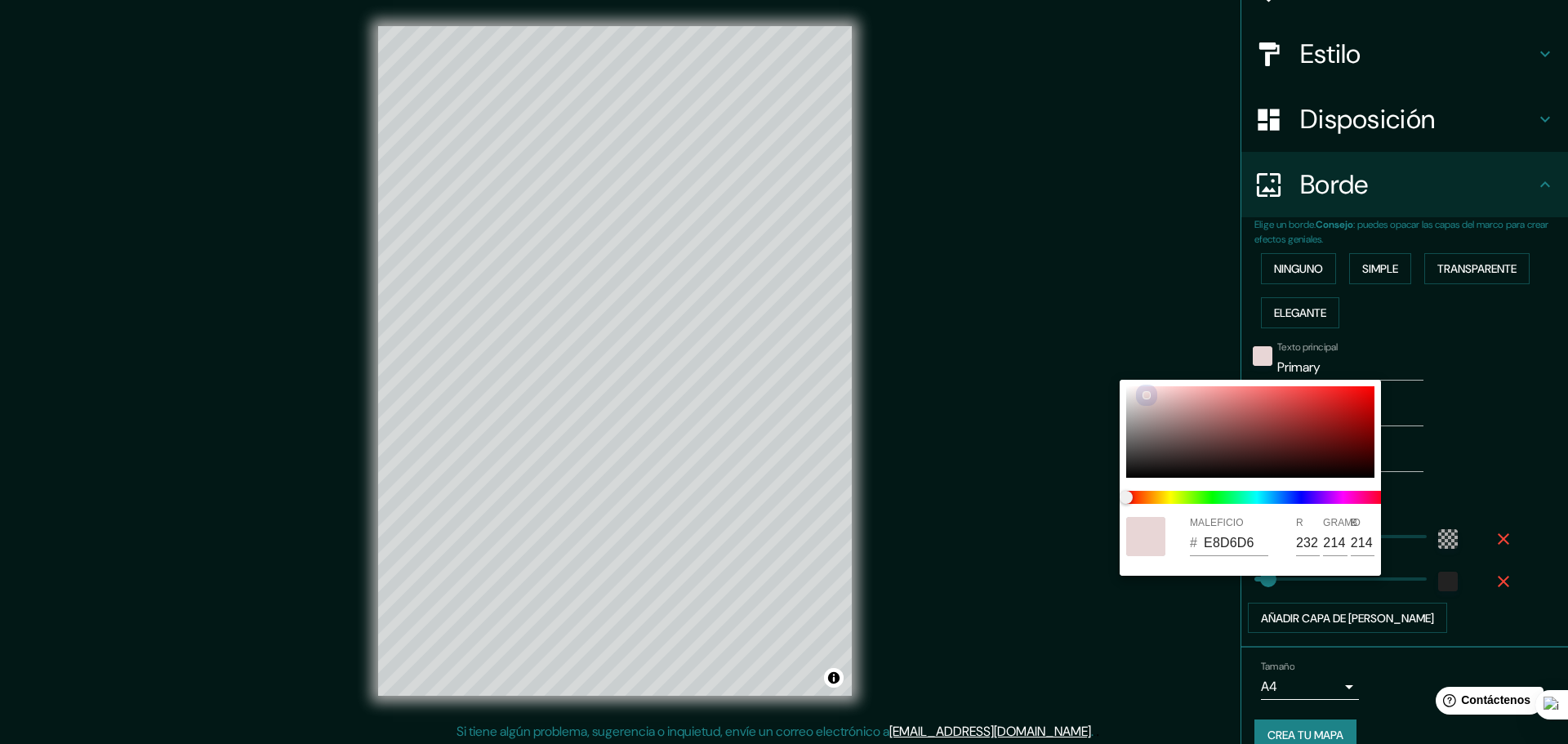
type input "203"
type input "278"
type input "46"
type input "CFC6C6"
type input "207"
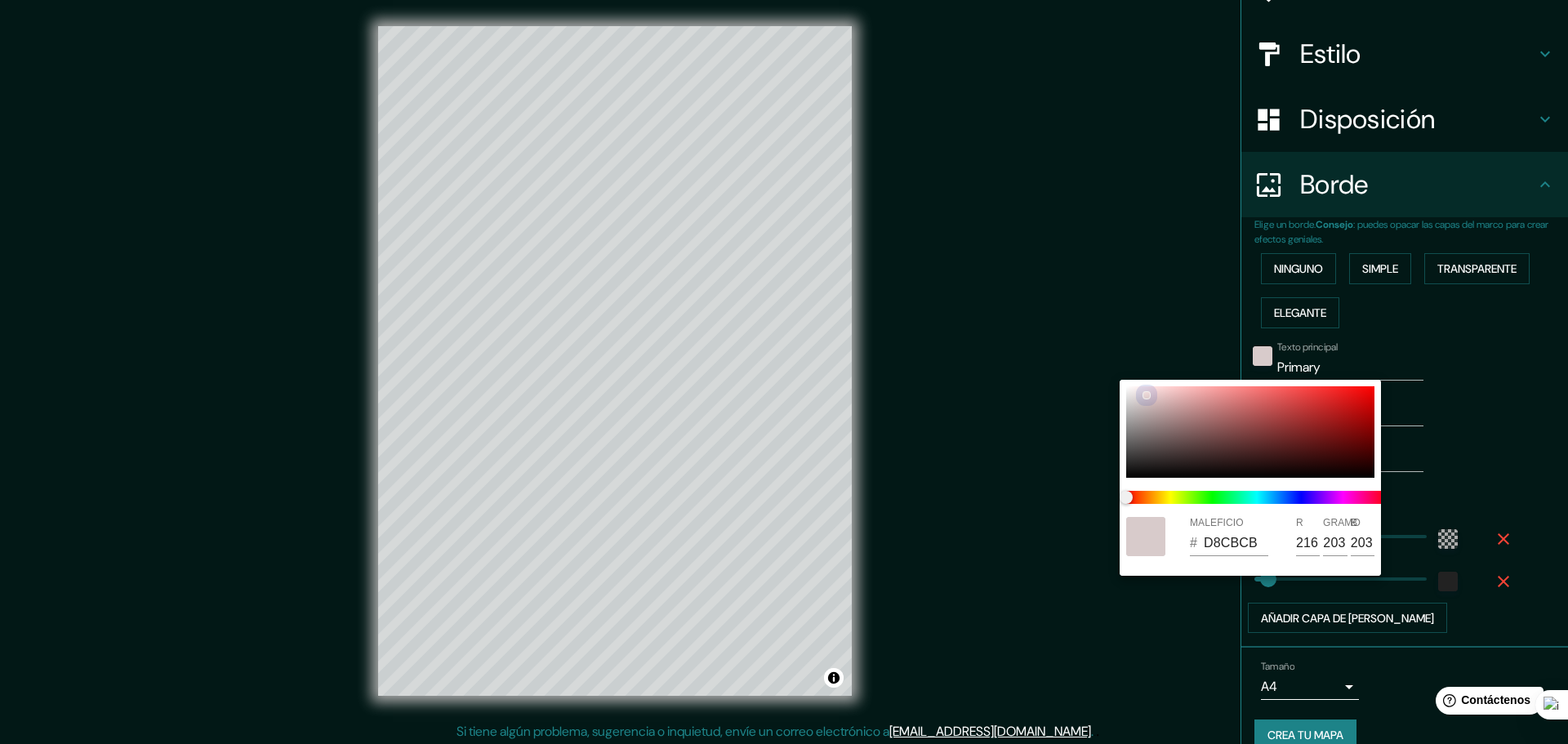
type input "198"
type input "278"
type input "46"
type input "CCC7C7"
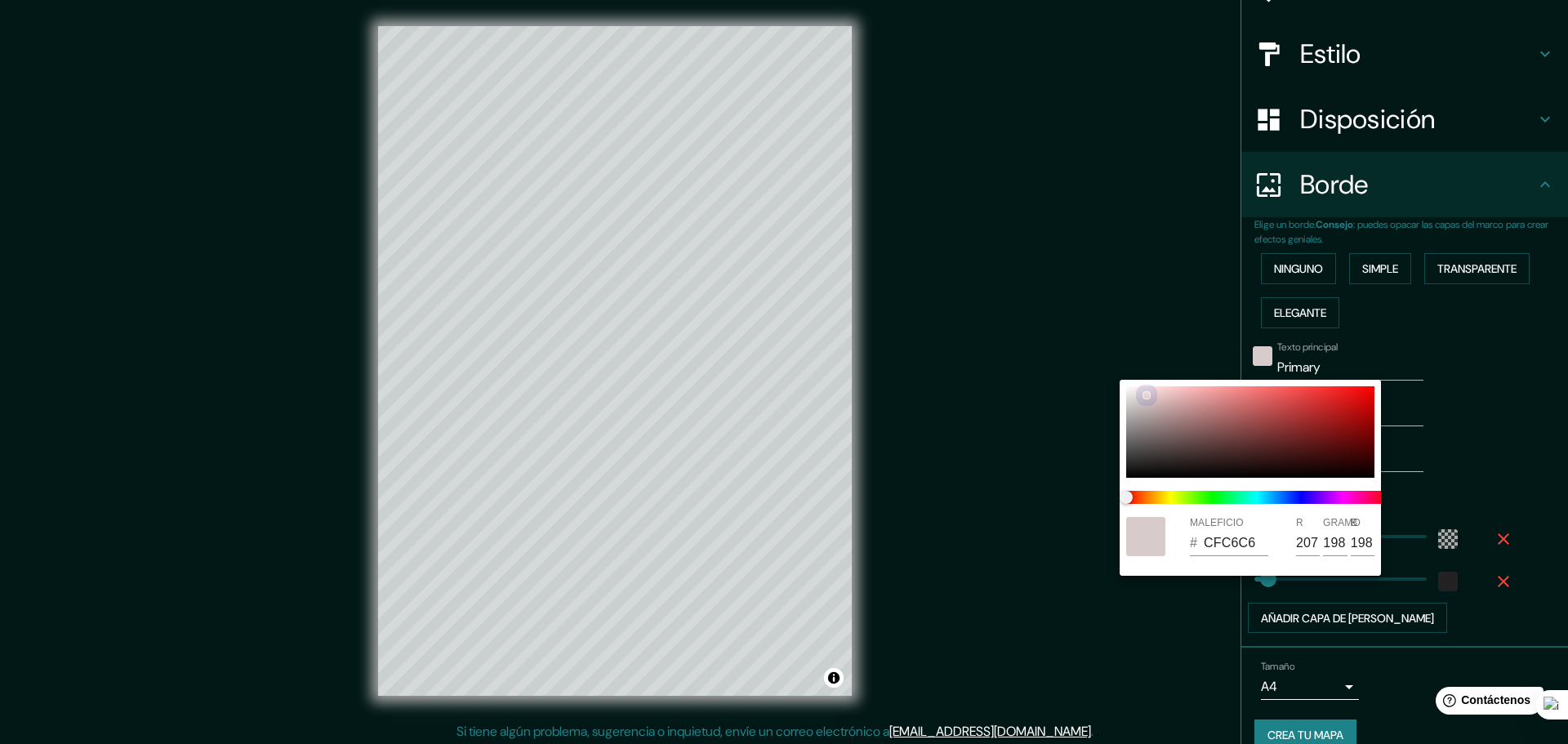
type input "204"
type input "199"
type input "278"
type input "46"
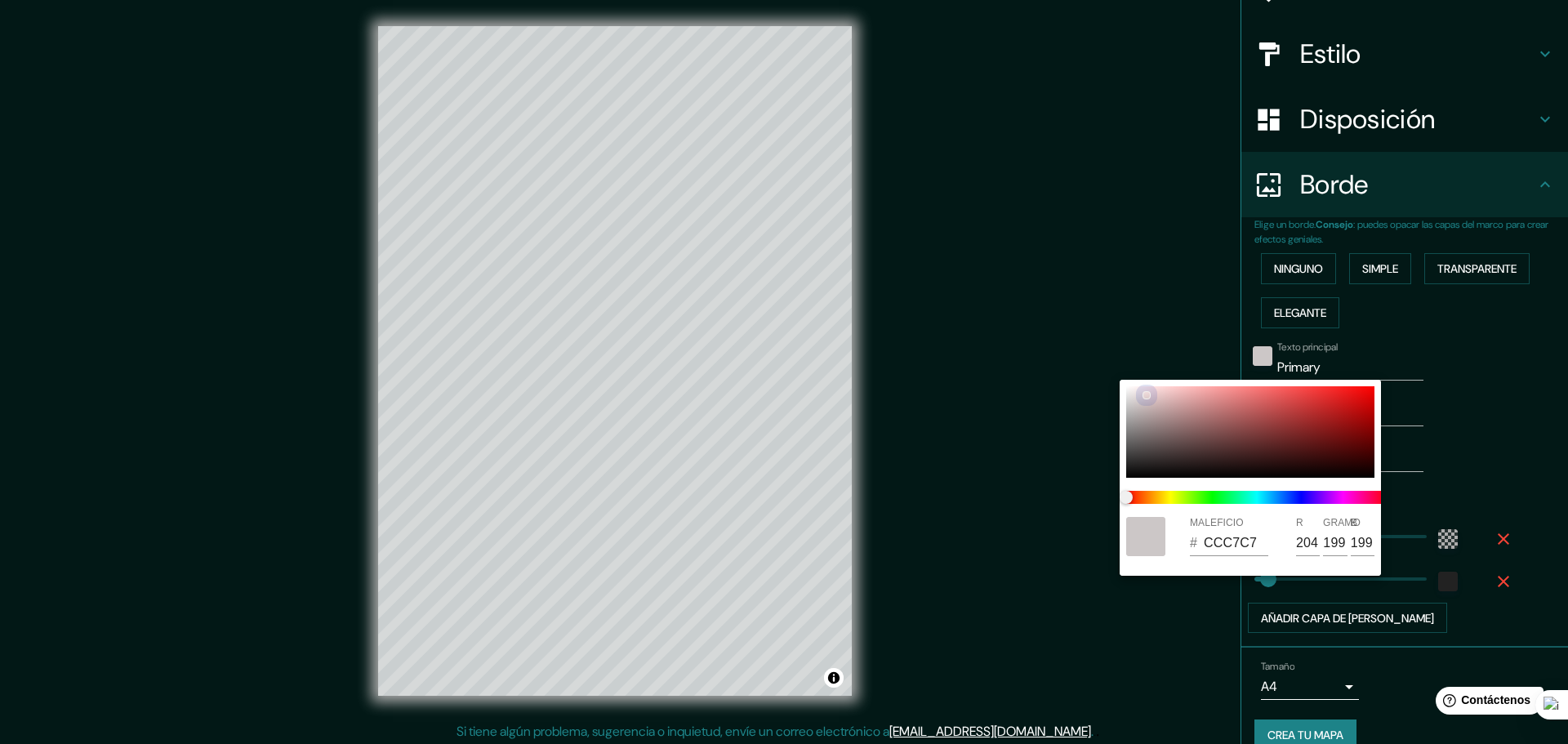
type input "C6C5C5"
type input "198"
type input "197"
drag, startPoint x: 1149, startPoint y: 473, endPoint x: 1258, endPoint y: 484, distance: 109.6
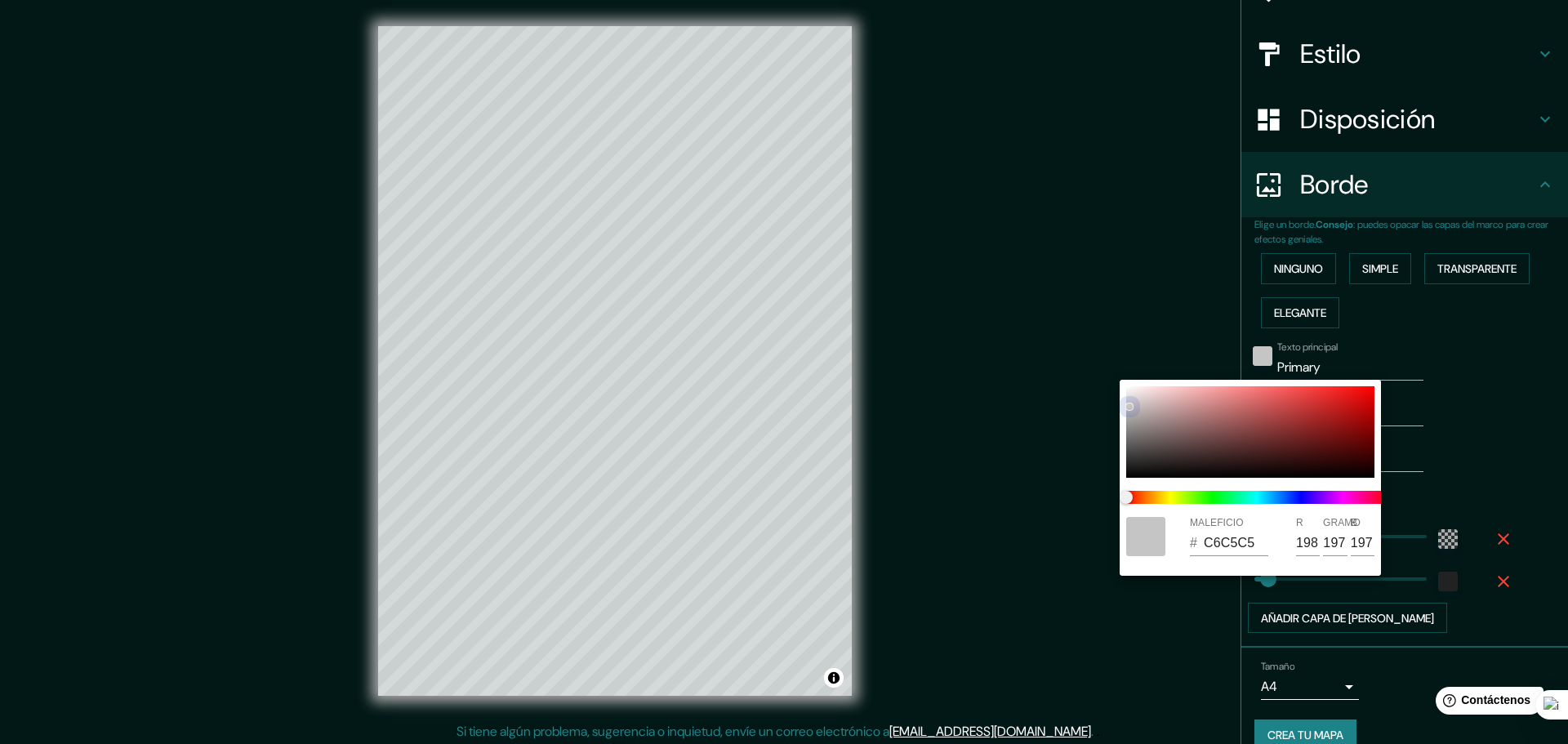
click at [1131, 528] on div "MALEFICIO # C6C5C5 R 198 GRAMO 197 B 197" at bounding box center [1250, 478] width 262 height 196
click at [1432, 366] on div at bounding box center [784, 372] width 1568 height 744
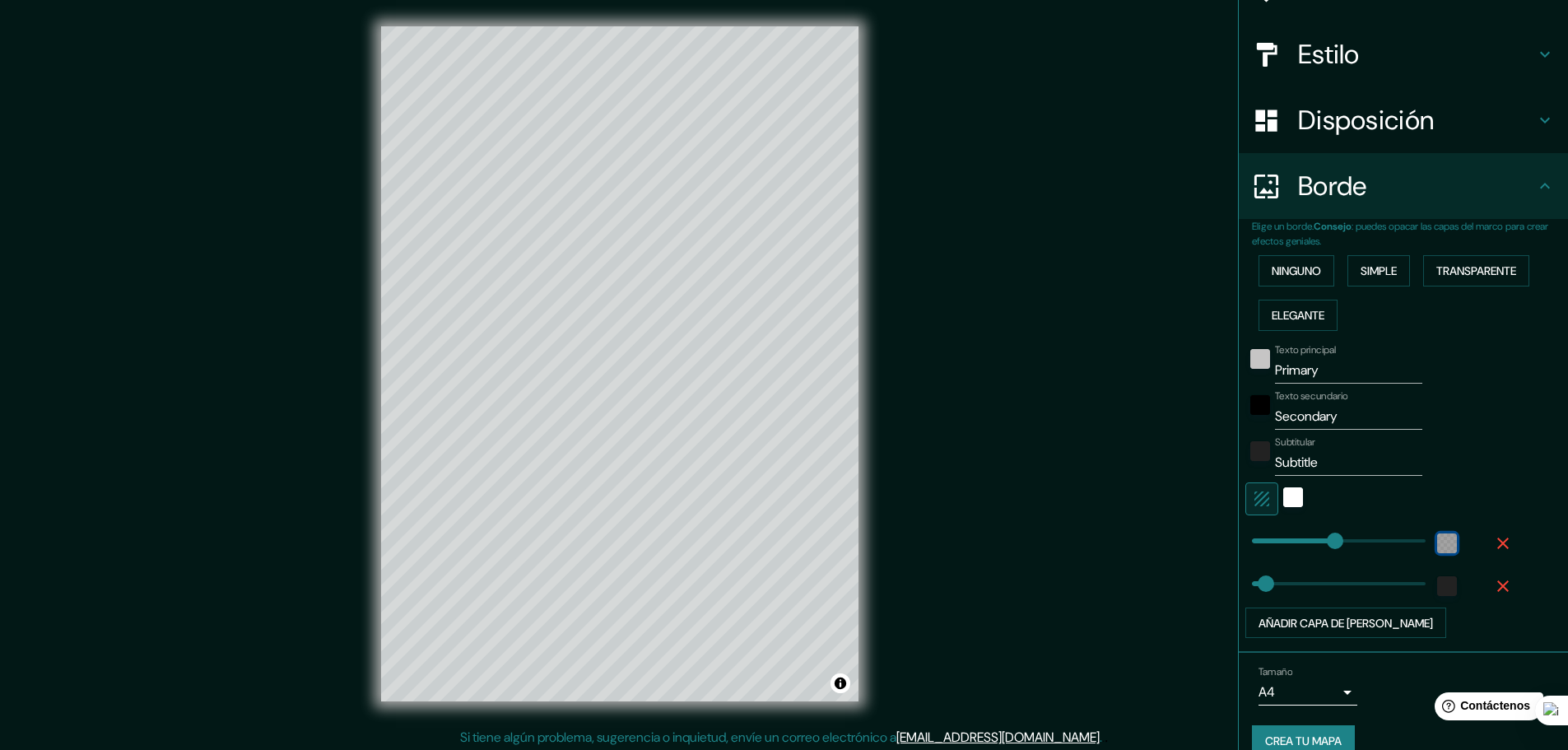
click at [1437, 543] on div "color-55555544" at bounding box center [1447, 543] width 20 height 20
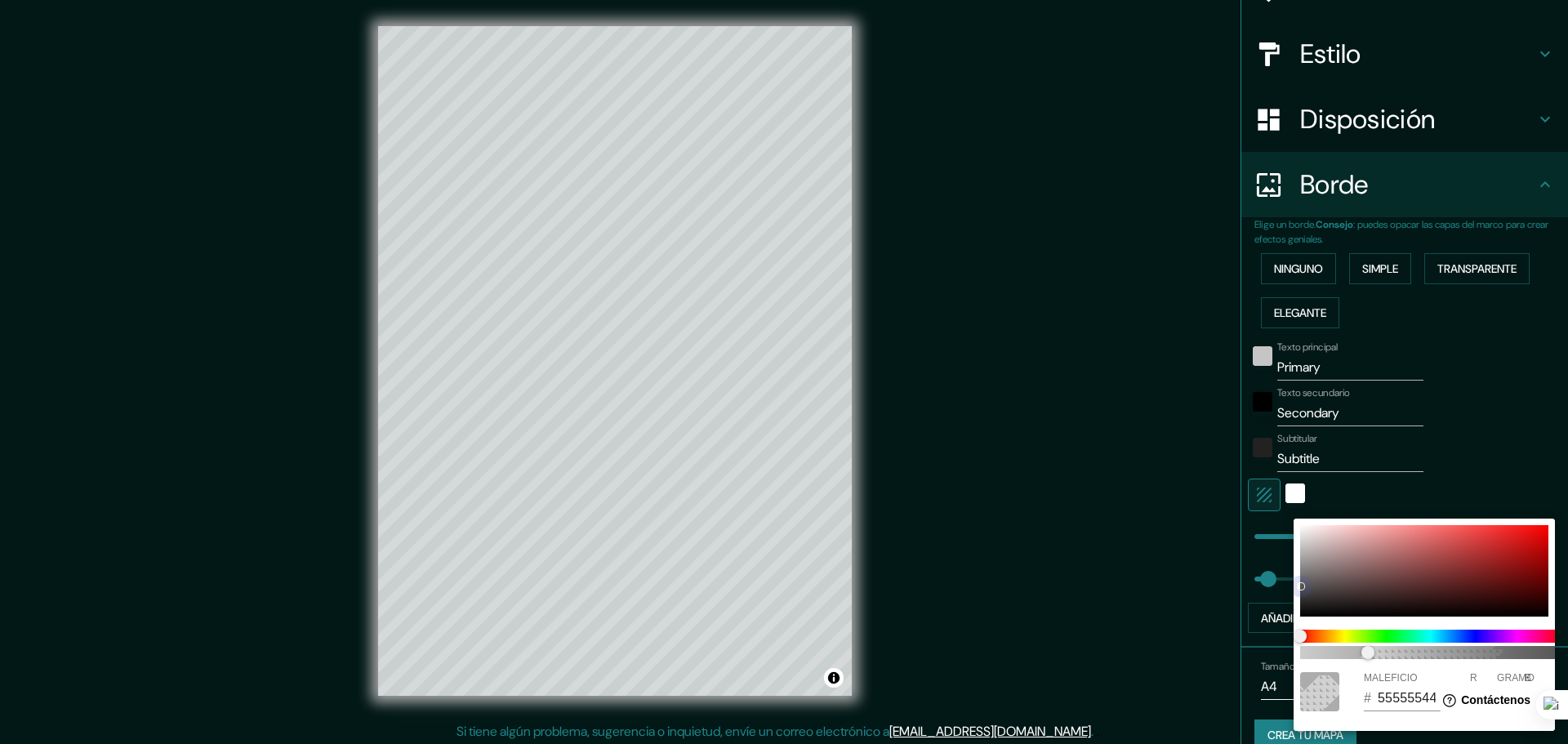
type input "278"
type input "46"
type input "C17878"
type input "193"
type input "120"
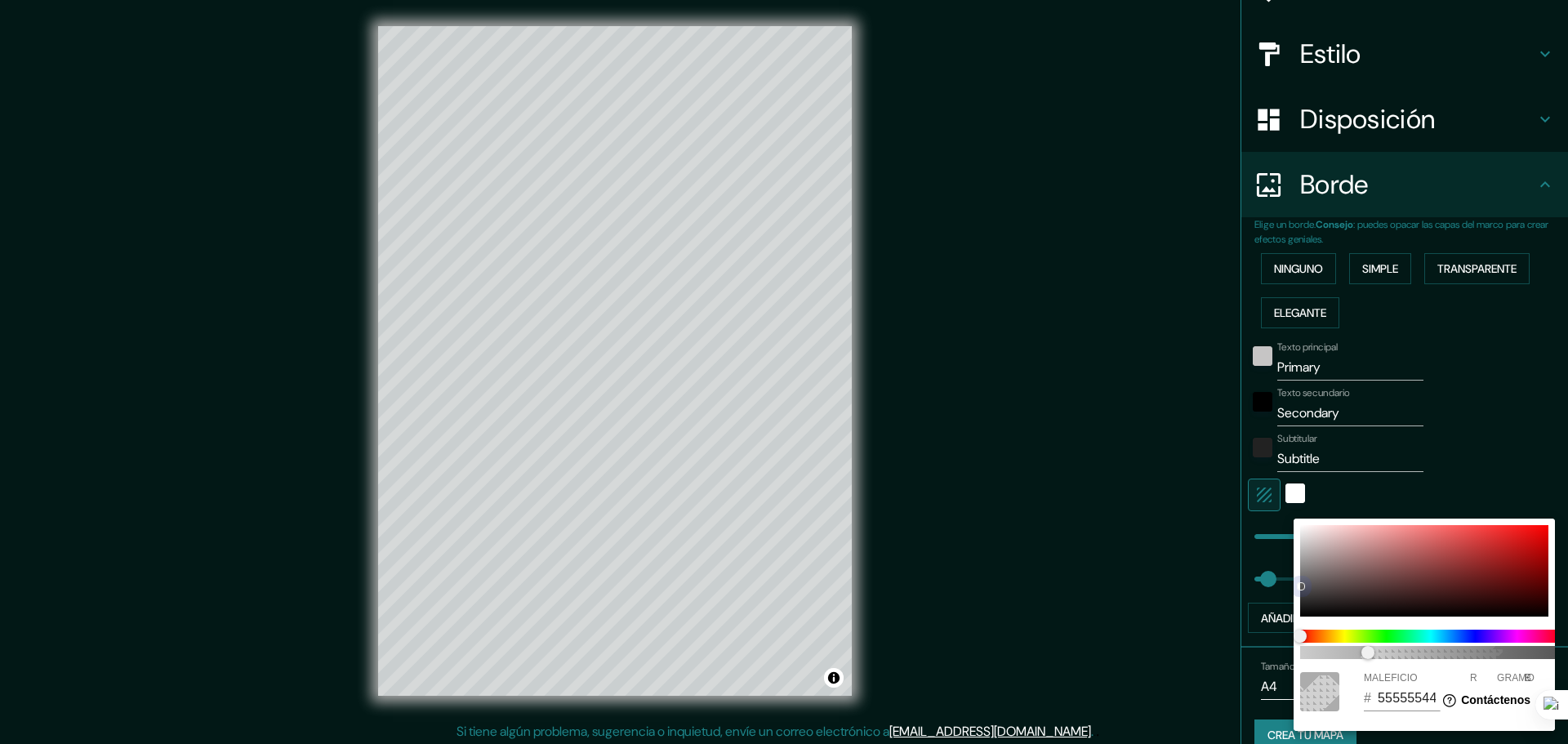
type input "120"
type input "278"
type input "46"
type input "BA7878"
type input "186"
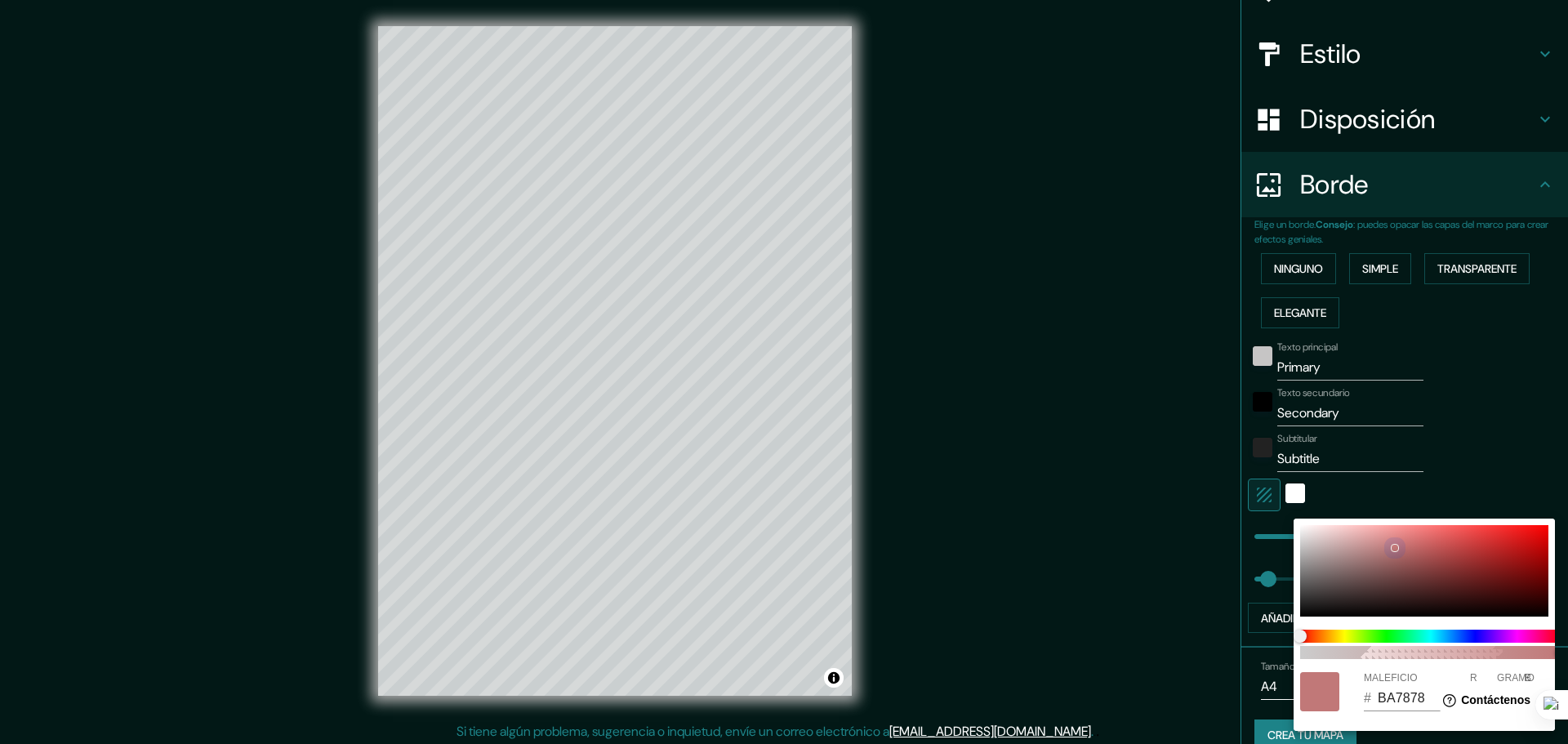
type input "278"
type input "46"
type input "B37878"
type input "179"
type input "278"
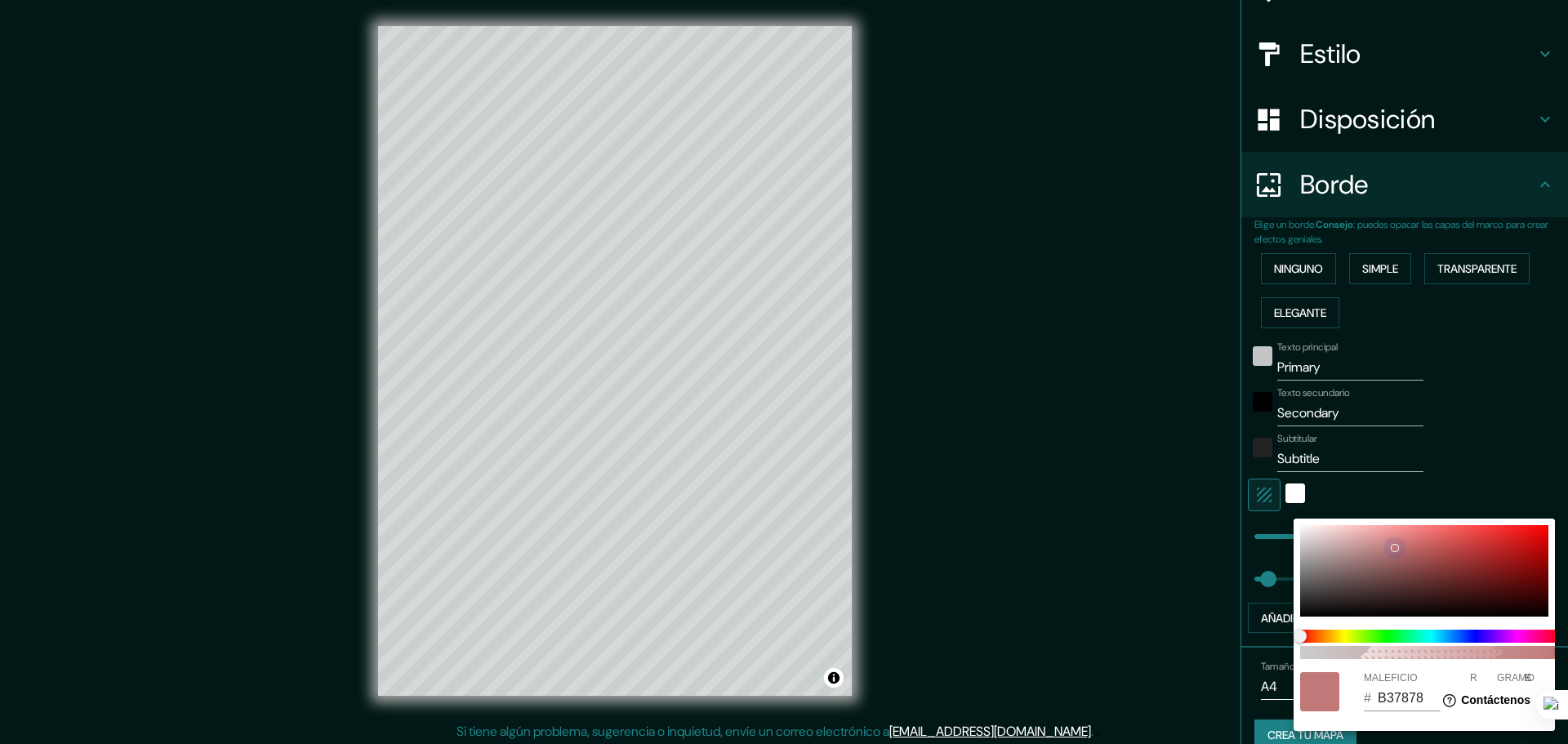
type input "46"
type input "AF7878"
type input "175"
type input "278"
type input "46"
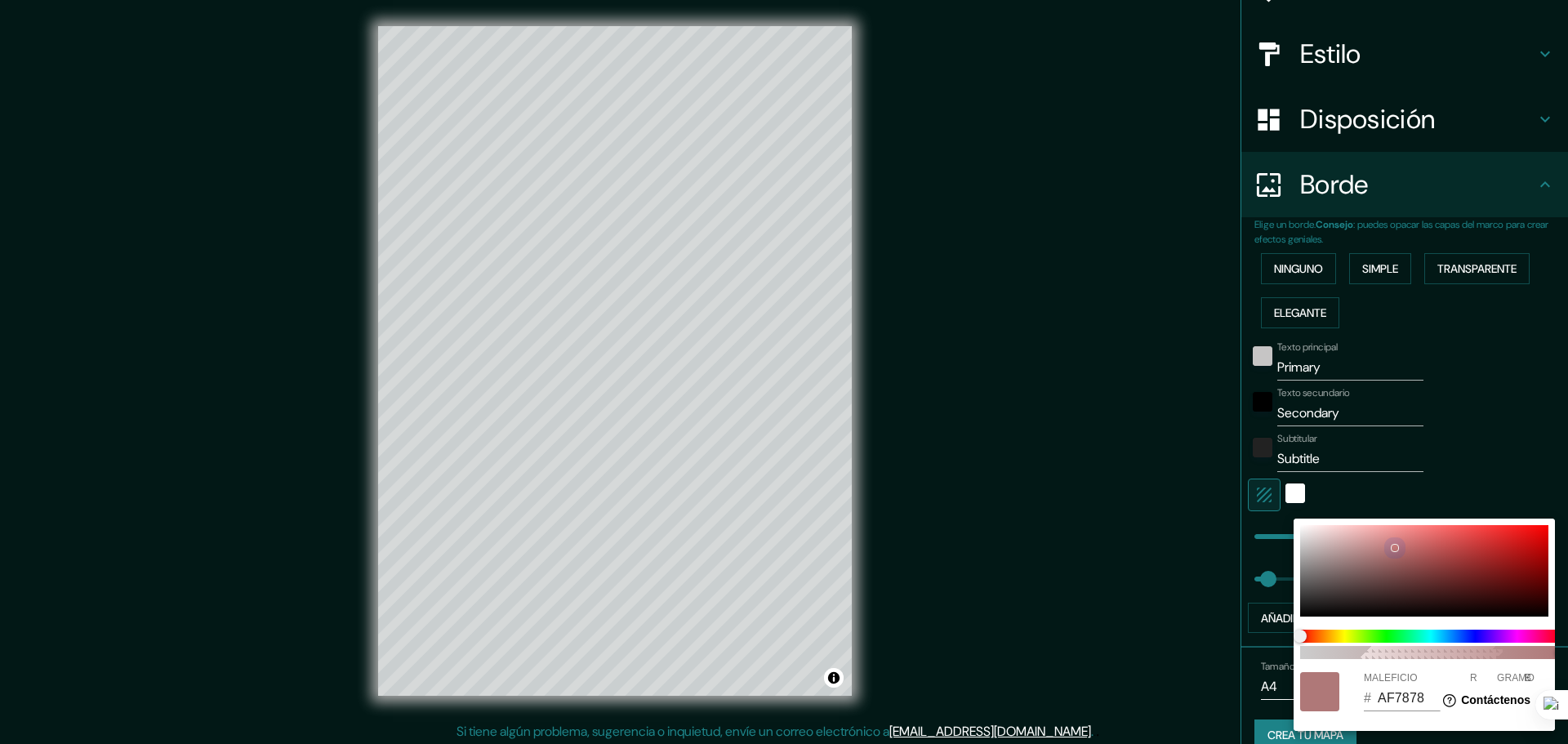
type input "A87777"
type input "168"
type input "119"
type input "278"
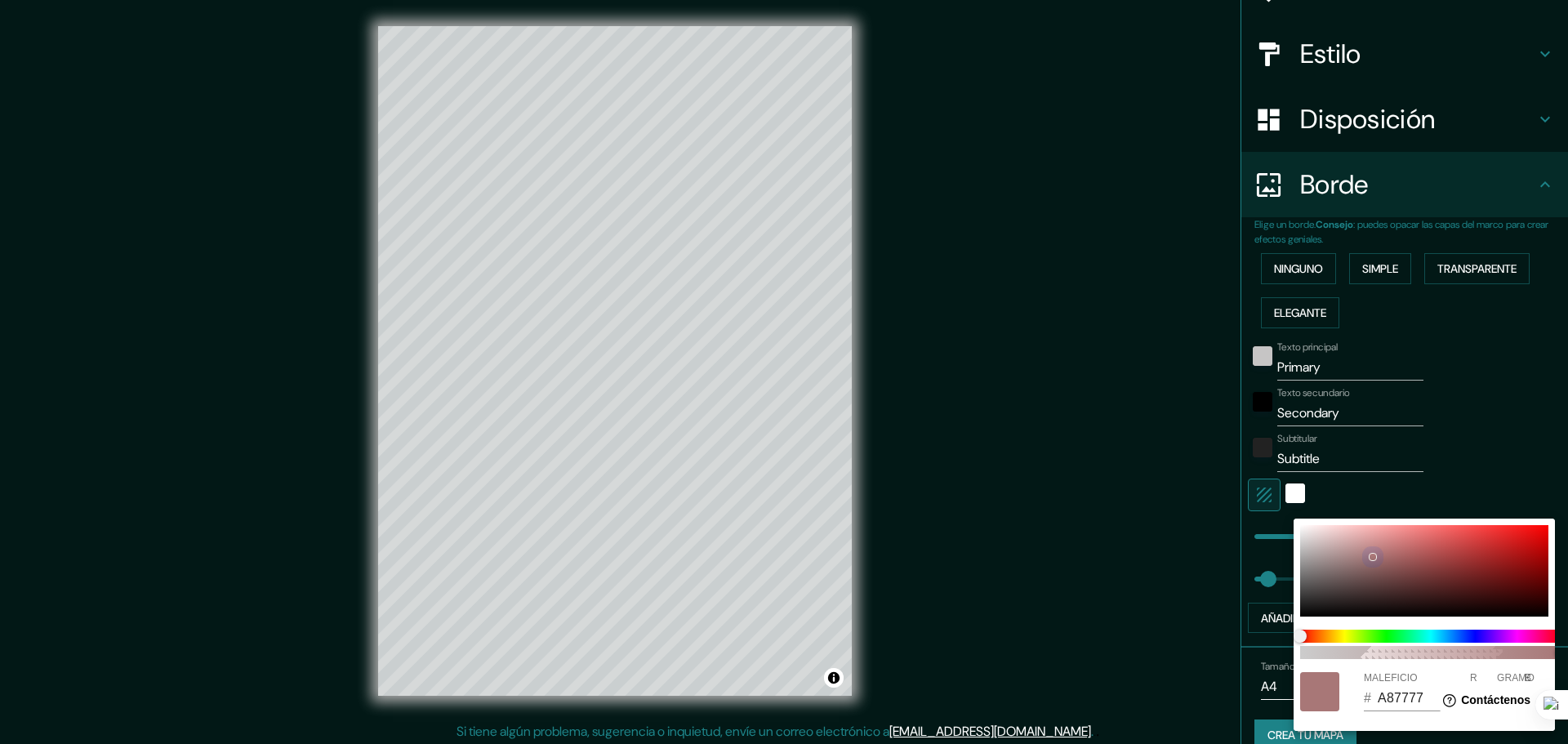
type input "46"
type input "8E6666"
type input "142"
type input "102"
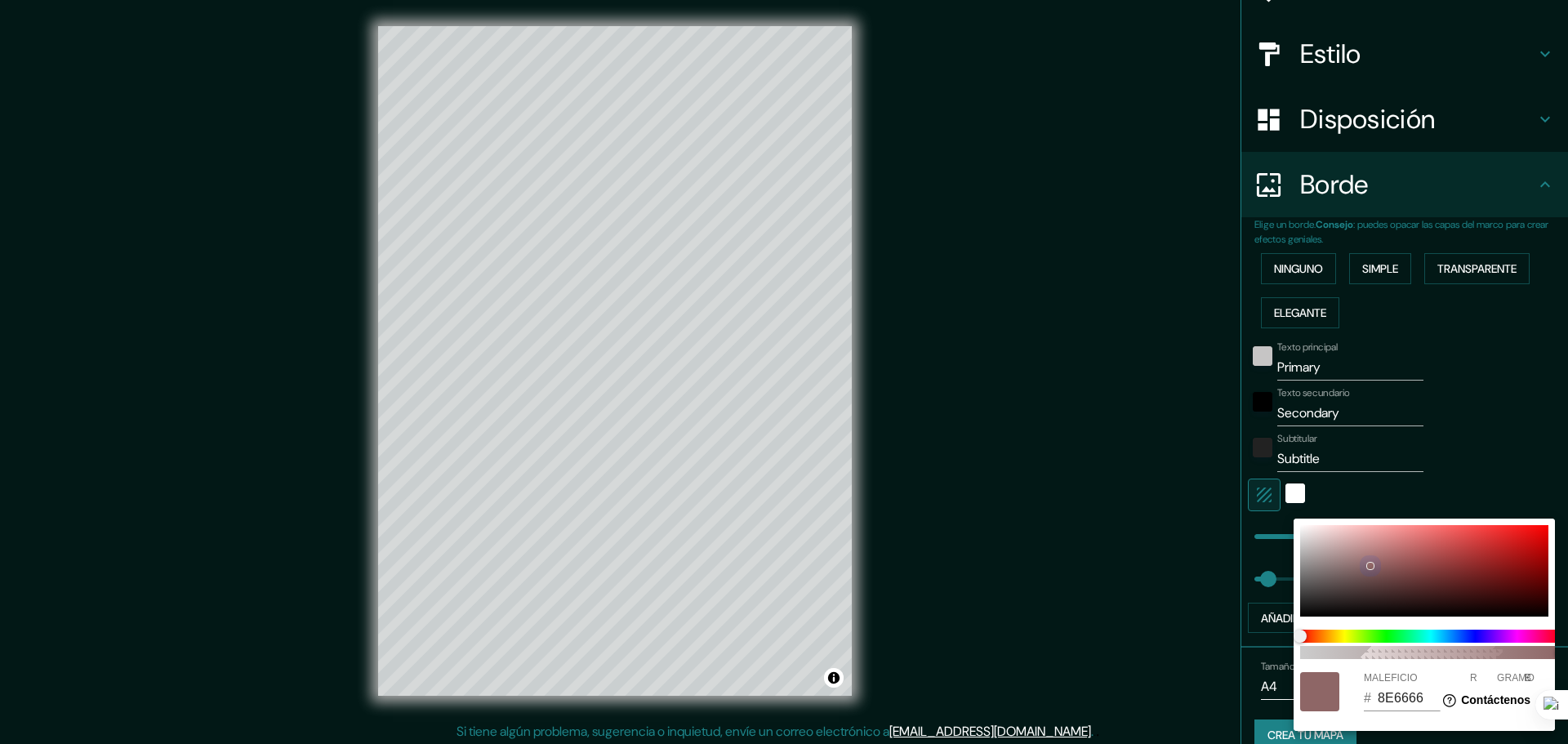
type input "278"
type input "46"
type input "986666"
type input "152"
type input "278"
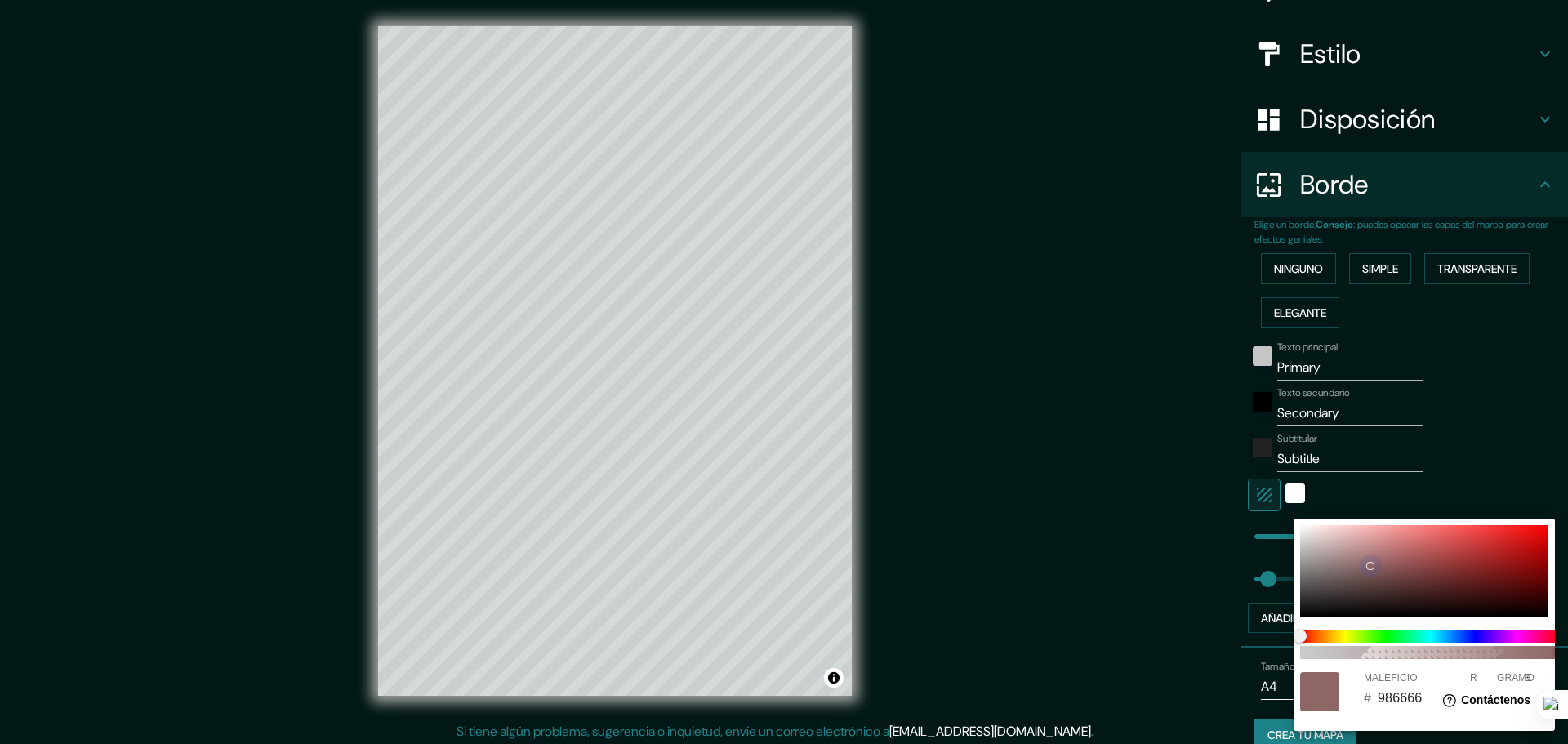
type input "46"
type input "AC6E6E"
type input "172"
type input "110"
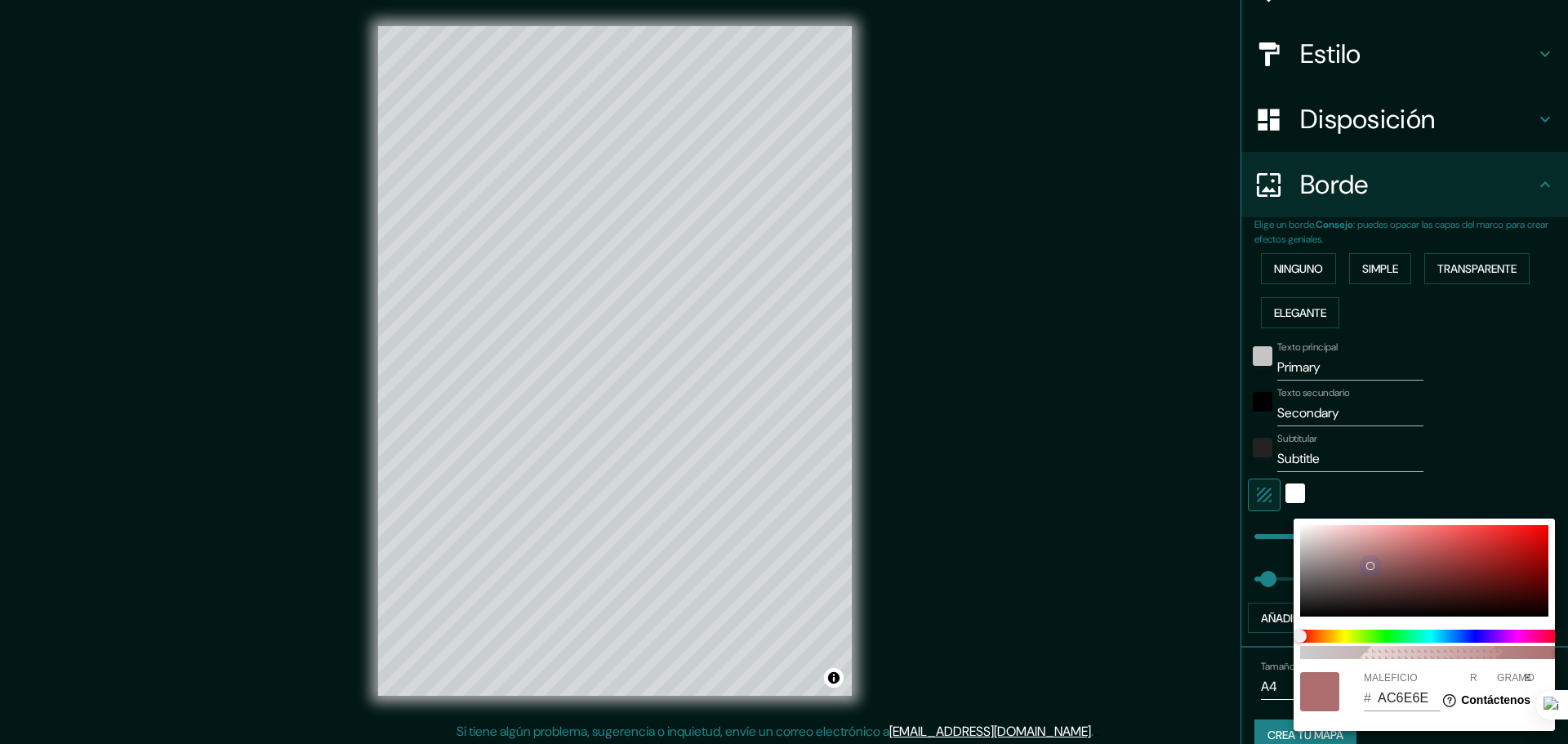
type input "278"
type input "46"
type input "B57171"
type input "181"
type input "113"
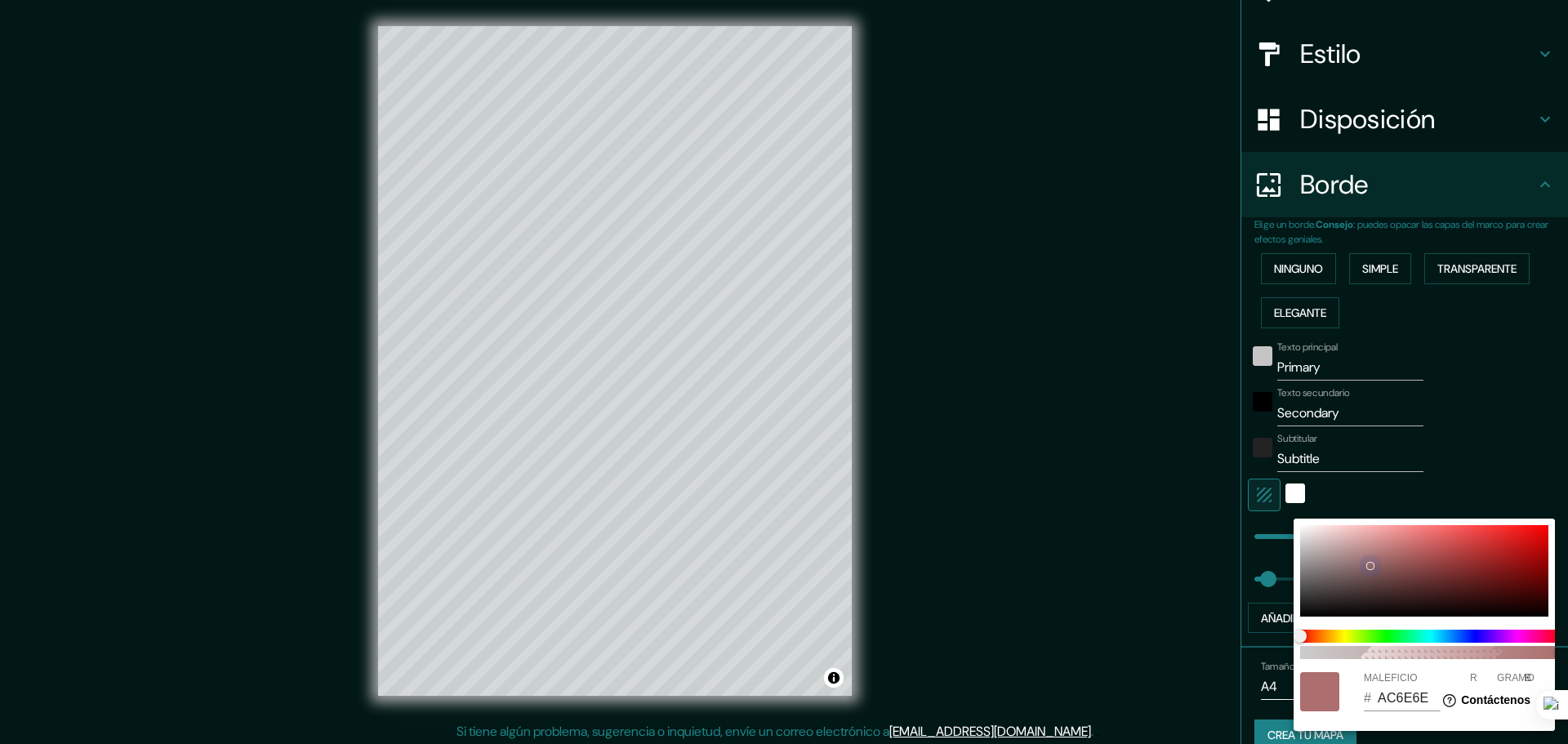
type input "113"
type input "278"
type input "46"
type input "BA7373"
type input "186"
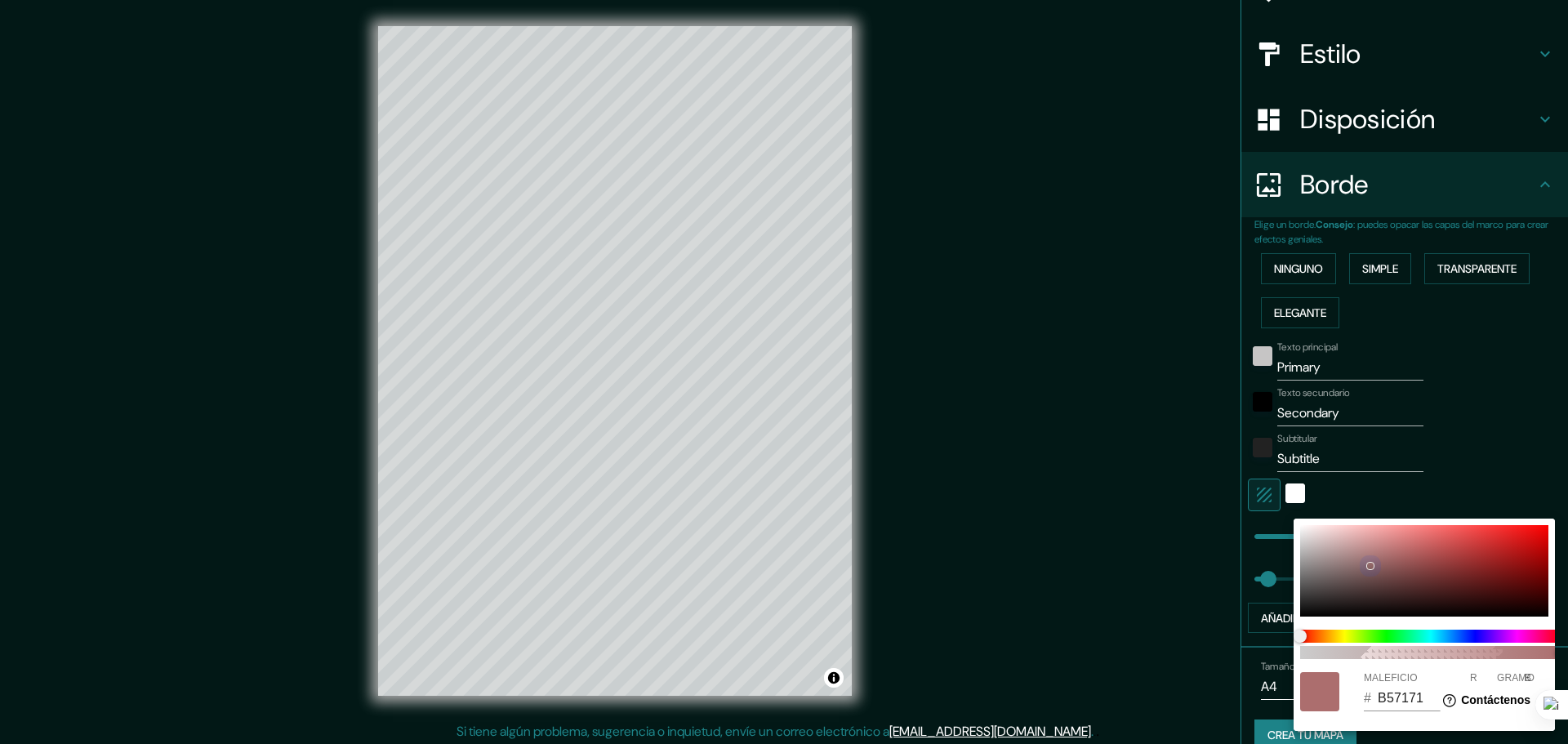
type input "115"
type input "278"
type input "46"
type input "BC7474"
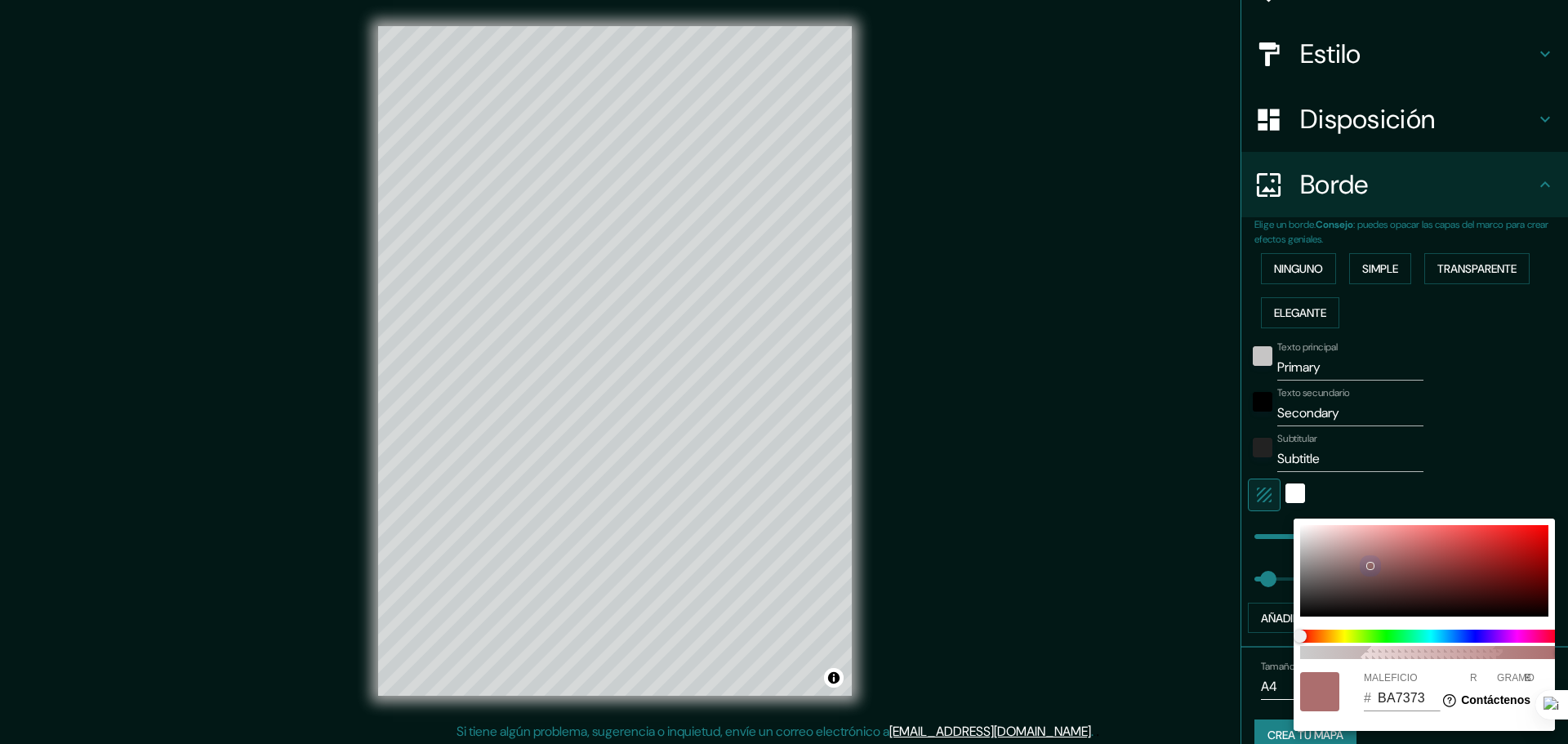
type input "188"
type input "116"
drag, startPoint x: 1394, startPoint y: 548, endPoint x: 1287, endPoint y: 527, distance: 109.0
click at [1287, 527] on div "100 MALEFICIO # E8E3E3 R 232 GRAMO 227 B 227" at bounding box center [784, 372] width 1568 height 744
click at [1496, 443] on div at bounding box center [784, 372] width 1568 height 744
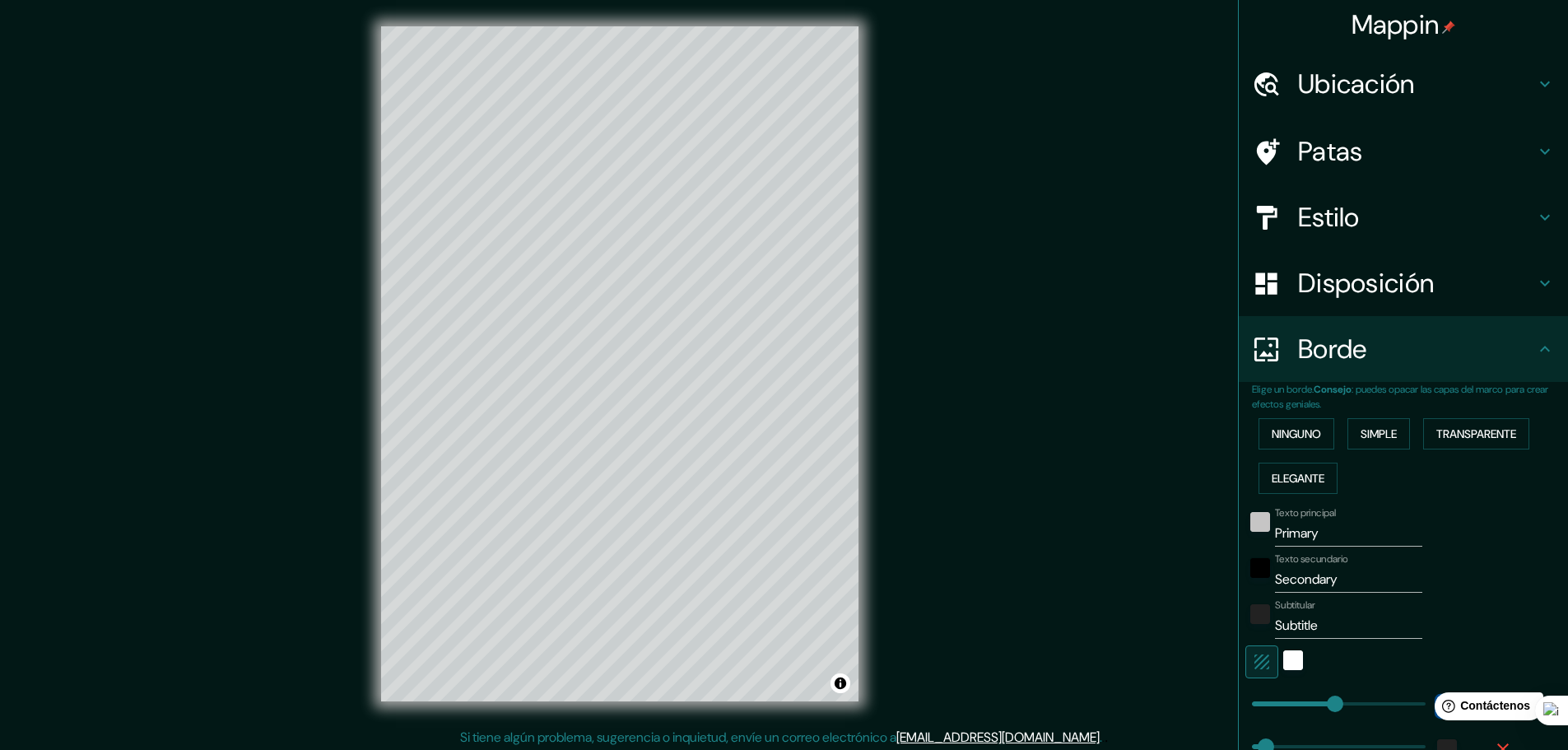
scroll to position [0, 0]
click at [1413, 313] on div "Disposición" at bounding box center [1403, 285] width 329 height 66
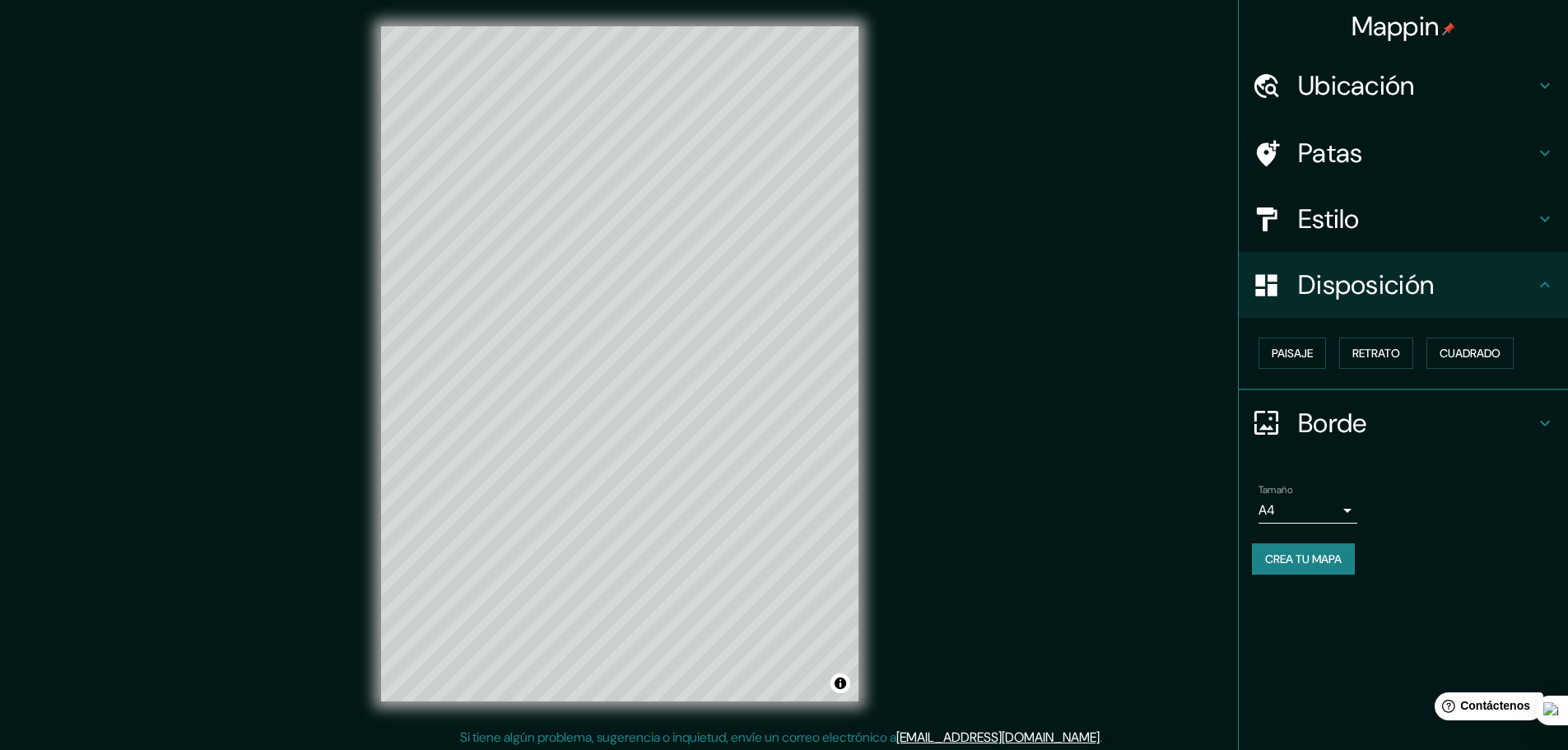
click at [1404, 220] on h4 "Estilo" at bounding box center [1416, 218] width 237 height 33
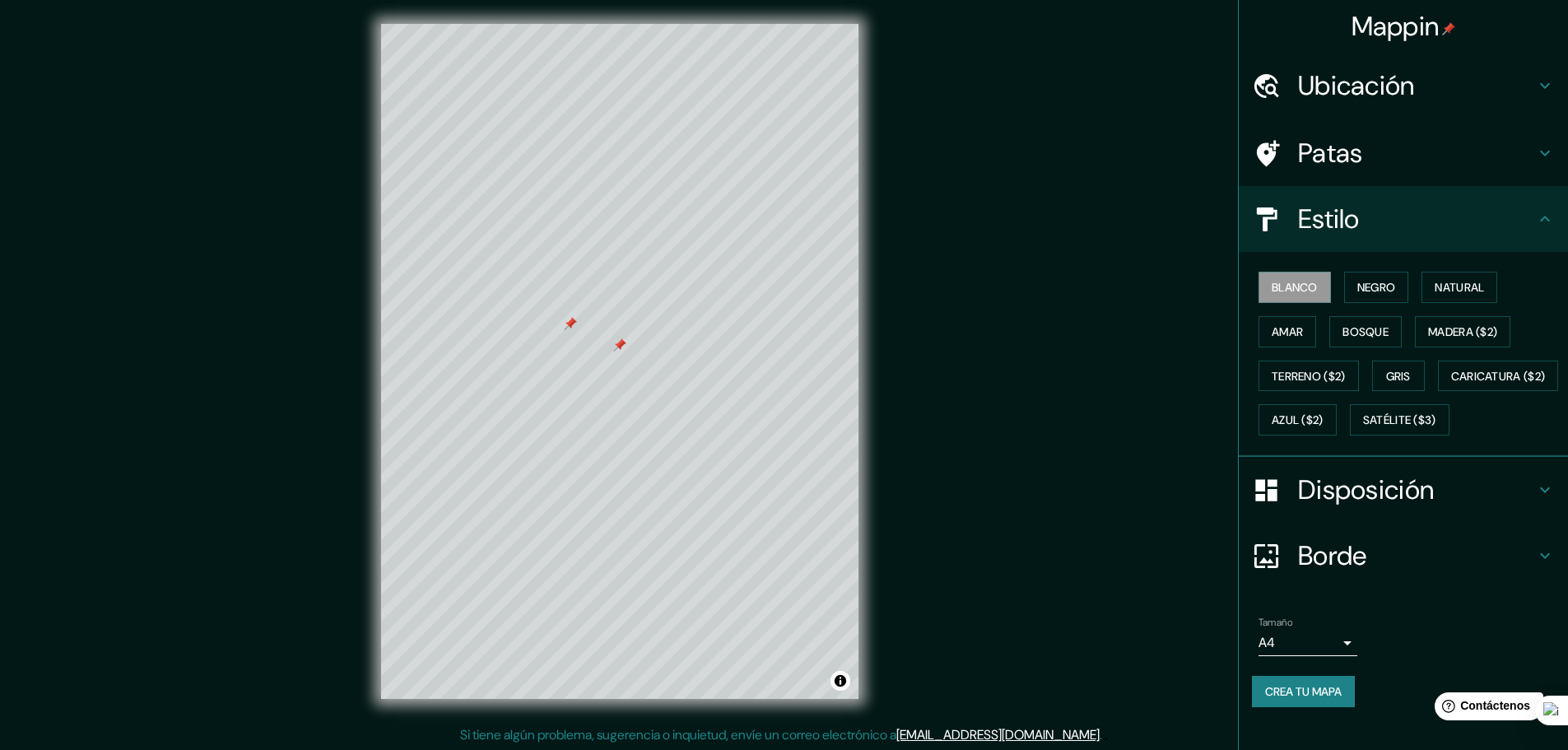
scroll to position [4, 0]
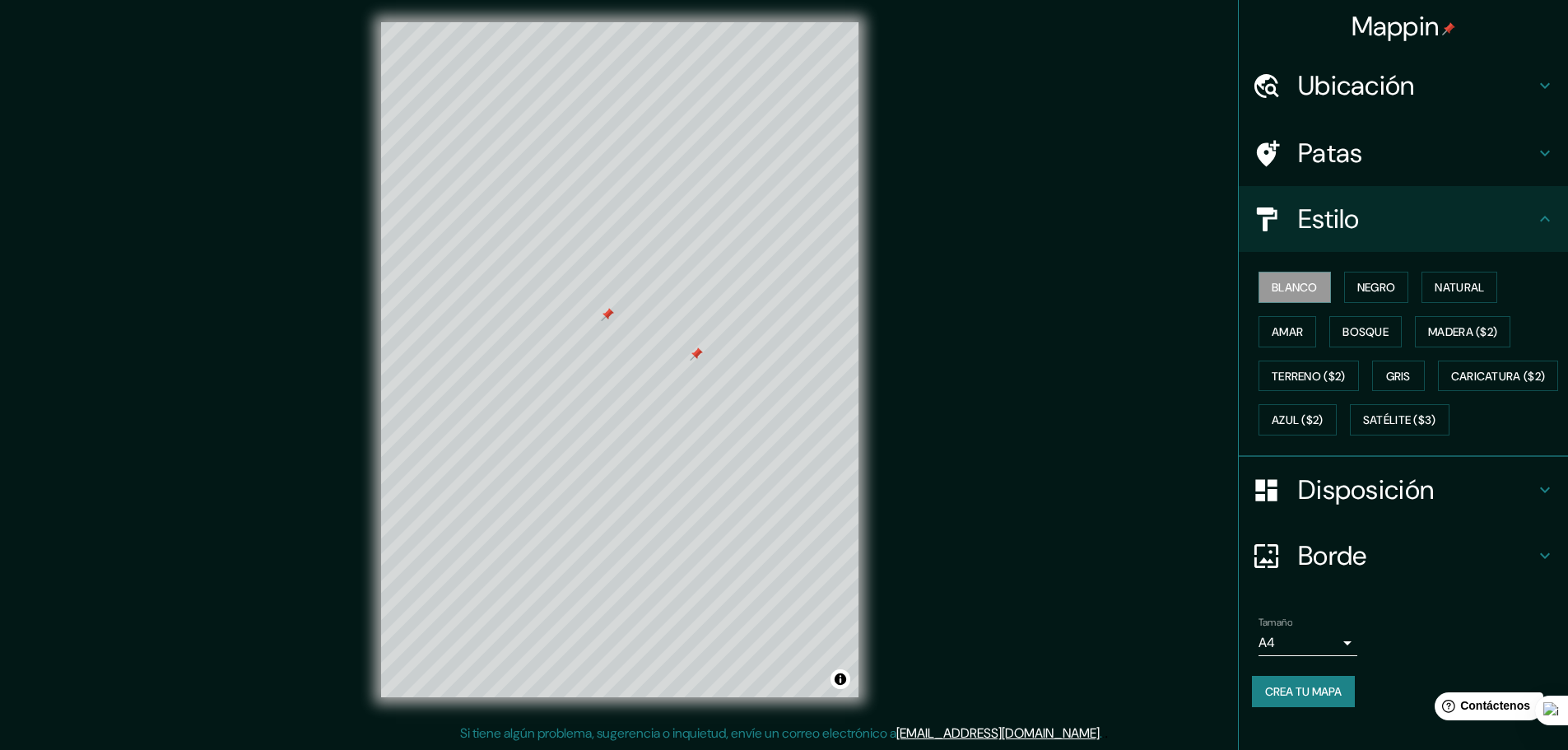
click at [698, 359] on div at bounding box center [696, 354] width 13 height 13
click at [611, 319] on div at bounding box center [608, 314] width 13 height 13
click at [624, 317] on div at bounding box center [624, 313] width 13 height 13
click at [1417, 507] on font "Disposición" at bounding box center [1366, 490] width 136 height 35
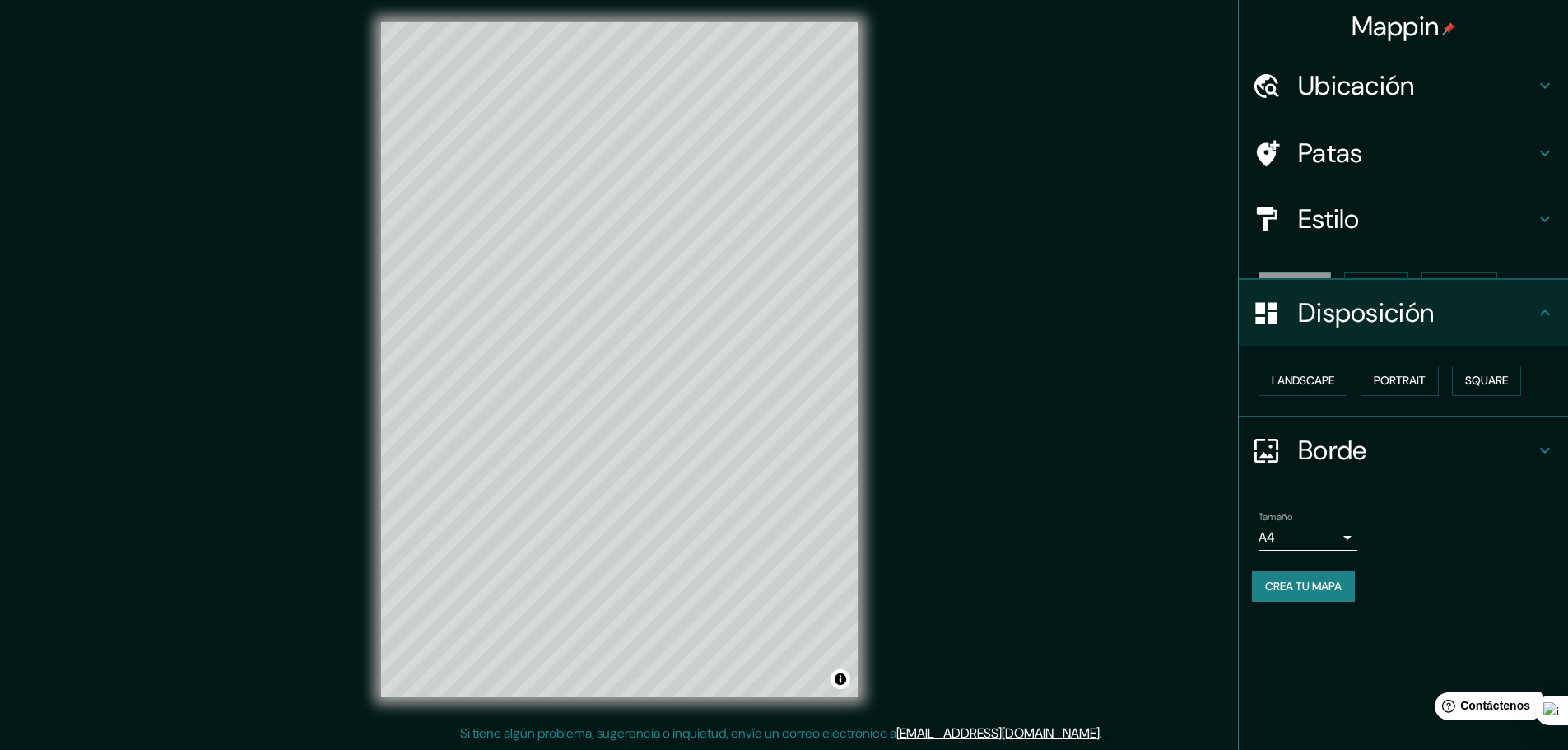
scroll to position [0, 0]
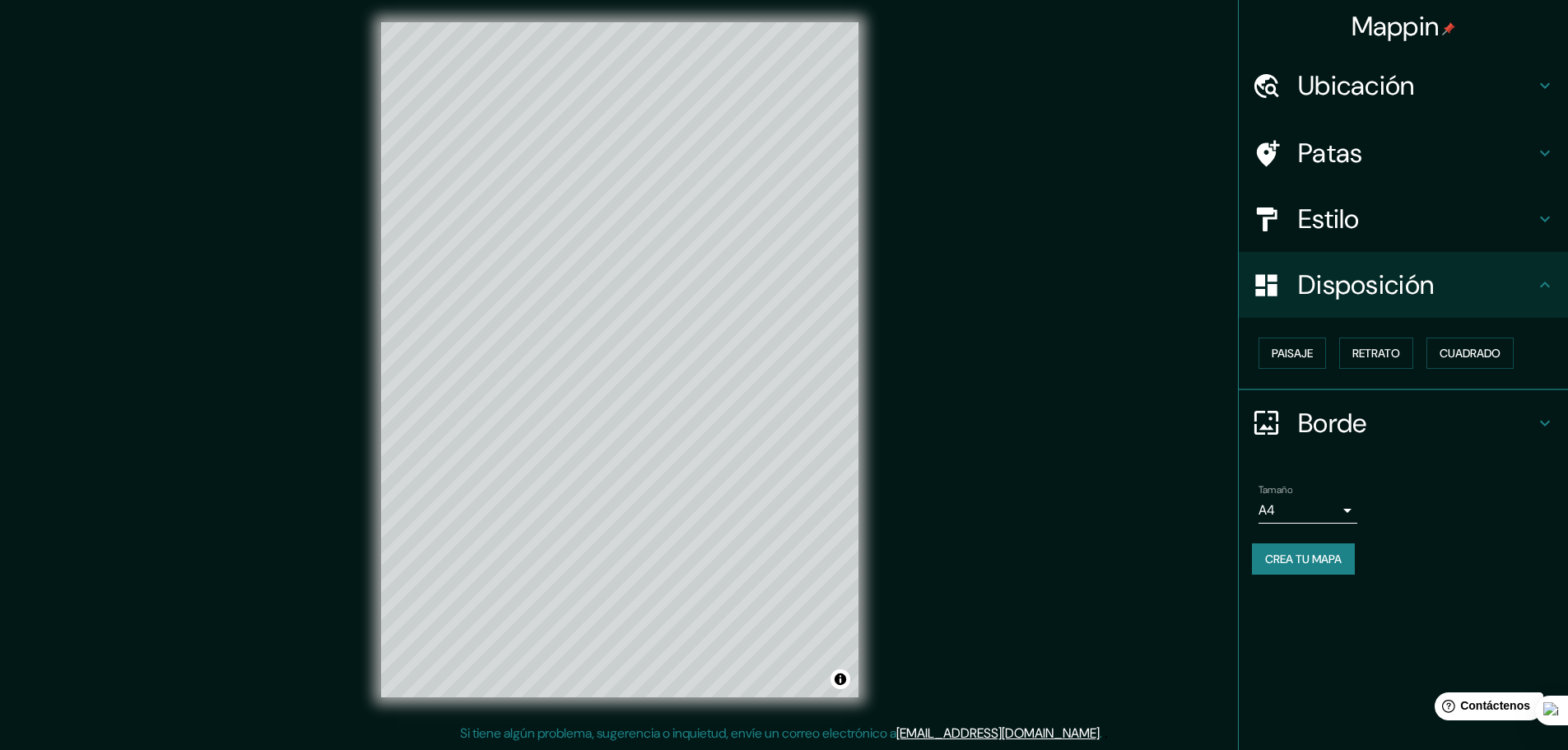
click at [1358, 236] on div "Estilo" at bounding box center [1403, 219] width 329 height 66
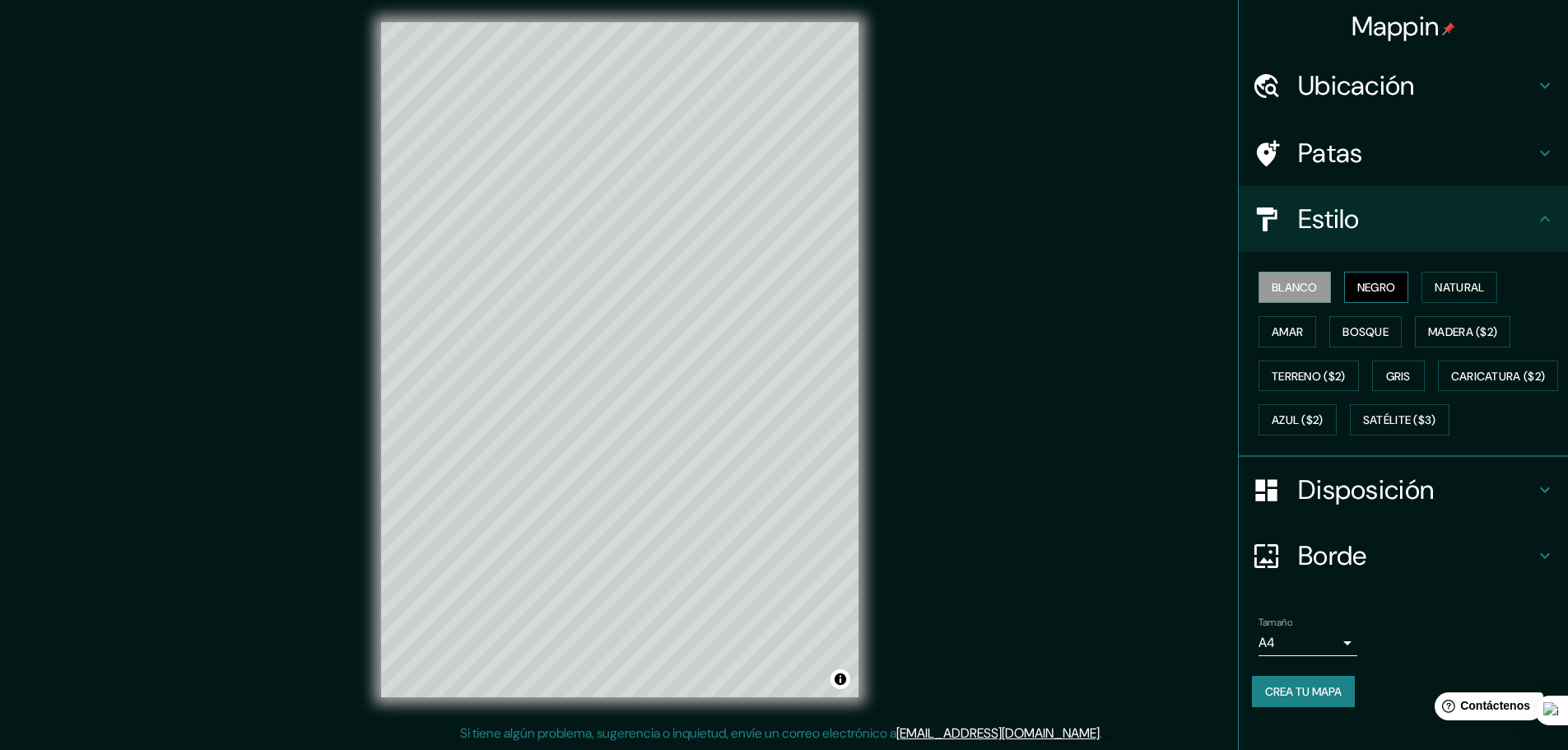
click at [1374, 279] on font "Negro" at bounding box center [1376, 287] width 38 height 21
click at [1437, 284] on font "Natural" at bounding box center [1459, 287] width 49 height 15
click at [1403, 285] on div "Blanco Negro Natural Amar Bosque Madera ($2) Terreno ($2) Gris Caricatura ($2) …" at bounding box center [1410, 354] width 316 height 177
click at [1370, 282] on font "Negro" at bounding box center [1376, 287] width 38 height 15
click at [1272, 284] on font "Blanco" at bounding box center [1294, 287] width 46 height 15
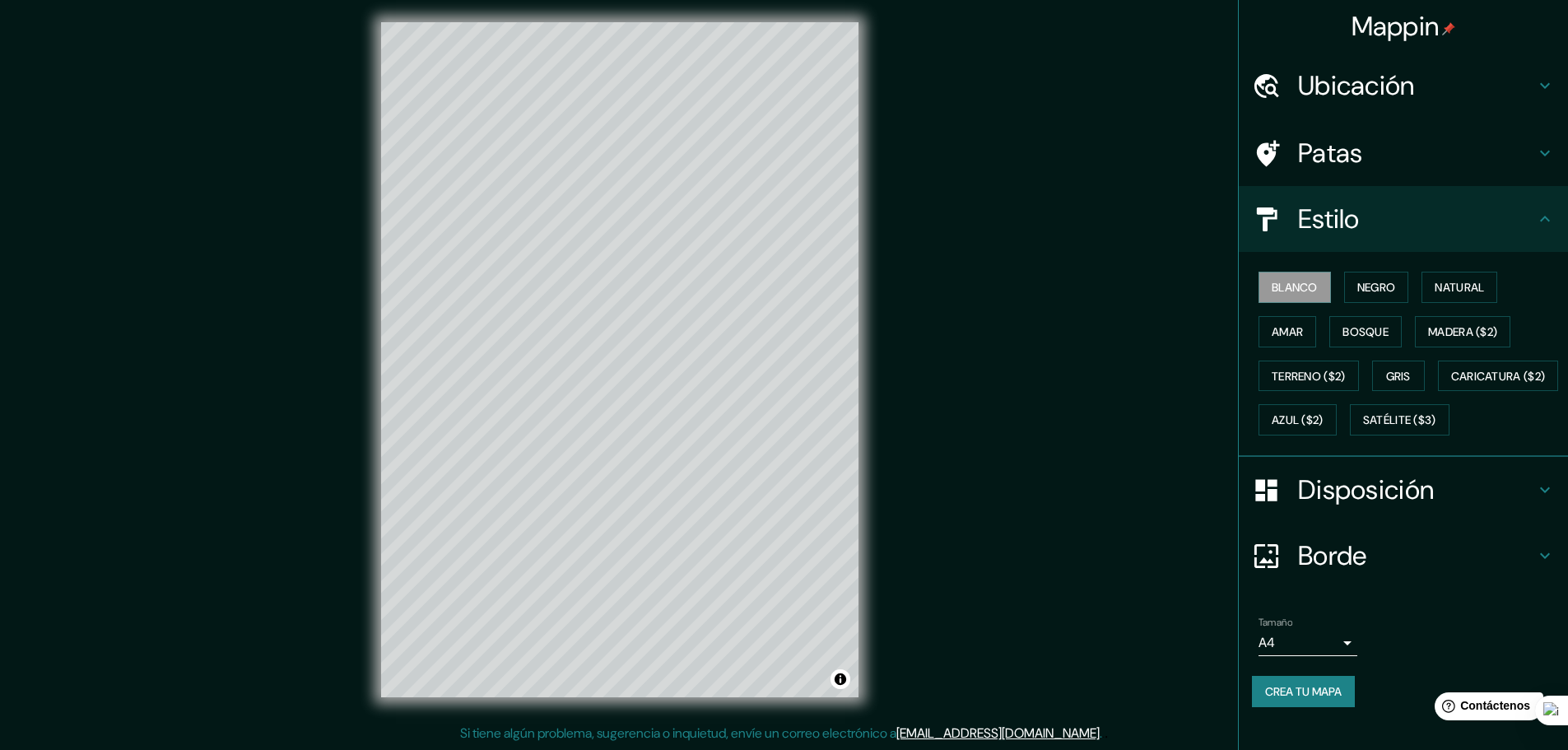
click at [1422, 95] on h4 "Ubicación" at bounding box center [1416, 85] width 237 height 33
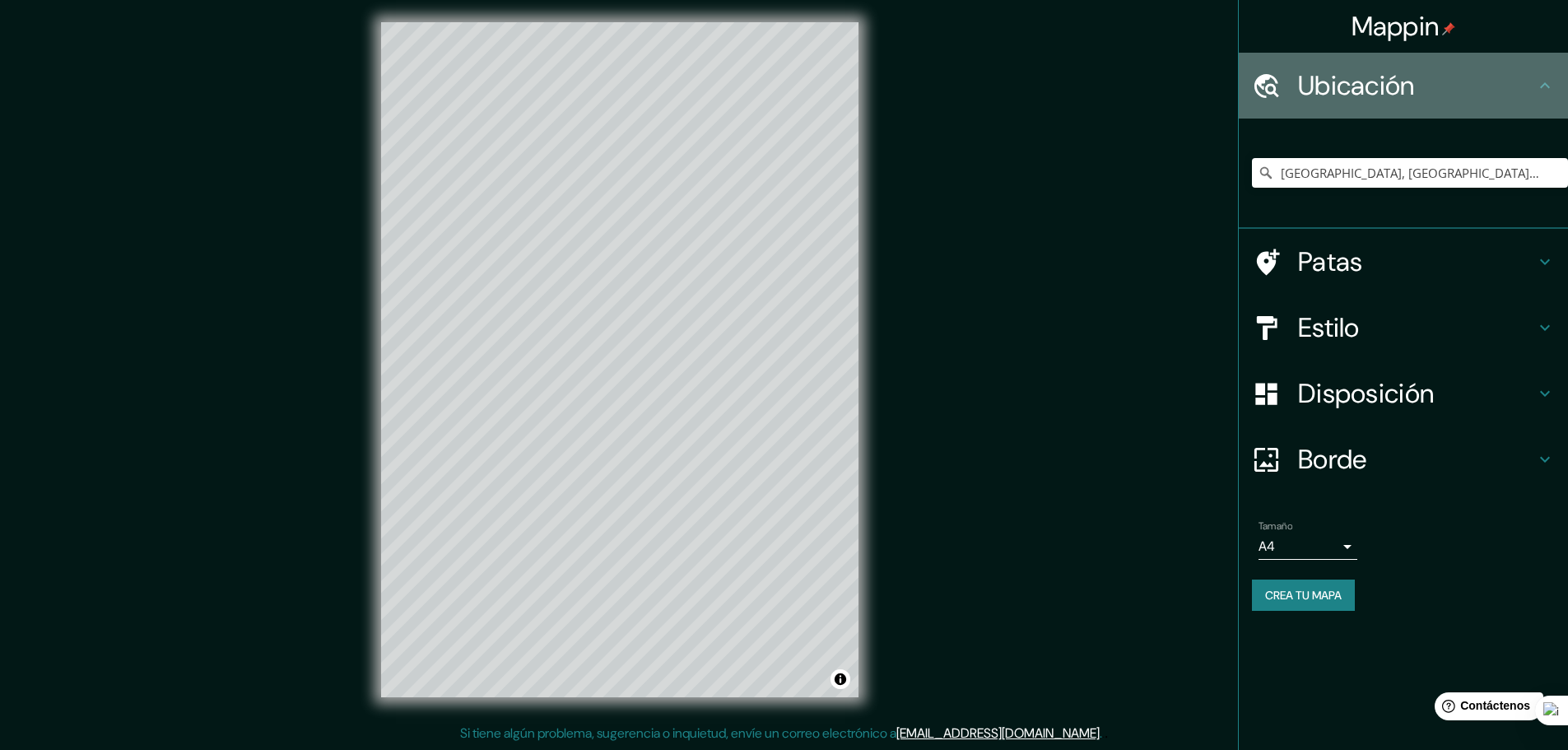
click at [1438, 88] on h4 "Ubicación" at bounding box center [1416, 85] width 237 height 33
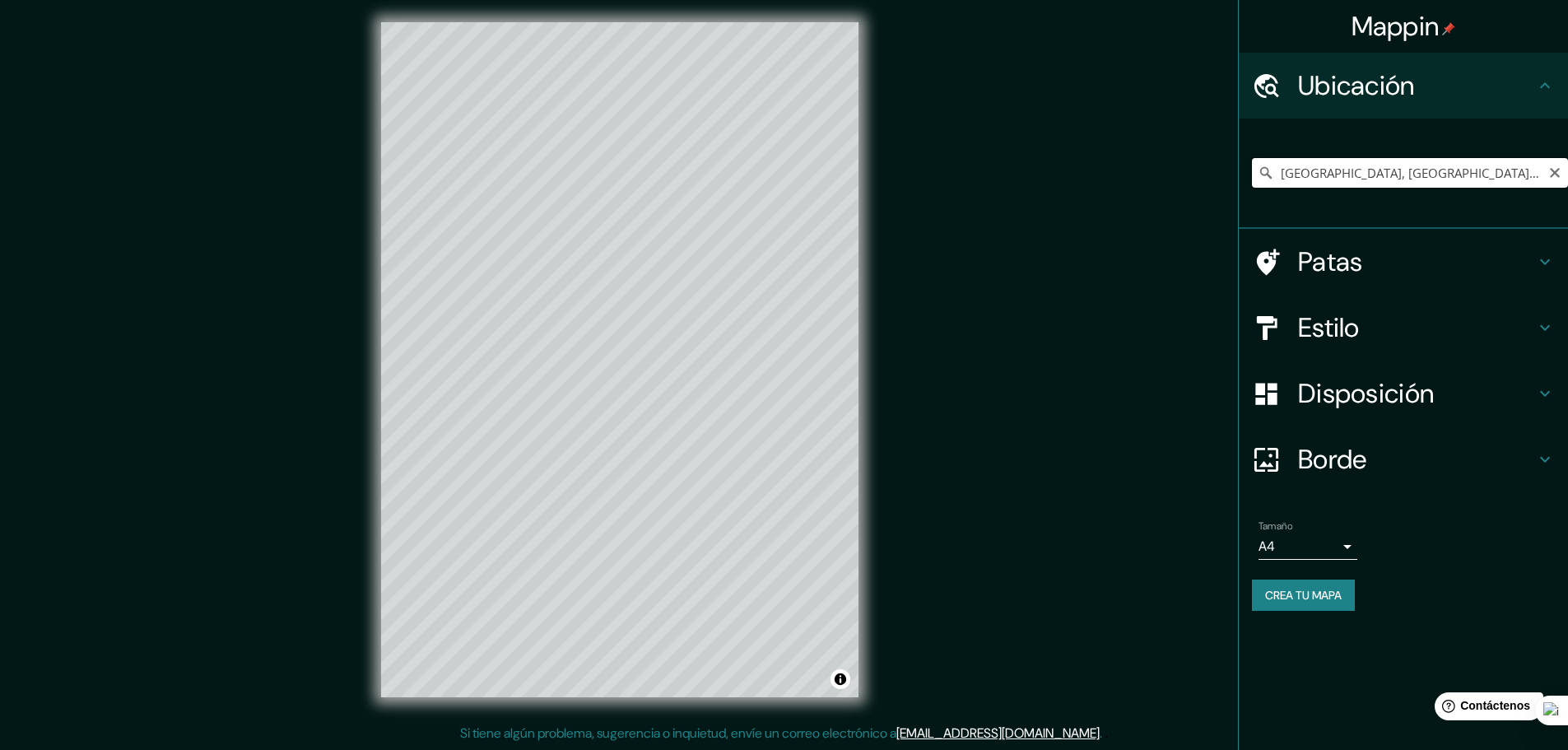
click at [1410, 167] on input "Lima, Provincia de Lima, Perú" at bounding box center [1410, 174] width 316 height 30
click at [1554, 174] on icon "Claro" at bounding box center [1555, 173] width 10 height 10
click at [1352, 337] on font "Estilo" at bounding box center [1328, 327] width 62 height 35
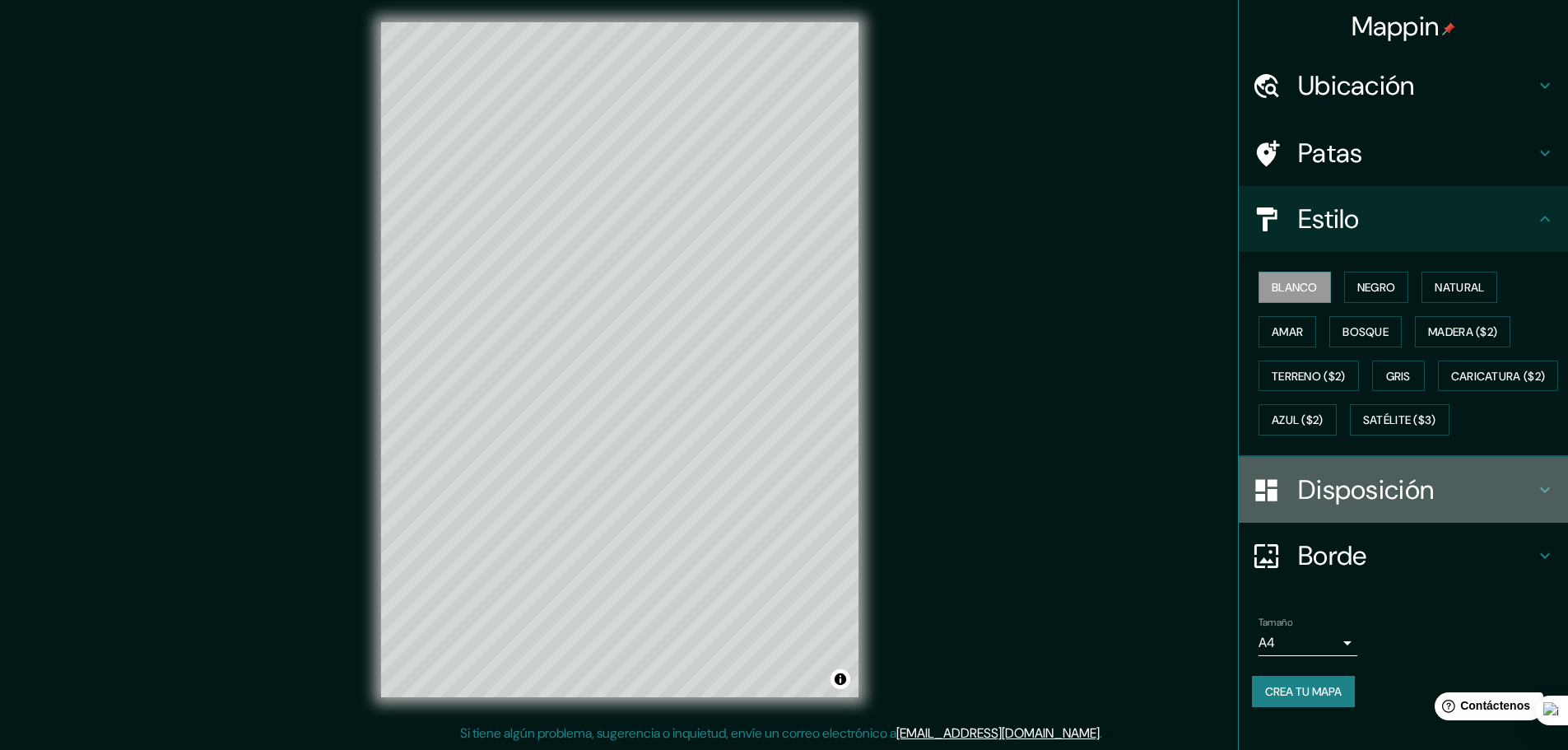
click at [1366, 507] on font "Disposición" at bounding box center [1366, 490] width 136 height 35
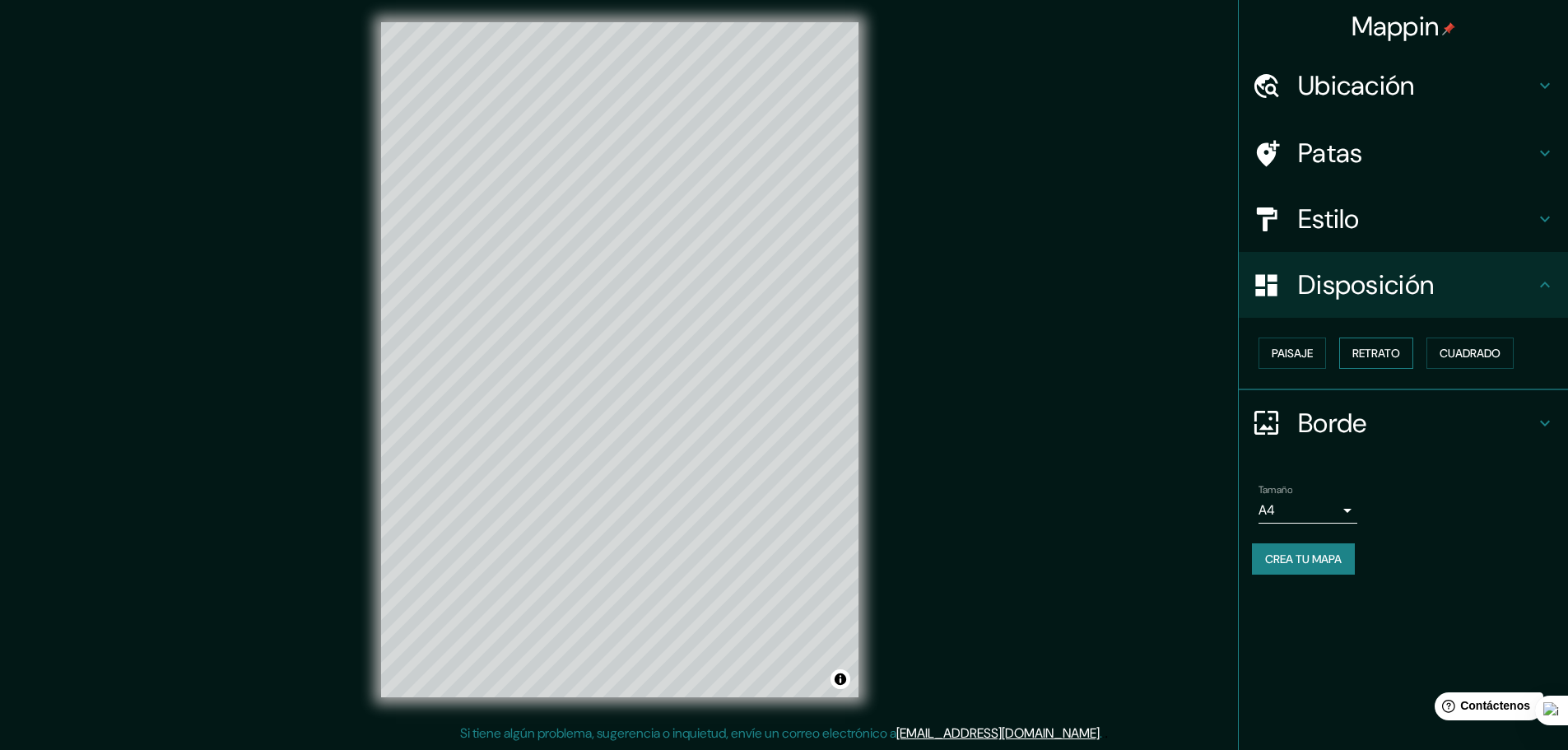
click at [1399, 352] on font "Retrato" at bounding box center [1376, 354] width 48 height 15
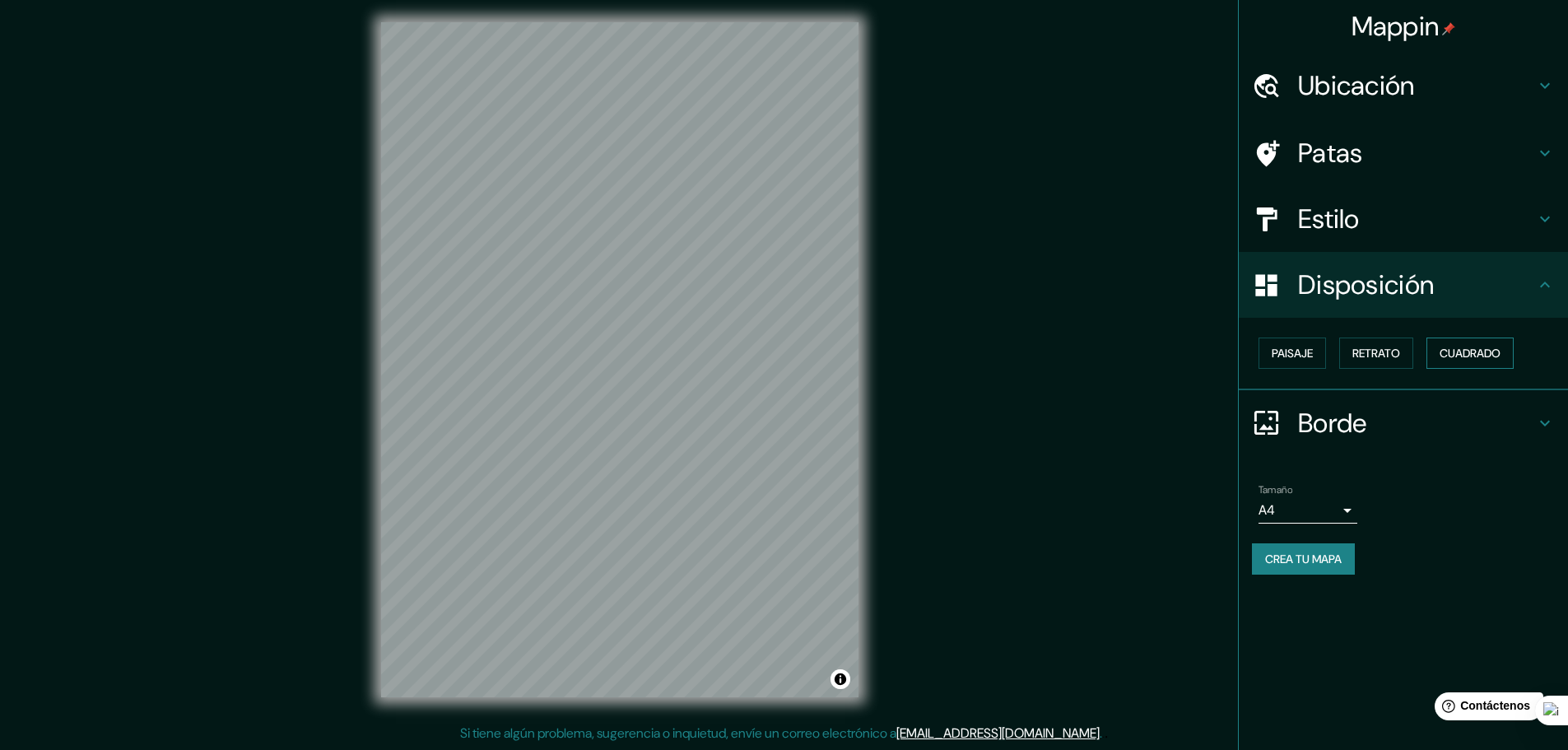
click at [1457, 364] on button "Cuadrado" at bounding box center [1470, 354] width 88 height 32
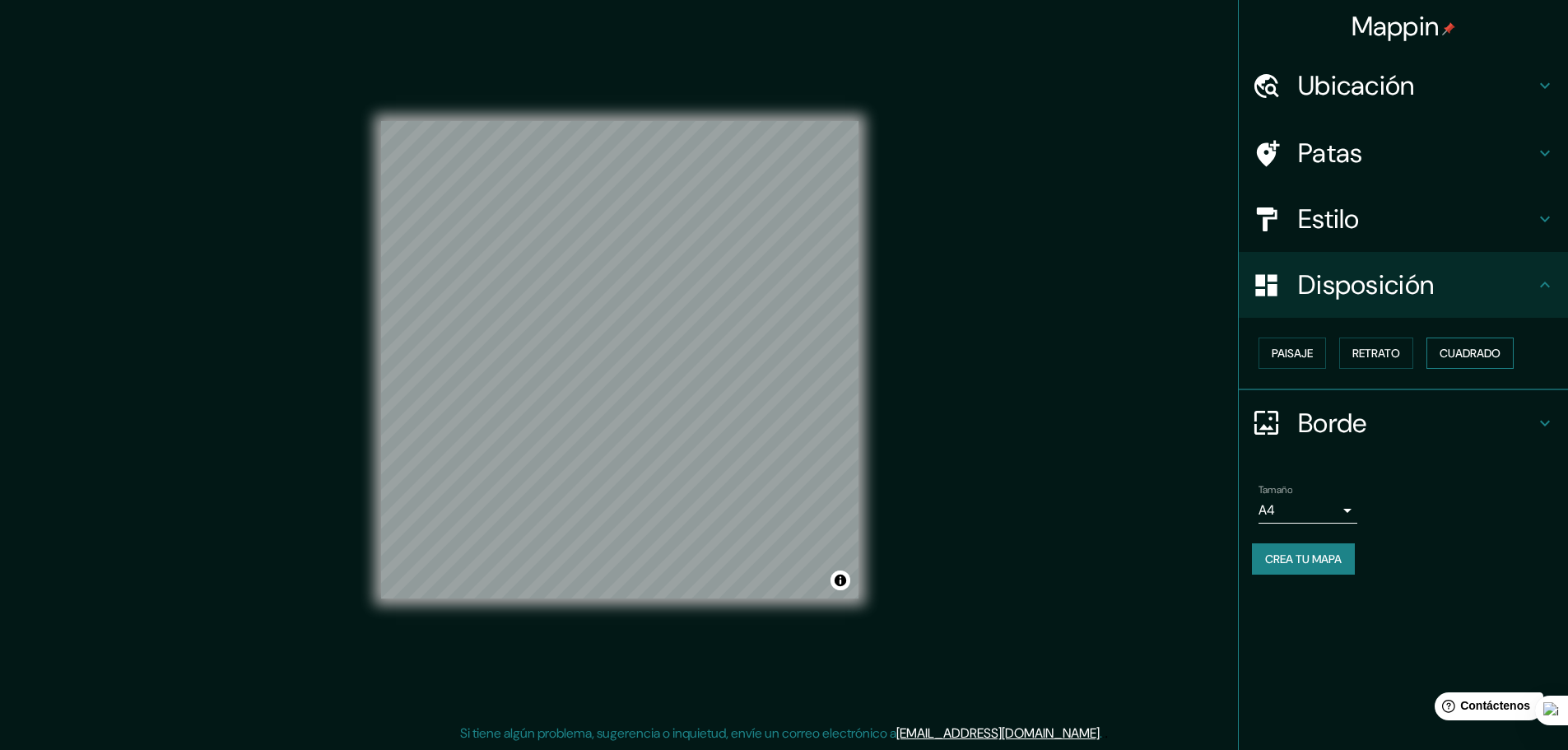
click at [1498, 364] on button "Cuadrado" at bounding box center [1470, 354] width 88 height 32
click at [1407, 354] on button "Retrato" at bounding box center [1375, 354] width 74 height 32
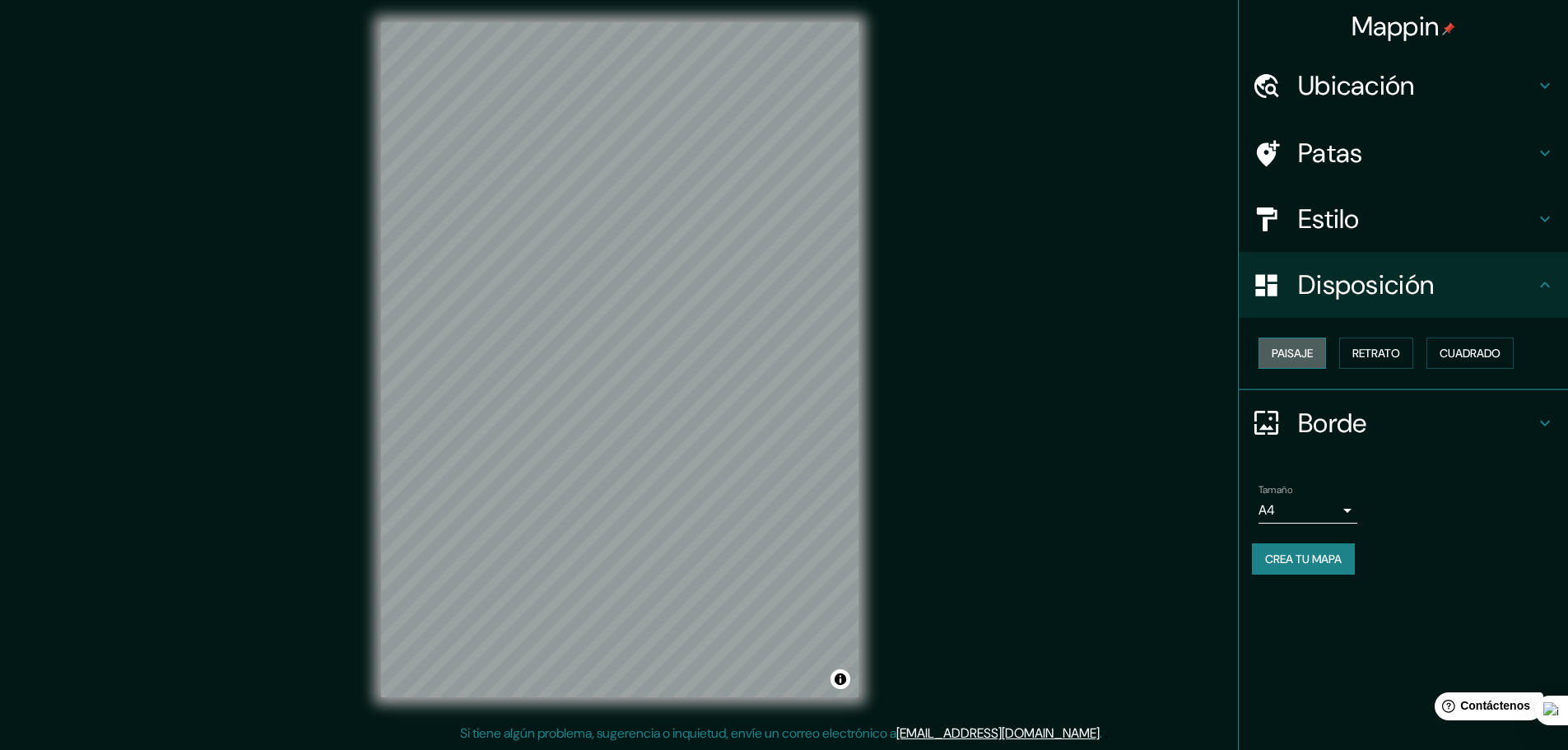
click at [1299, 354] on font "Paisaje" at bounding box center [1292, 354] width 41 height 15
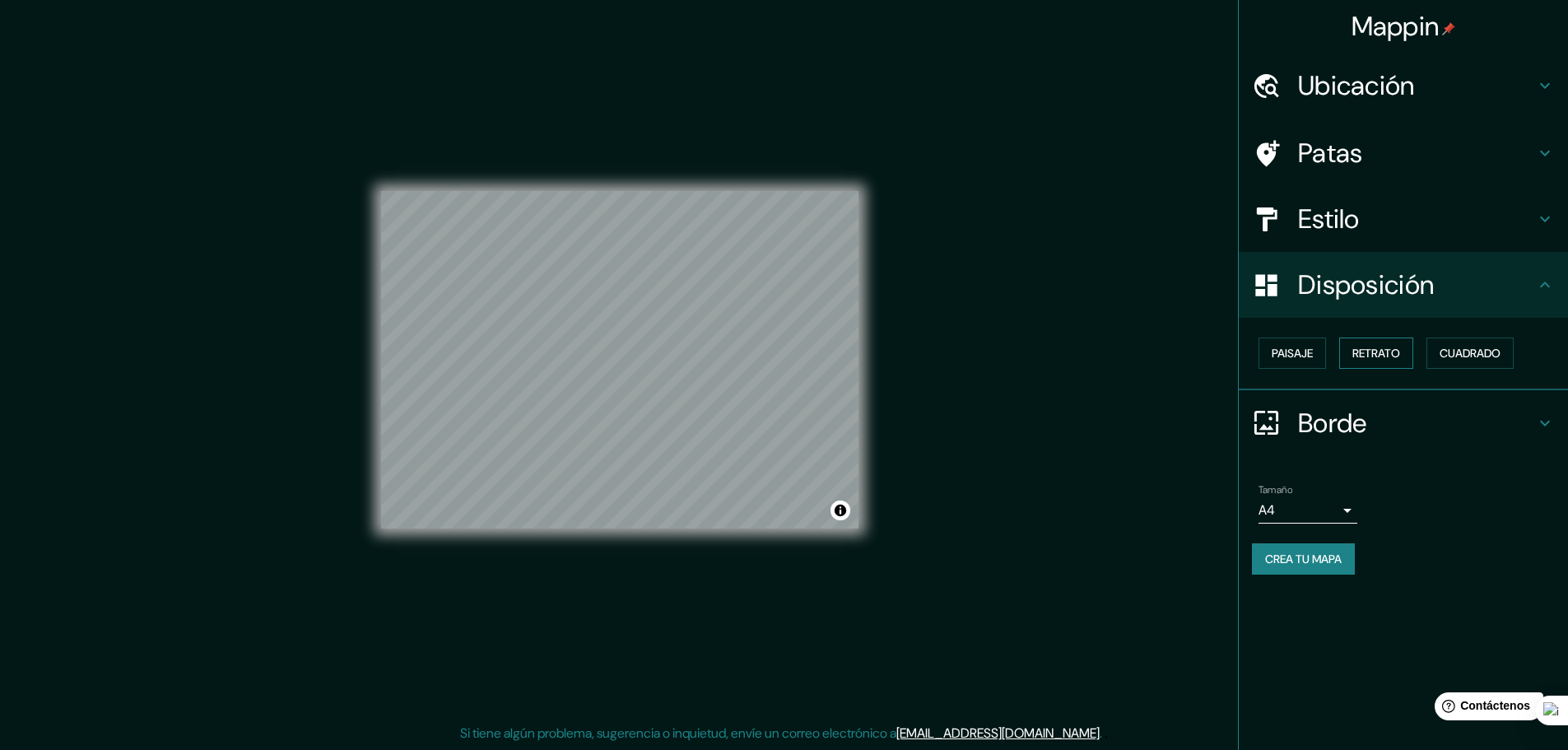
click at [1384, 361] on font "Retrato" at bounding box center [1376, 354] width 48 height 15
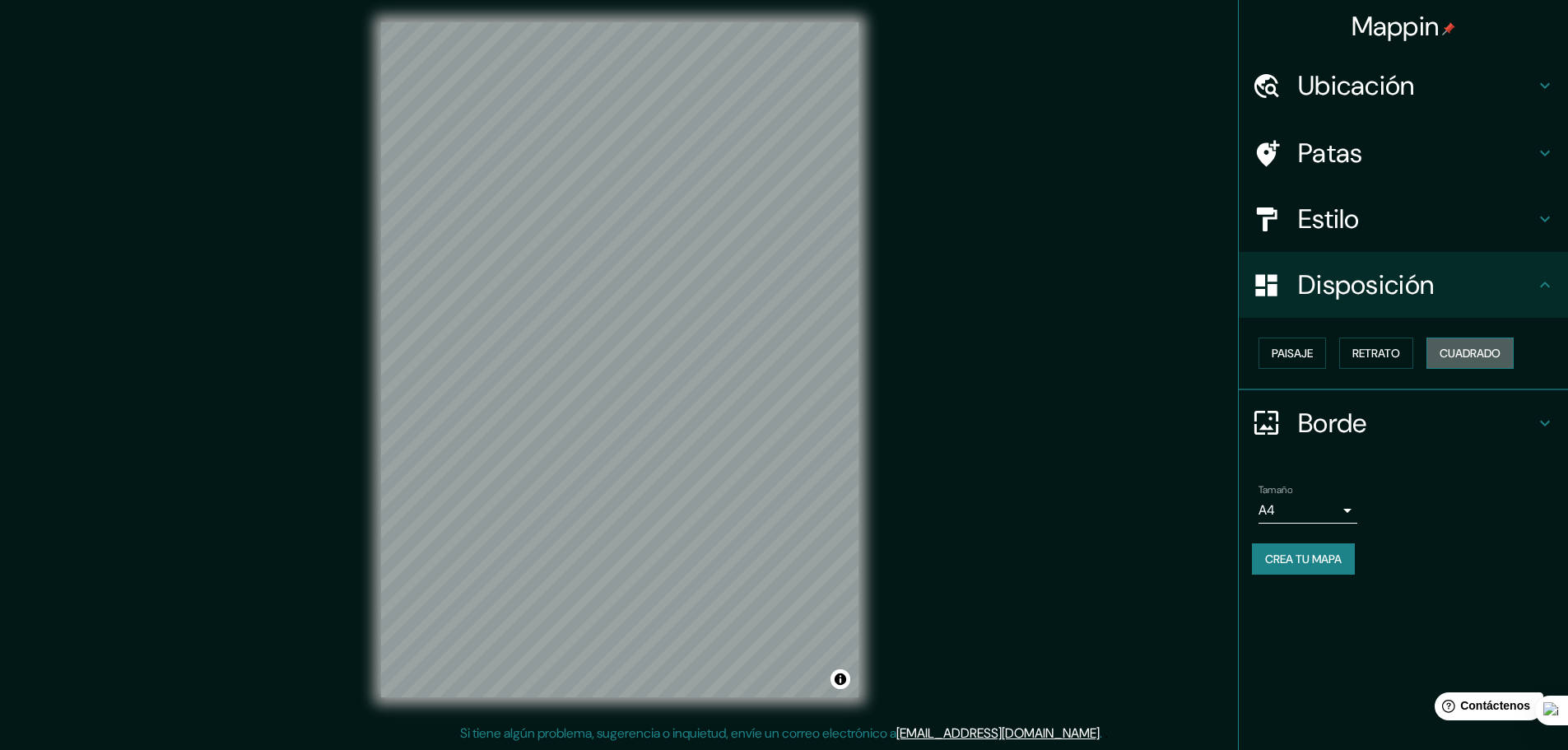
click at [1501, 357] on font "Cuadrado" at bounding box center [1469, 354] width 61 height 15
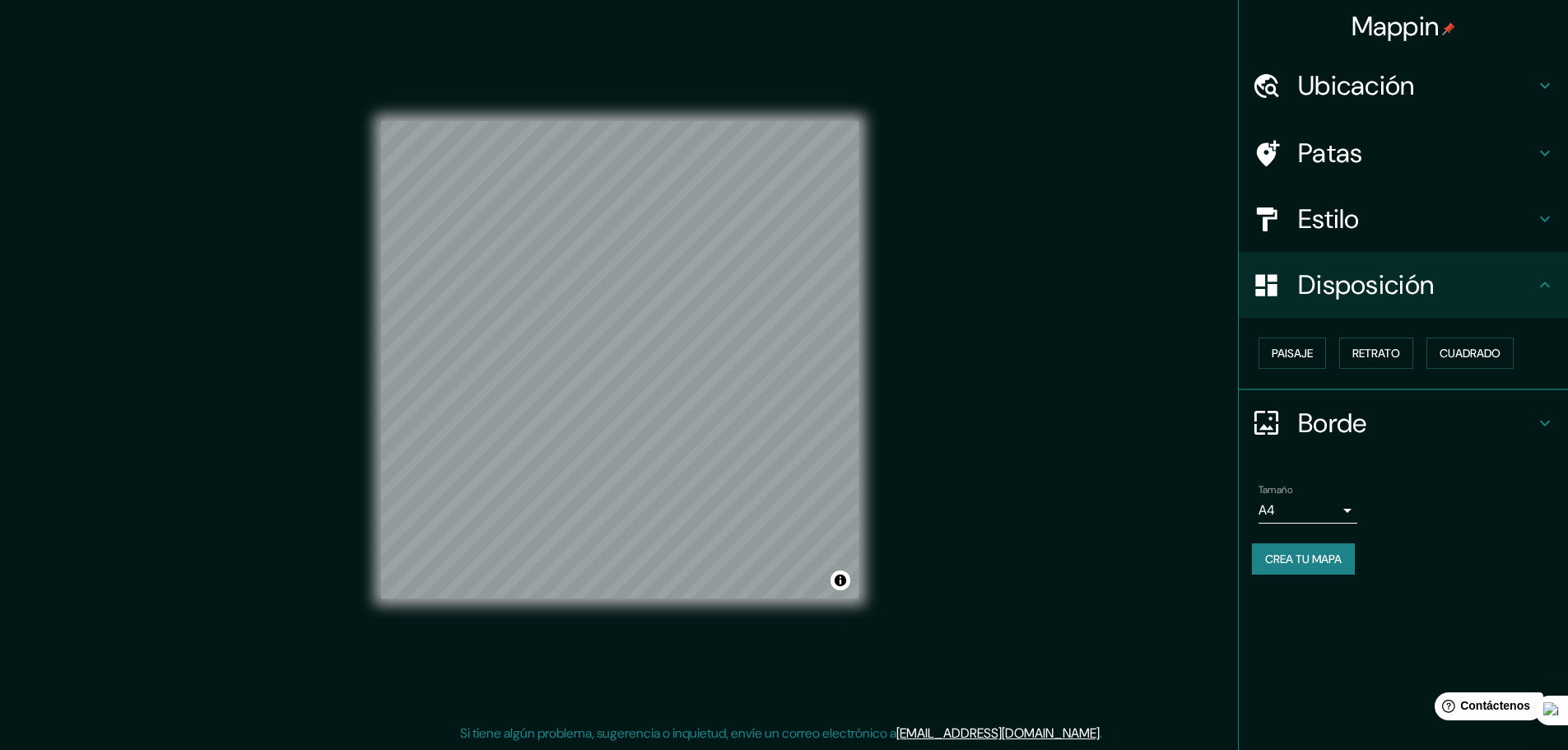
drag, startPoint x: 1298, startPoint y: 561, endPoint x: 1406, endPoint y: 563, distance: 108.0
click at [1409, 564] on div "Crea tu mapa" at bounding box center [1403, 560] width 303 height 32
click at [1331, 559] on font "Crea tu mapa" at bounding box center [1303, 560] width 76 height 15
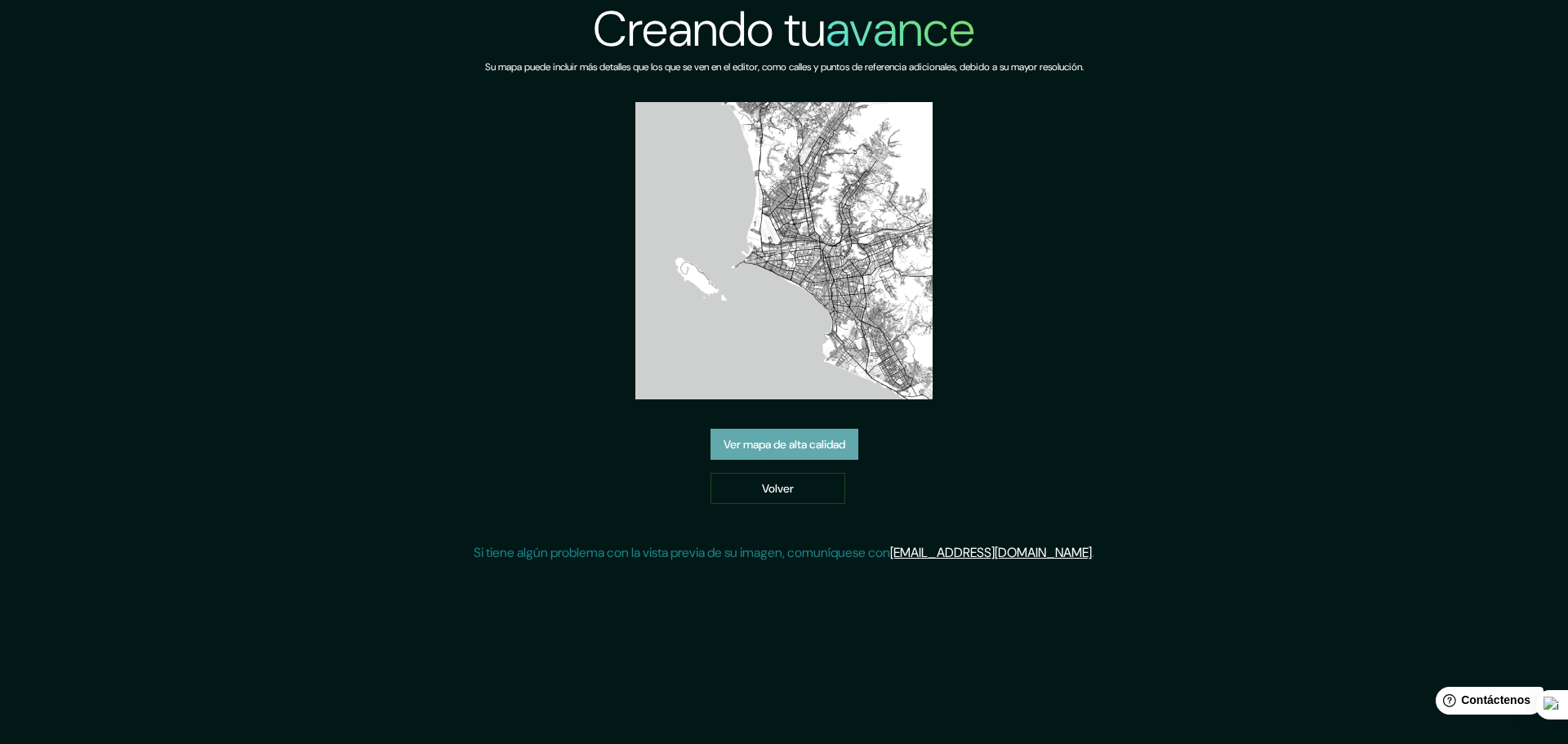
click at [796, 440] on font "Ver mapa de alta calidad" at bounding box center [784, 445] width 122 height 15
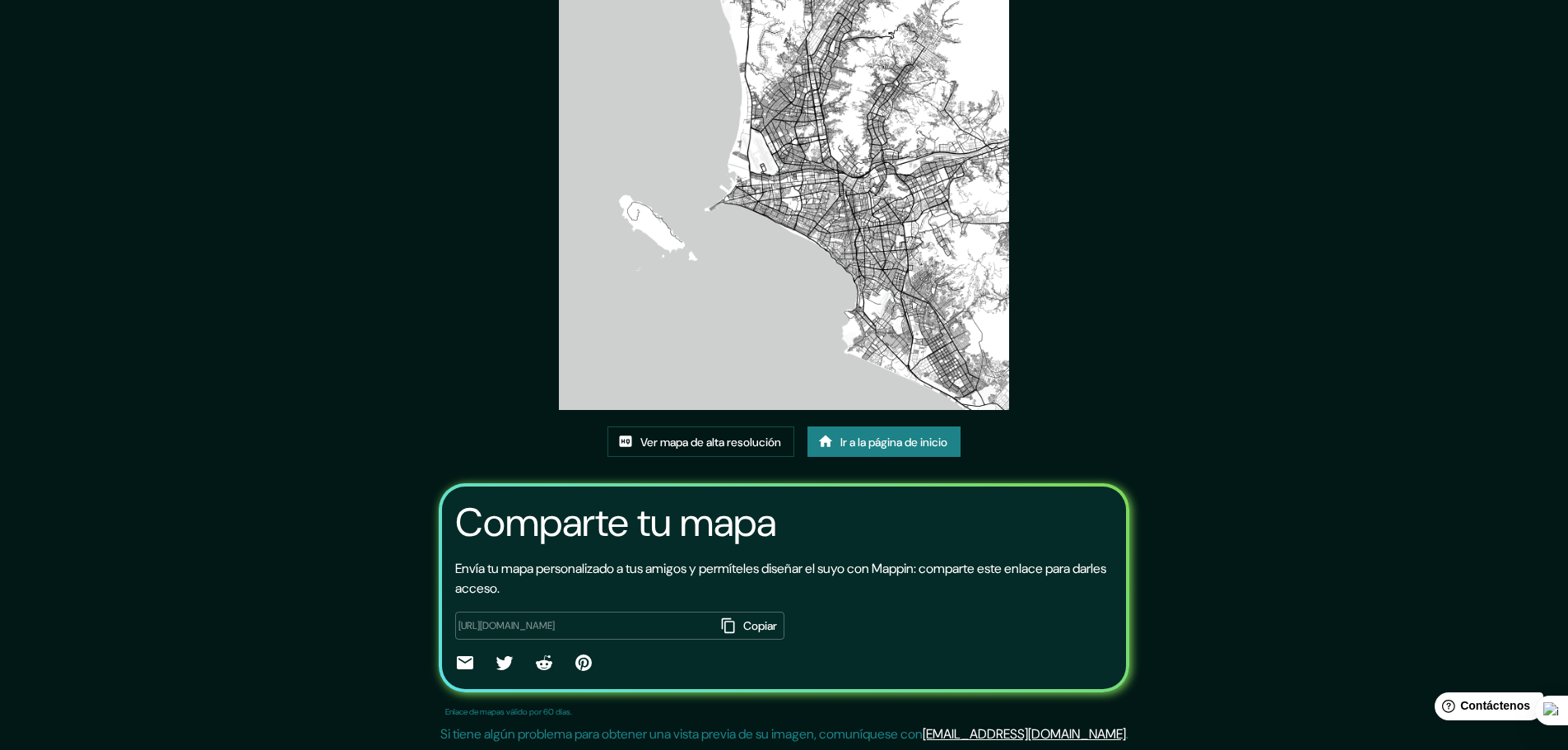
scroll to position [114, 0]
